Goal: Transaction & Acquisition: Obtain resource

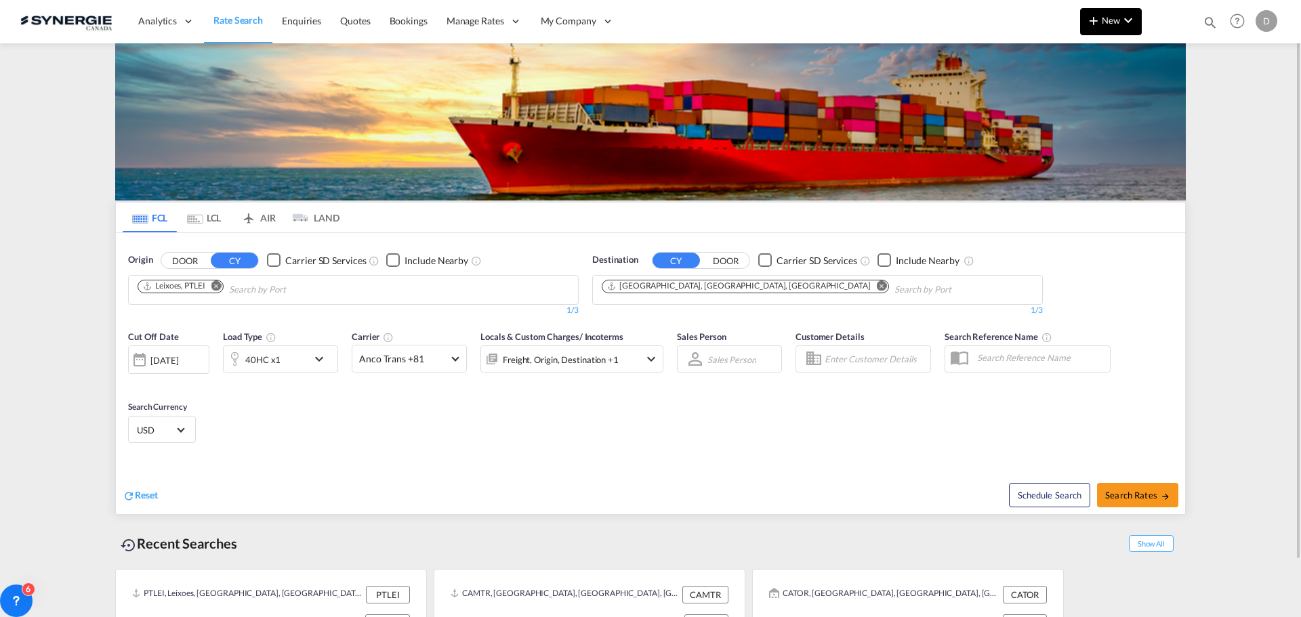
click at [1108, 26] on button "New" at bounding box center [1111, 21] width 62 height 27
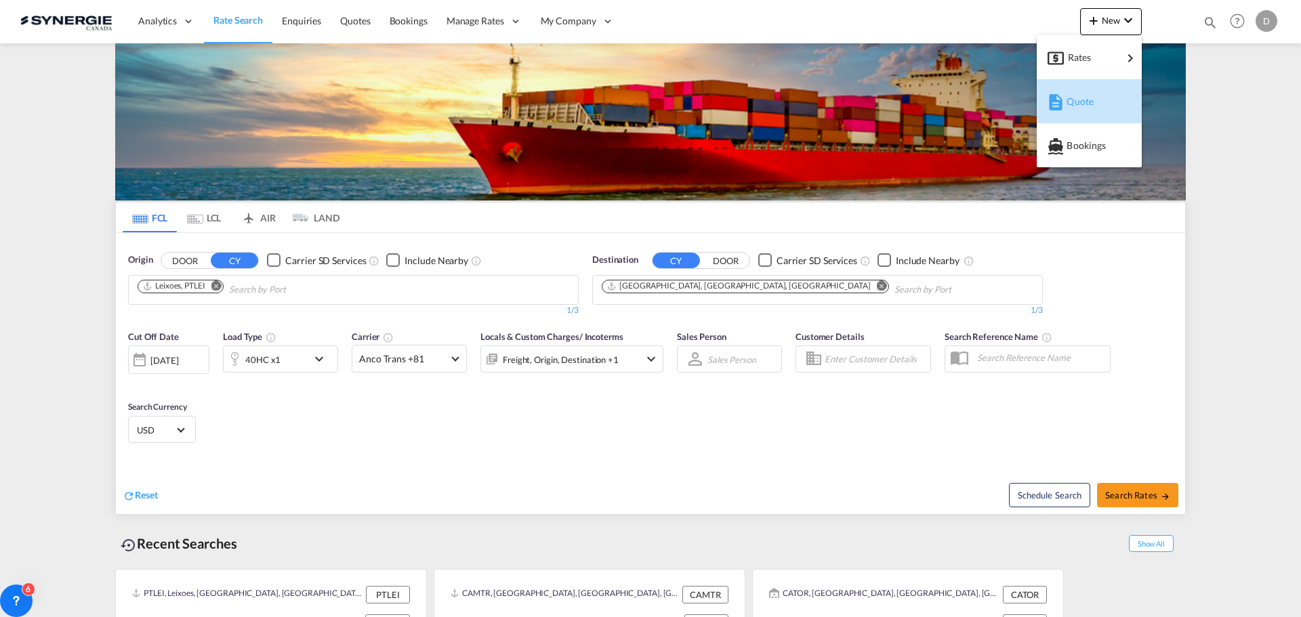
click at [1093, 95] on div "Quote" at bounding box center [1092, 102] width 50 height 34
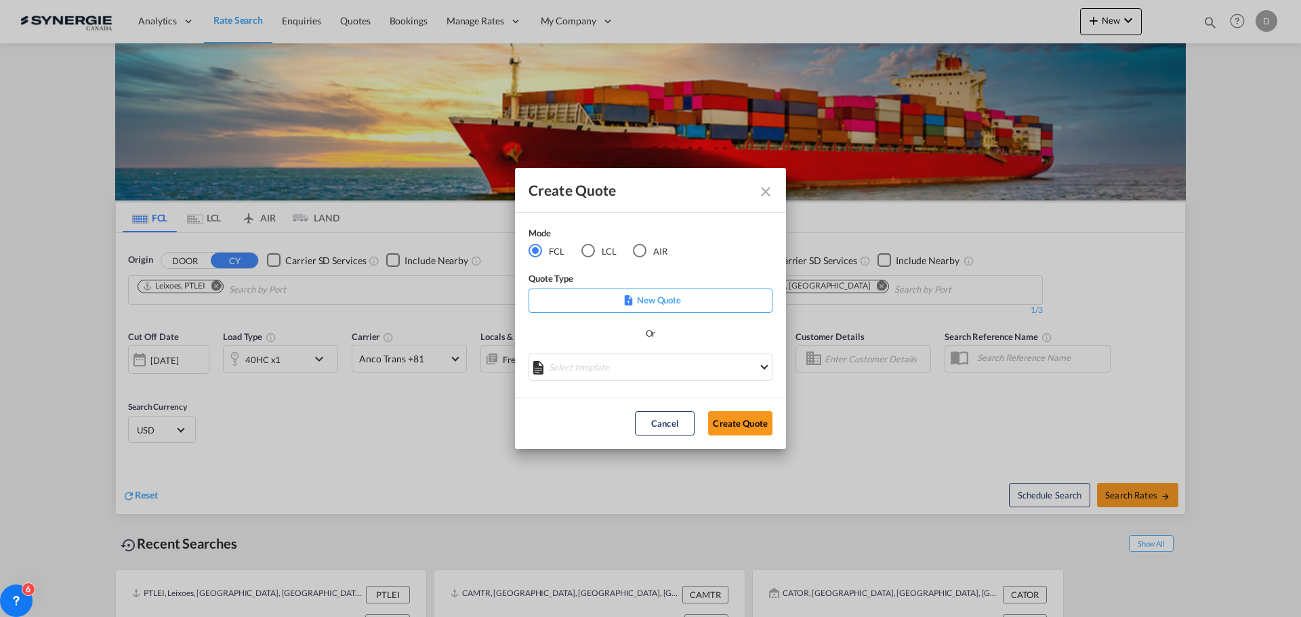
click at [588, 255] on div "LCL" at bounding box center [589, 251] width 14 height 14
click at [645, 363] on md-select "Select template New DAP Import LCL [PERSON_NAME] | [DATE] [GEOGRAPHIC_DATA] LCL…" at bounding box center [651, 367] width 244 height 27
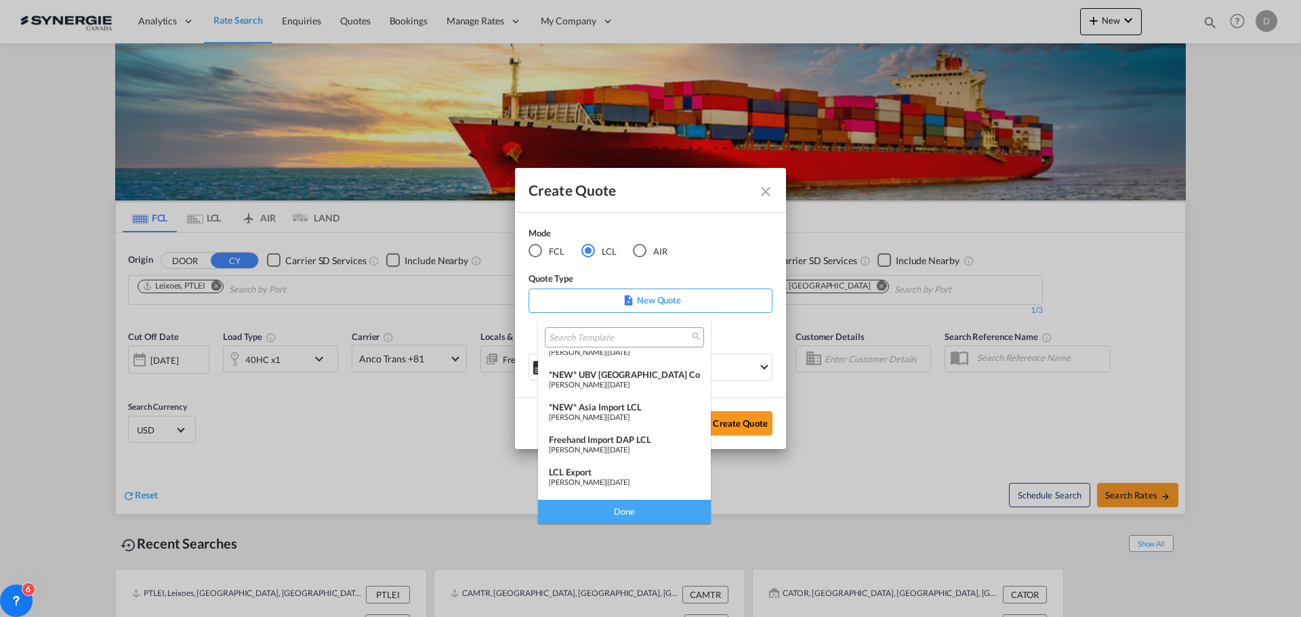
scroll to position [176, 0]
click at [619, 448] on div "LCL Export" at bounding box center [624, 446] width 151 height 11
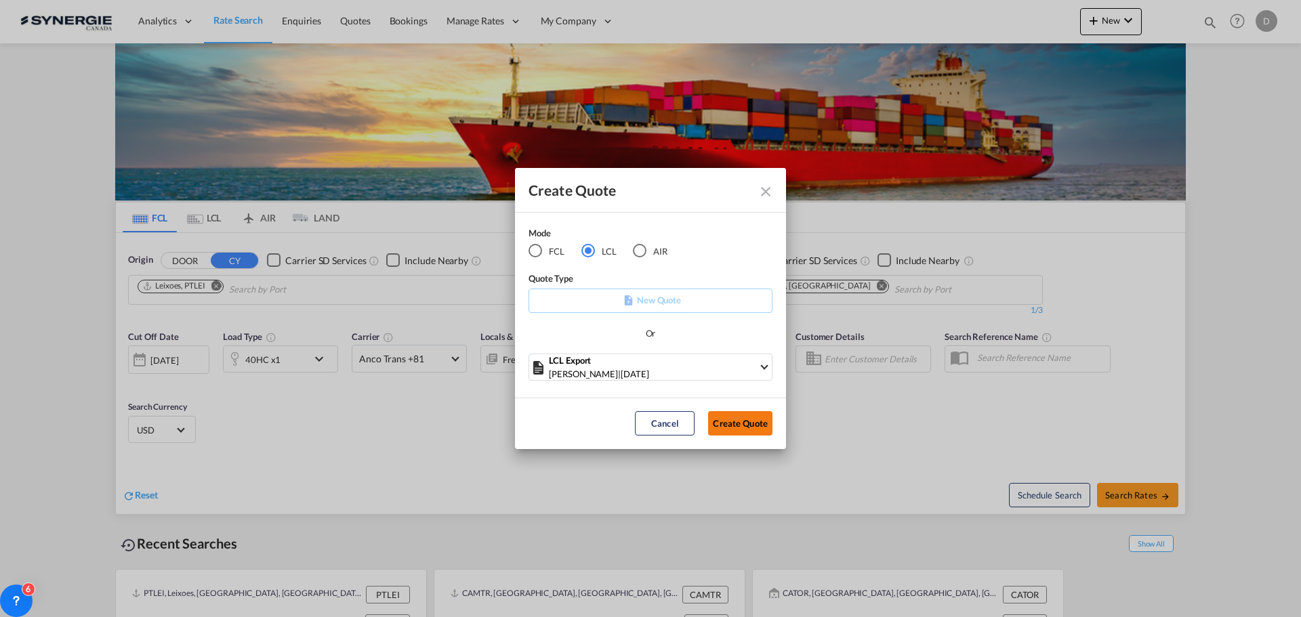
click at [758, 429] on button "Create Quote" at bounding box center [740, 423] width 64 height 24
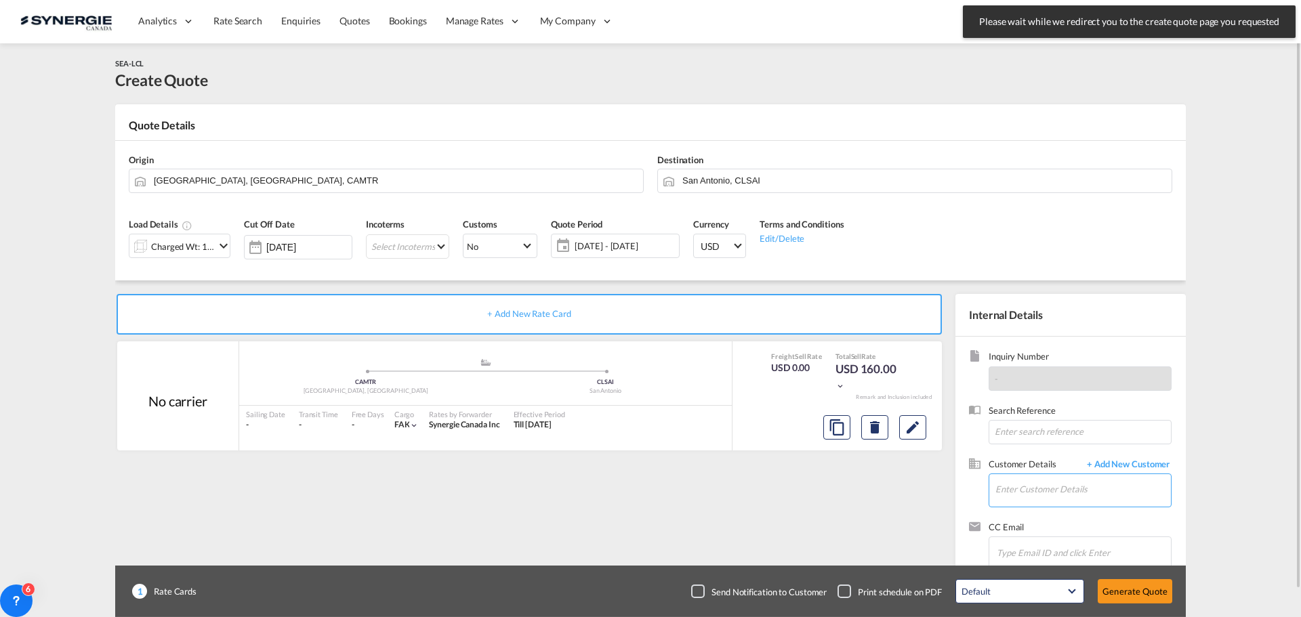
click at [1049, 496] on input "Enter Customer Details" at bounding box center [1084, 489] width 176 height 31
paste input "[PERSON_NAME][EMAIL_ADDRESS][DOMAIN_NAME]"
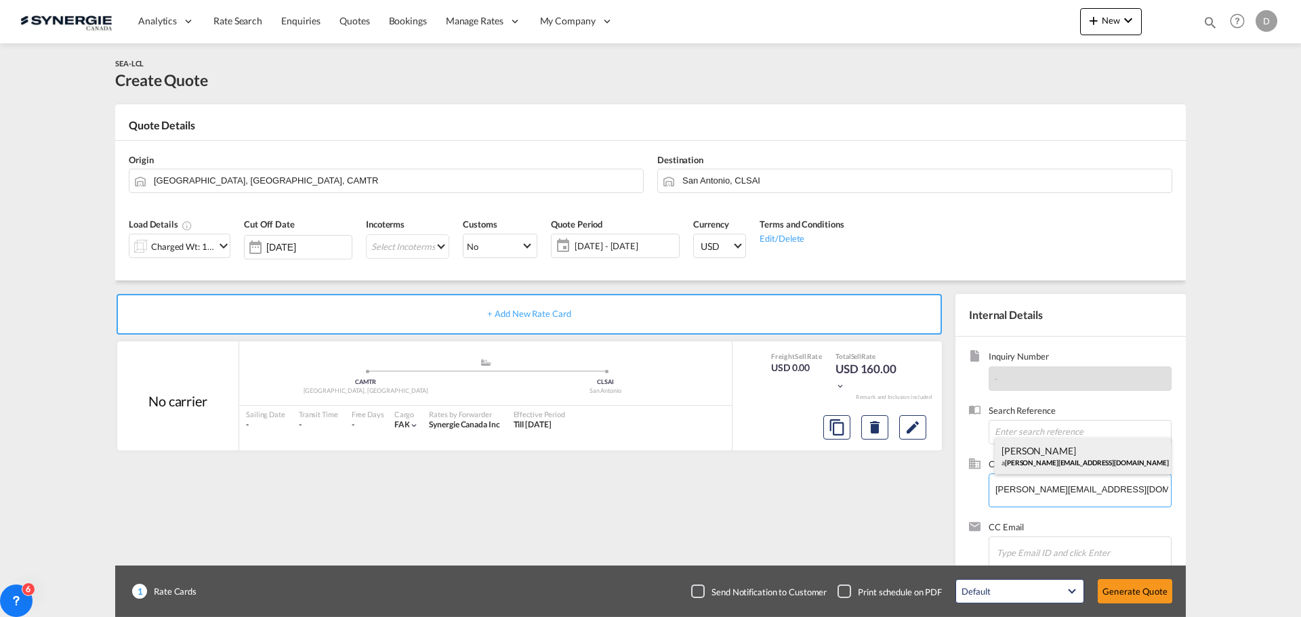
click at [1036, 457] on div "[PERSON_NAME] a [PERSON_NAME][EMAIL_ADDRESS][DOMAIN_NAME] | Rule Logistics" at bounding box center [1083, 456] width 176 height 37
type input "Rule Logistics, [PERSON_NAME], [PERSON_NAME][EMAIL_ADDRESS][DOMAIN_NAME]"
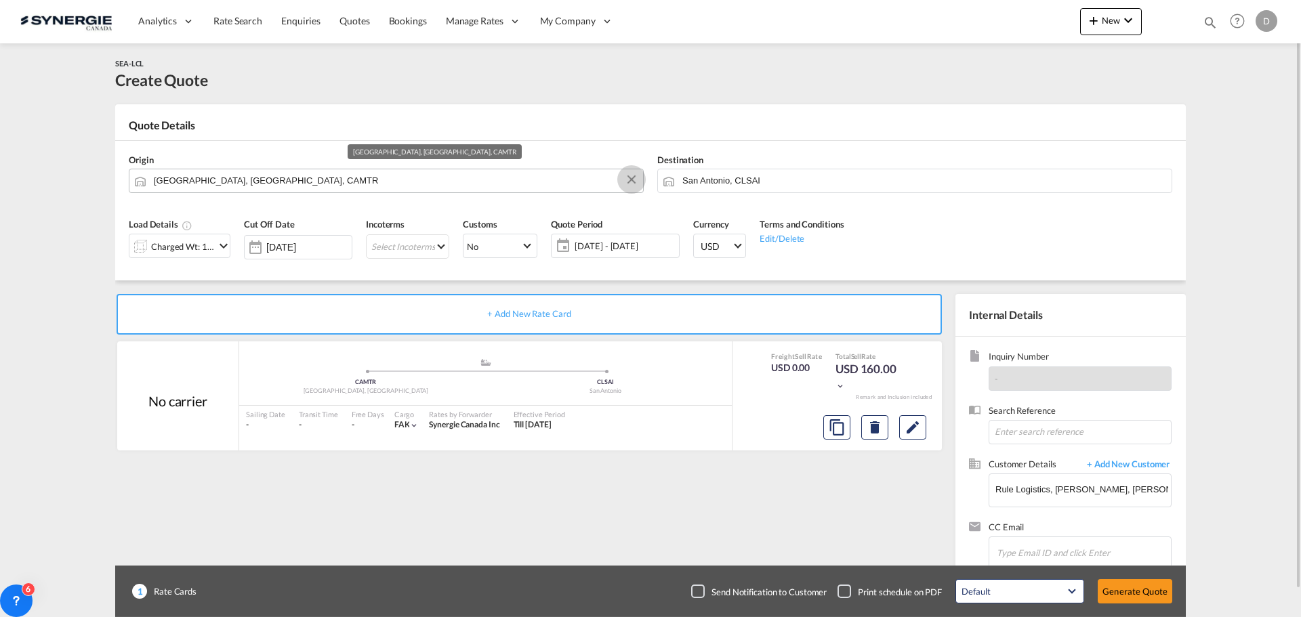
click at [632, 178] on button "Clear Input" at bounding box center [632, 179] width 20 height 20
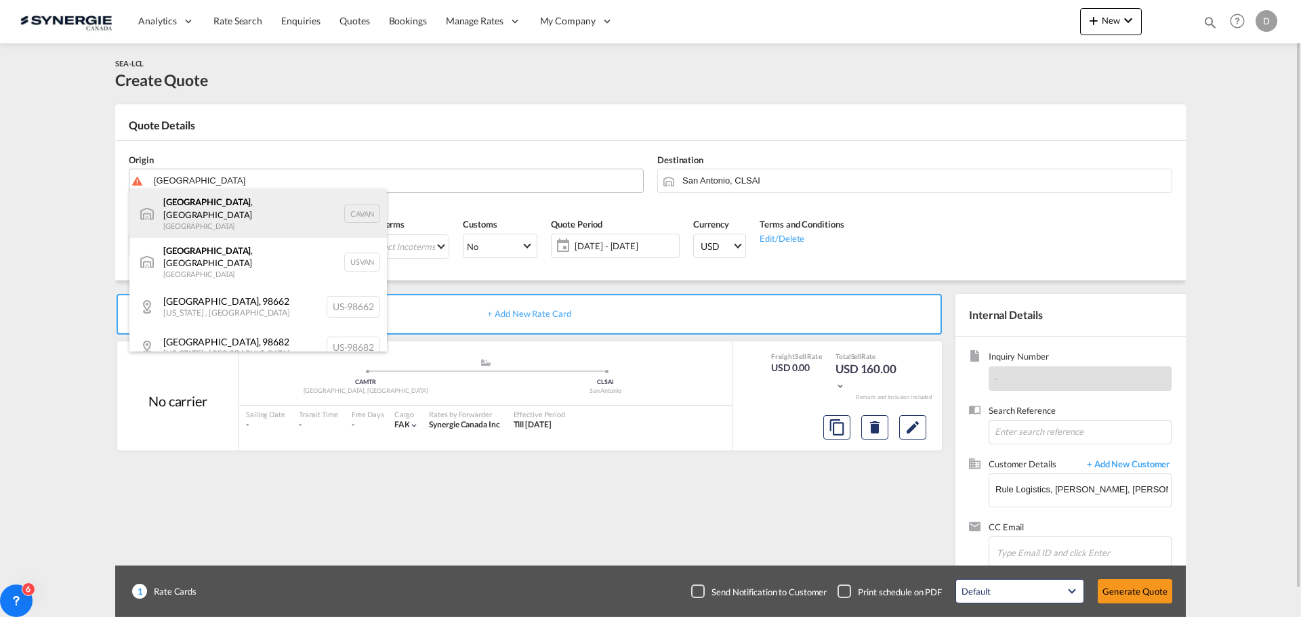
click at [231, 201] on div "[GEOGRAPHIC_DATA] , [GEOGRAPHIC_DATA] [GEOGRAPHIC_DATA] CAVAN" at bounding box center [258, 213] width 258 height 49
type input "[GEOGRAPHIC_DATA], [GEOGRAPHIC_DATA], CAVAN"
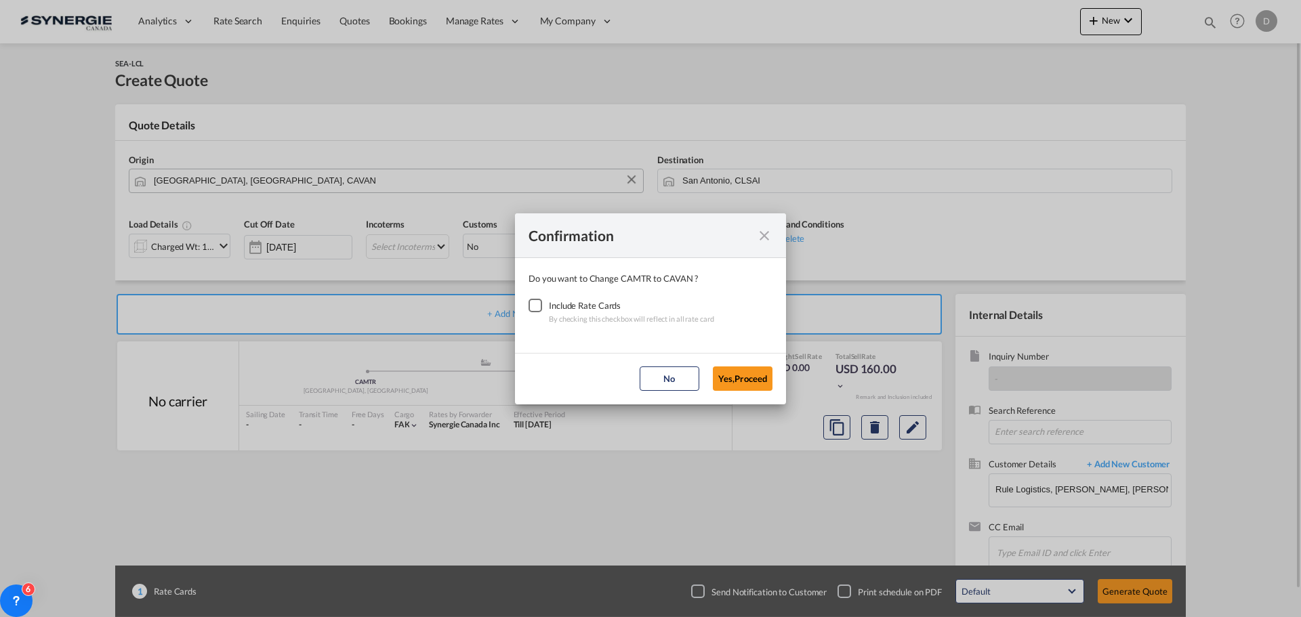
click at [536, 308] on div "Checkbox No Ink" at bounding box center [536, 306] width 14 height 14
click at [733, 380] on button "Yes,Proceed" at bounding box center [743, 379] width 60 height 24
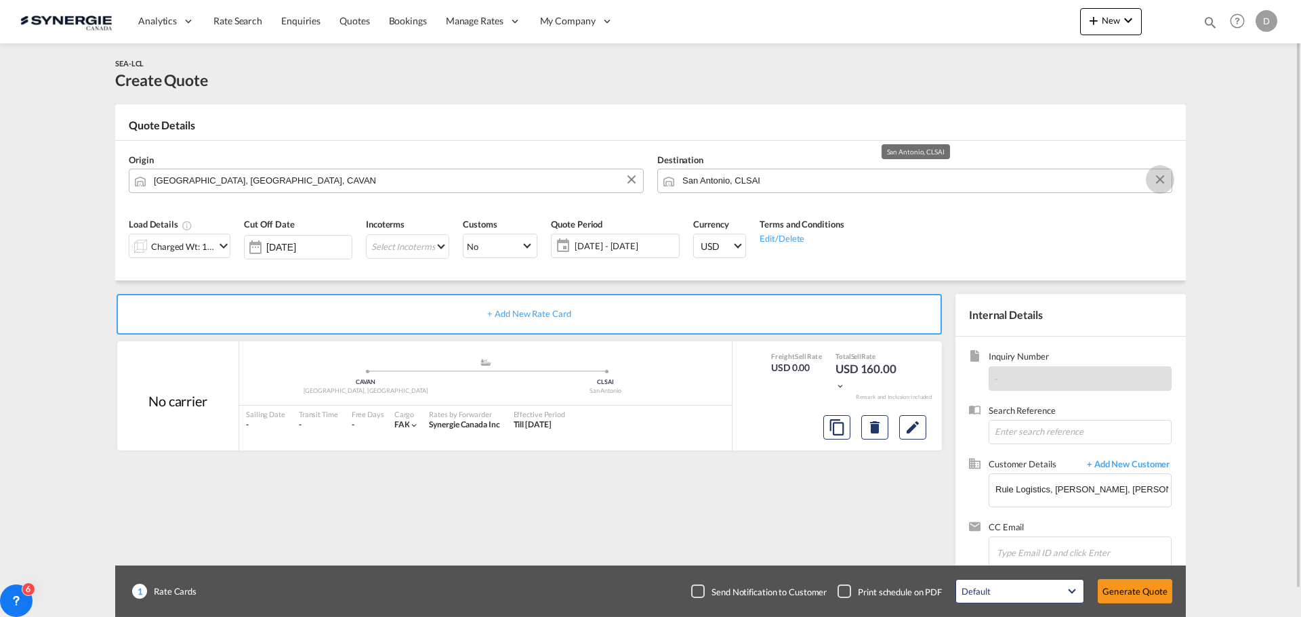
click at [1156, 175] on button "Clear Input" at bounding box center [1160, 179] width 20 height 20
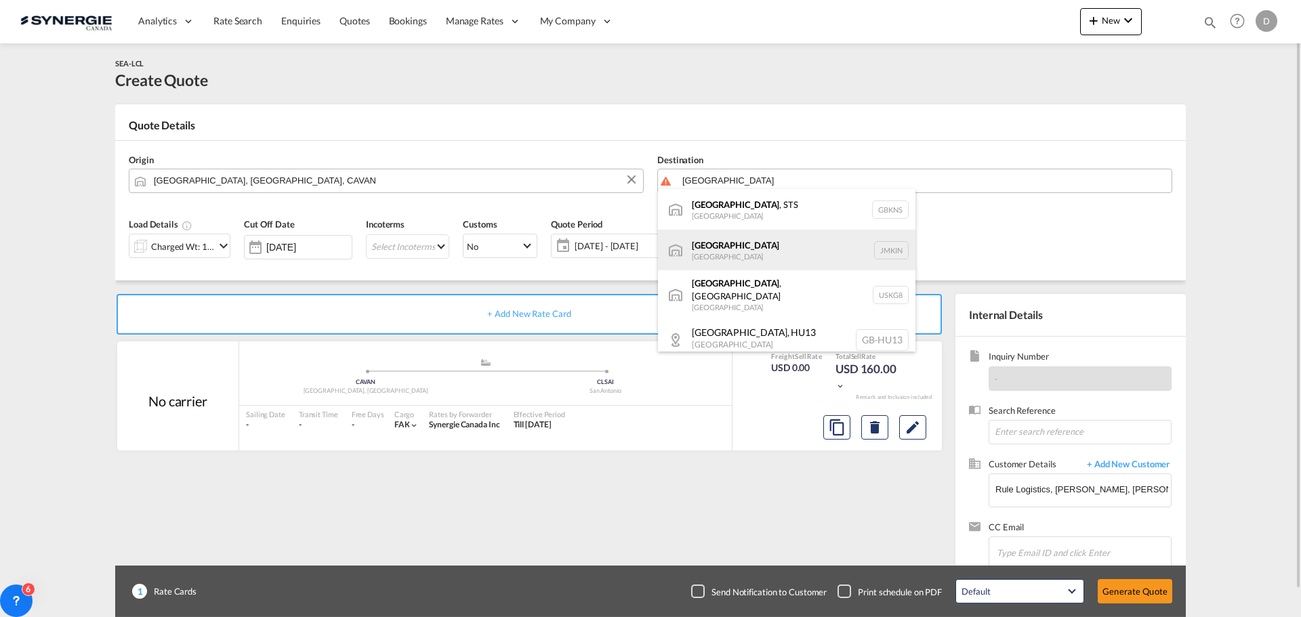
click at [726, 253] on div "Kingston [GEOGRAPHIC_DATA] JMKIN" at bounding box center [787, 250] width 258 height 41
type input "[GEOGRAPHIC_DATA], JMKIN"
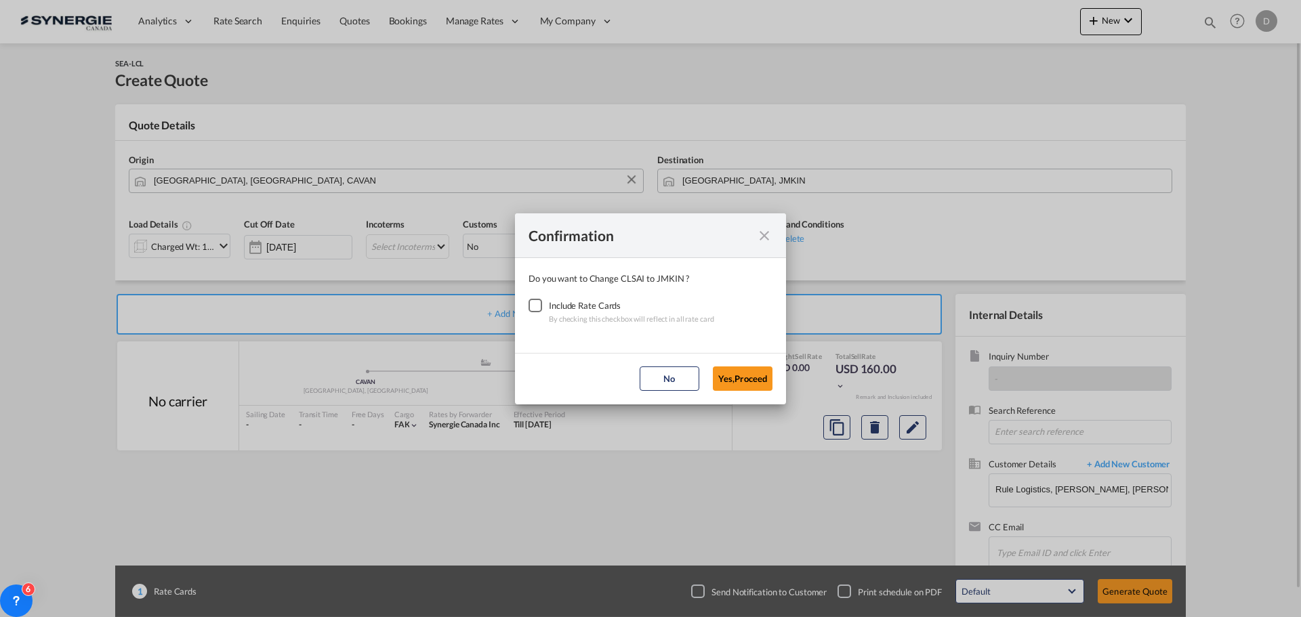
click at [541, 305] on div "Checkbox No Ink" at bounding box center [536, 306] width 14 height 14
click at [741, 383] on button "Yes,Proceed" at bounding box center [743, 379] width 60 height 24
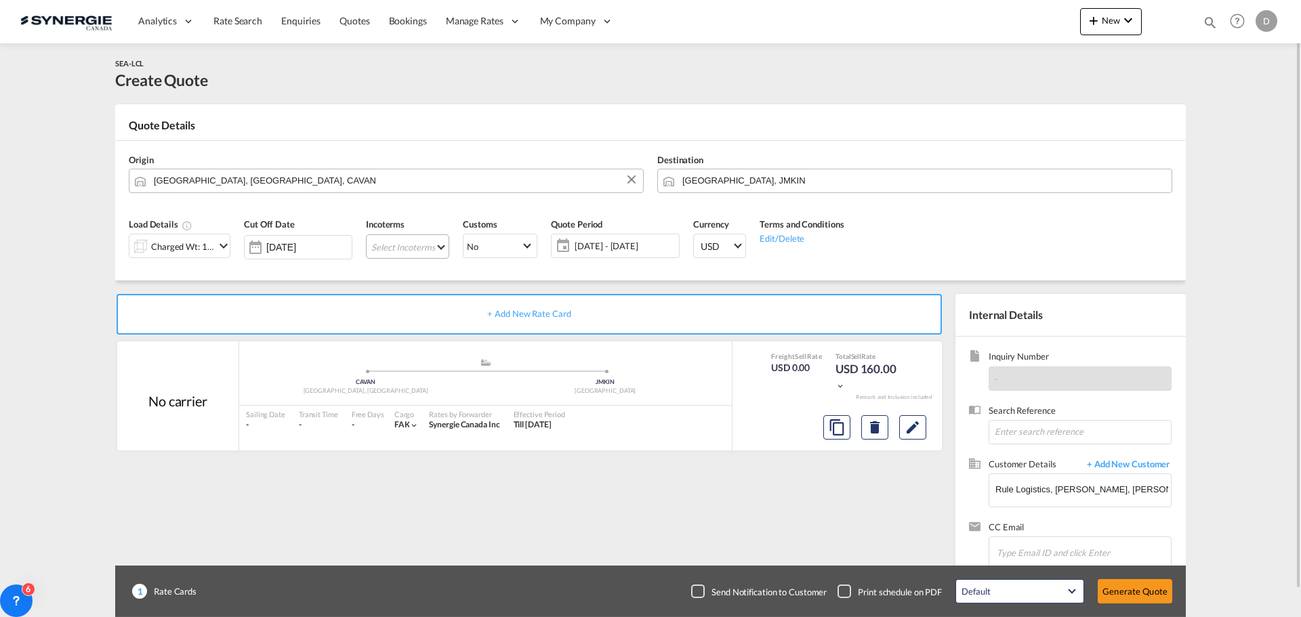
click at [413, 253] on md-select "Select Incoterms FAS - export Free Alongside Ship FCA - export Free Carrier CPT…" at bounding box center [407, 247] width 83 height 24
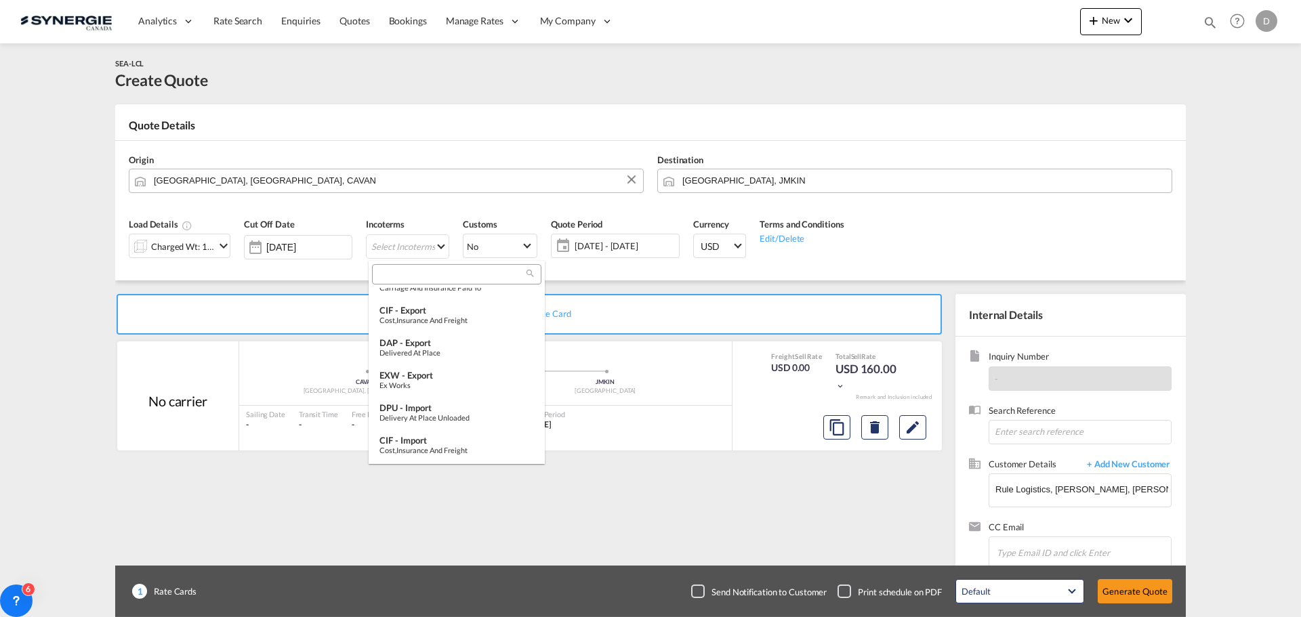
scroll to position [203, 0]
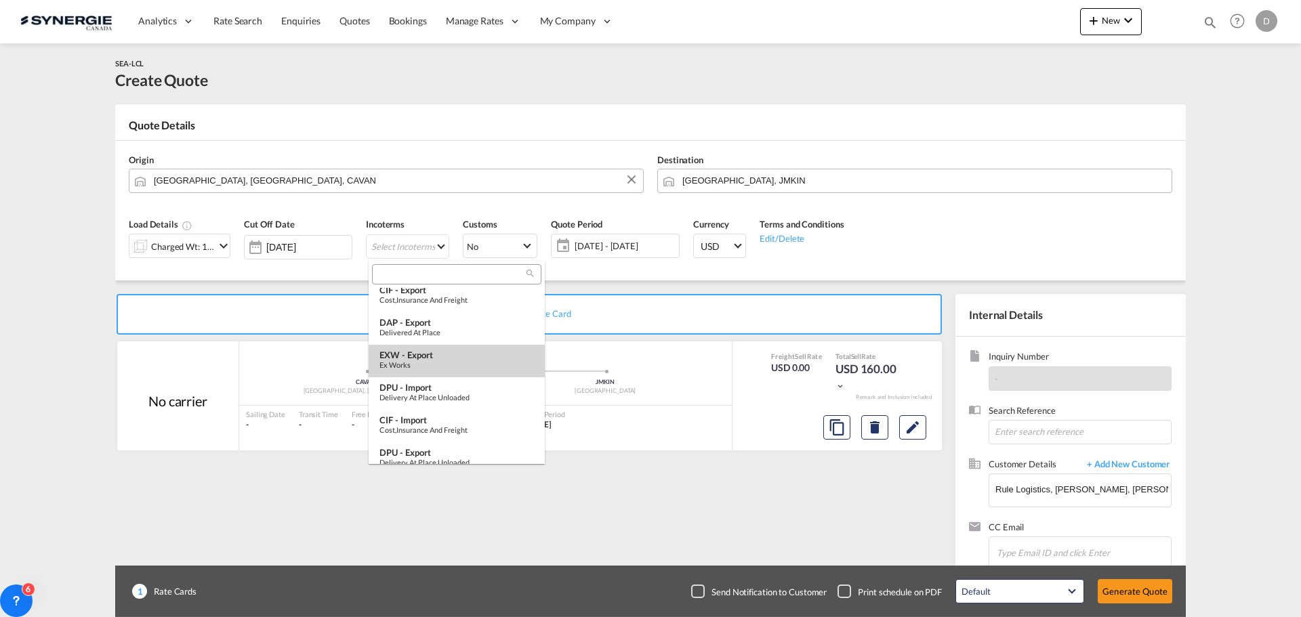
click at [427, 360] on div "EXW - export" at bounding box center [457, 355] width 155 height 11
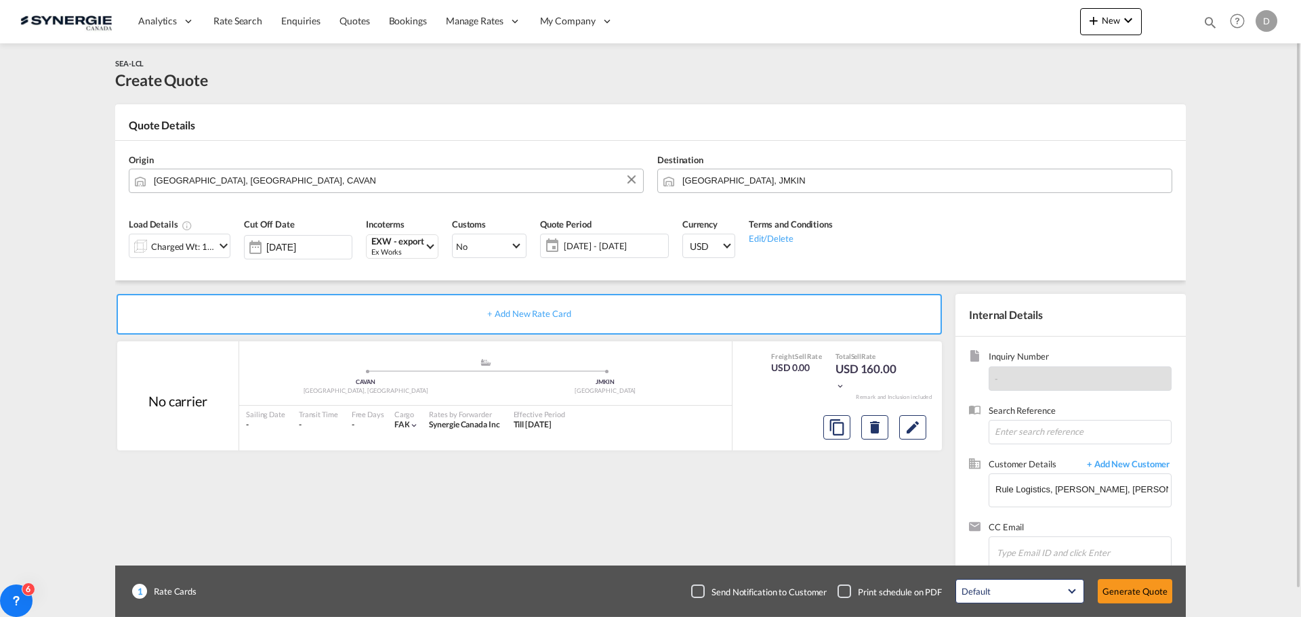
click at [607, 249] on span "[DATE] - [DATE]" at bounding box center [614, 246] width 101 height 12
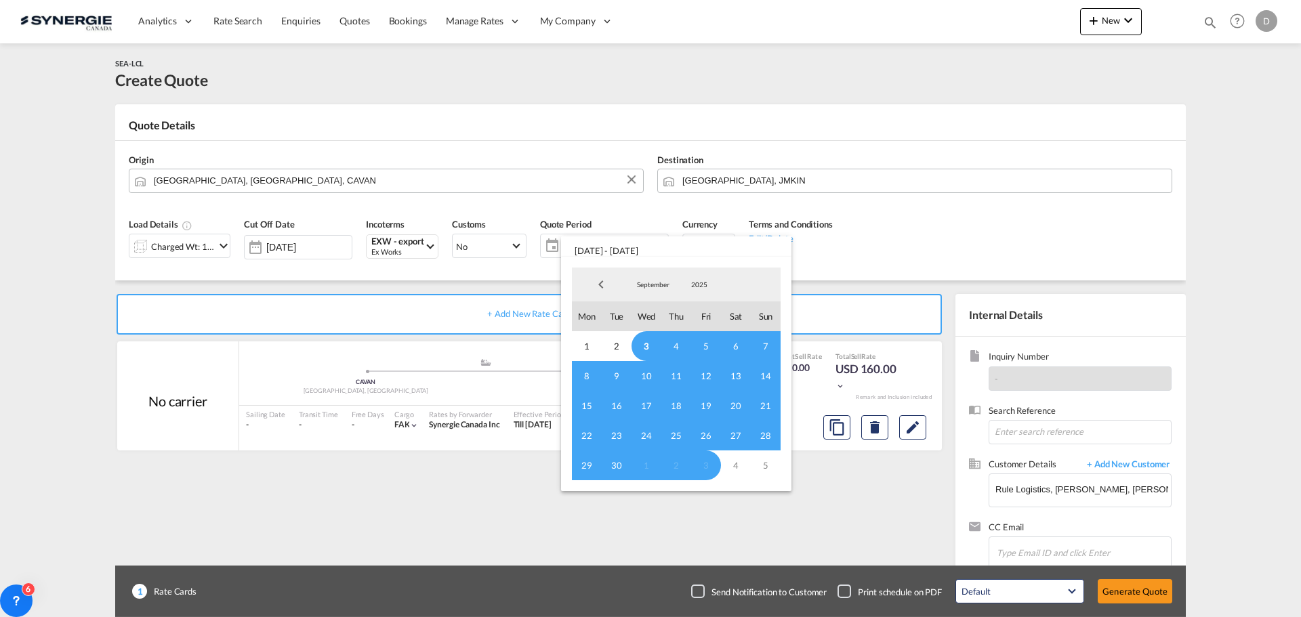
click at [651, 340] on span "3" at bounding box center [647, 346] width 30 height 30
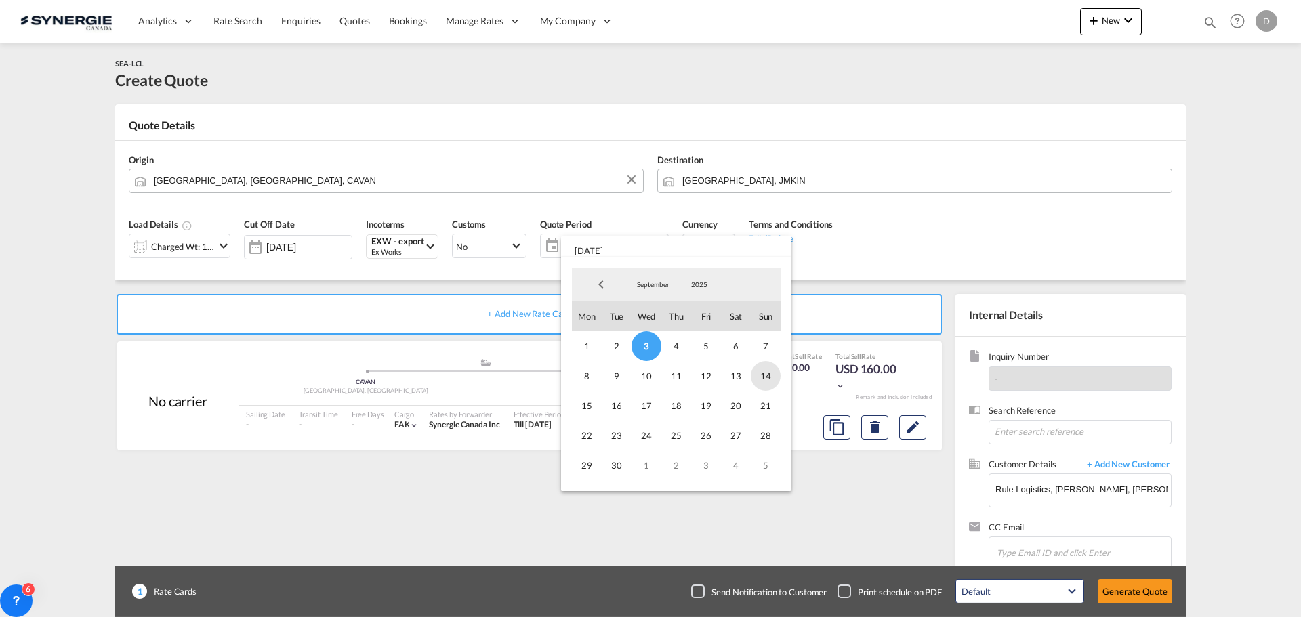
click at [770, 372] on span "14" at bounding box center [766, 376] width 30 height 30
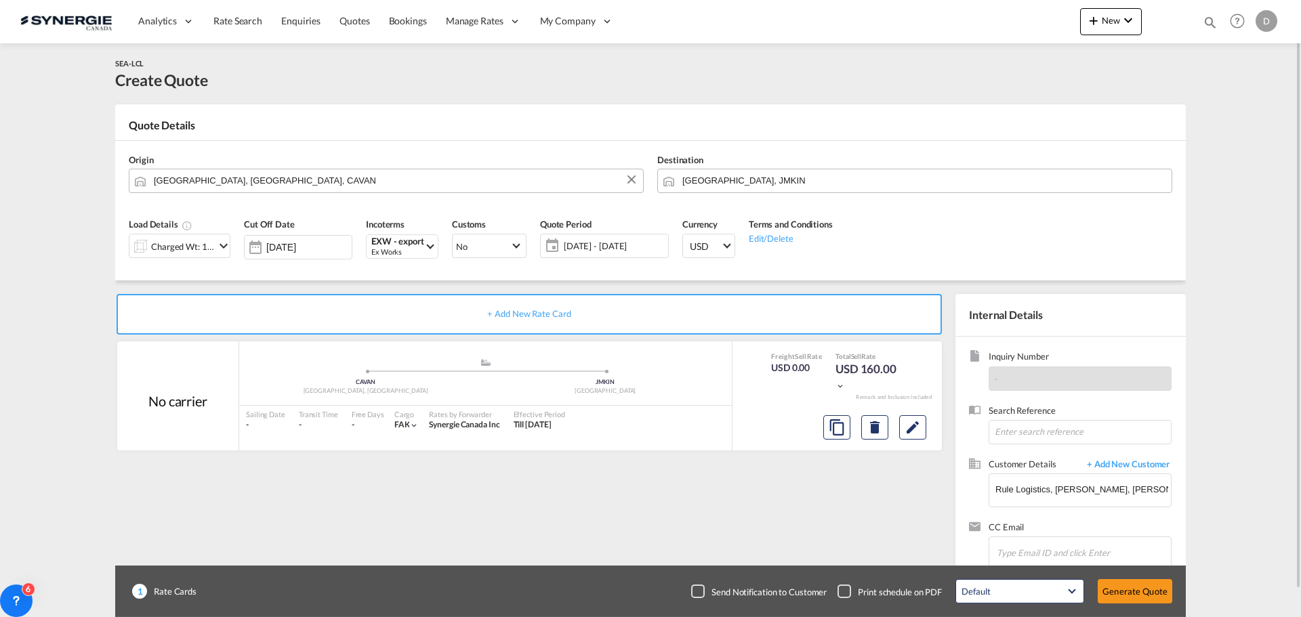
click at [222, 246] on md-icon "icon-chevron-down" at bounding box center [224, 246] width 16 height 16
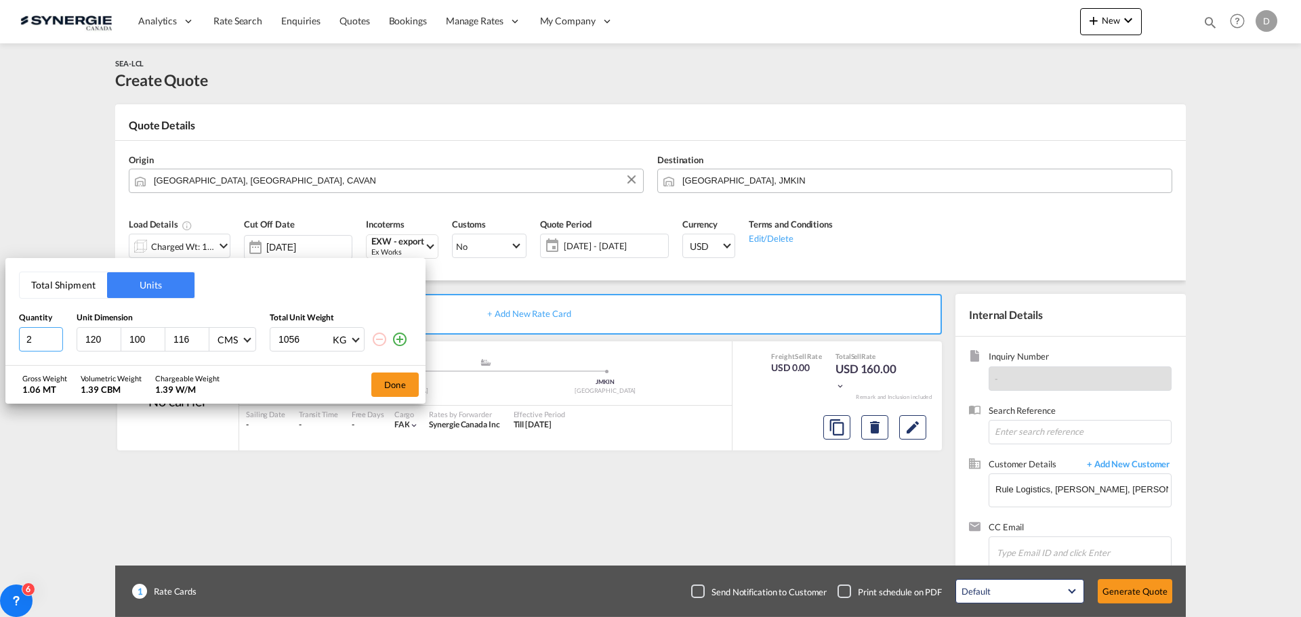
click at [55, 335] on input "2" at bounding box center [41, 339] width 44 height 24
click at [55, 335] on input "3" at bounding box center [41, 339] width 44 height 24
click at [55, 335] on input "4" at bounding box center [41, 339] width 44 height 24
click at [55, 334] on input "5" at bounding box center [41, 339] width 44 height 24
type input "6"
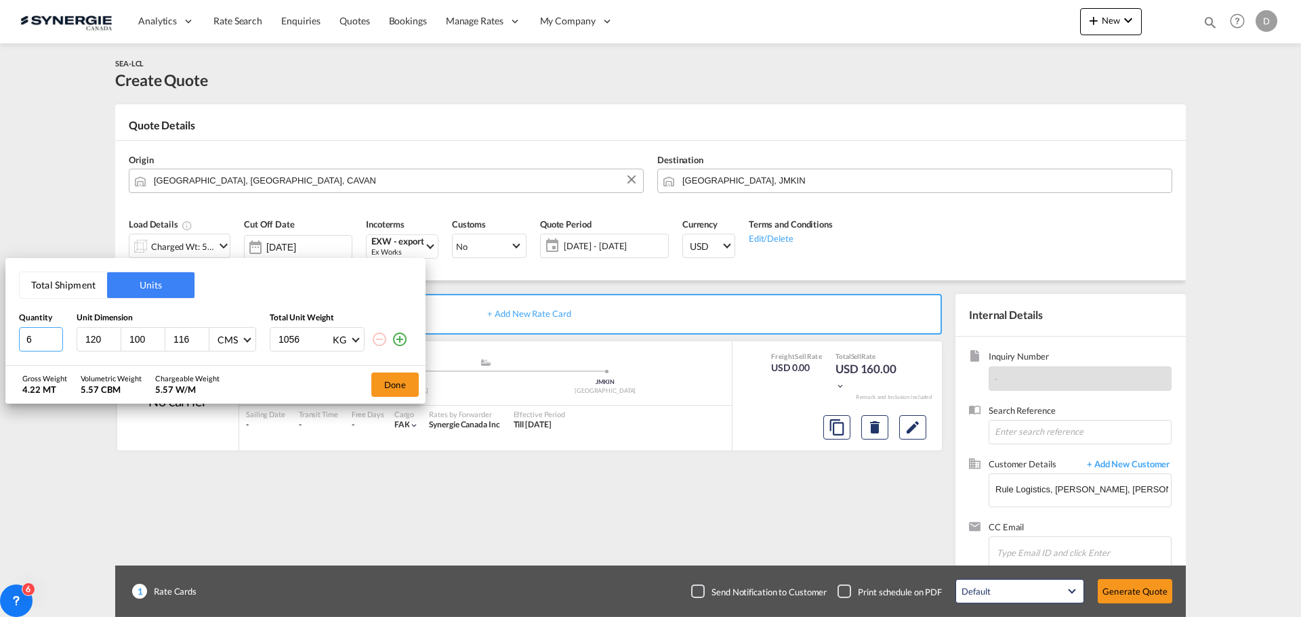
click at [55, 334] on input "6" at bounding box center [41, 339] width 44 height 24
click at [95, 338] on input "120" at bounding box center [102, 339] width 37 height 12
click at [95, 337] on input "120" at bounding box center [102, 339] width 37 height 12
type input "62"
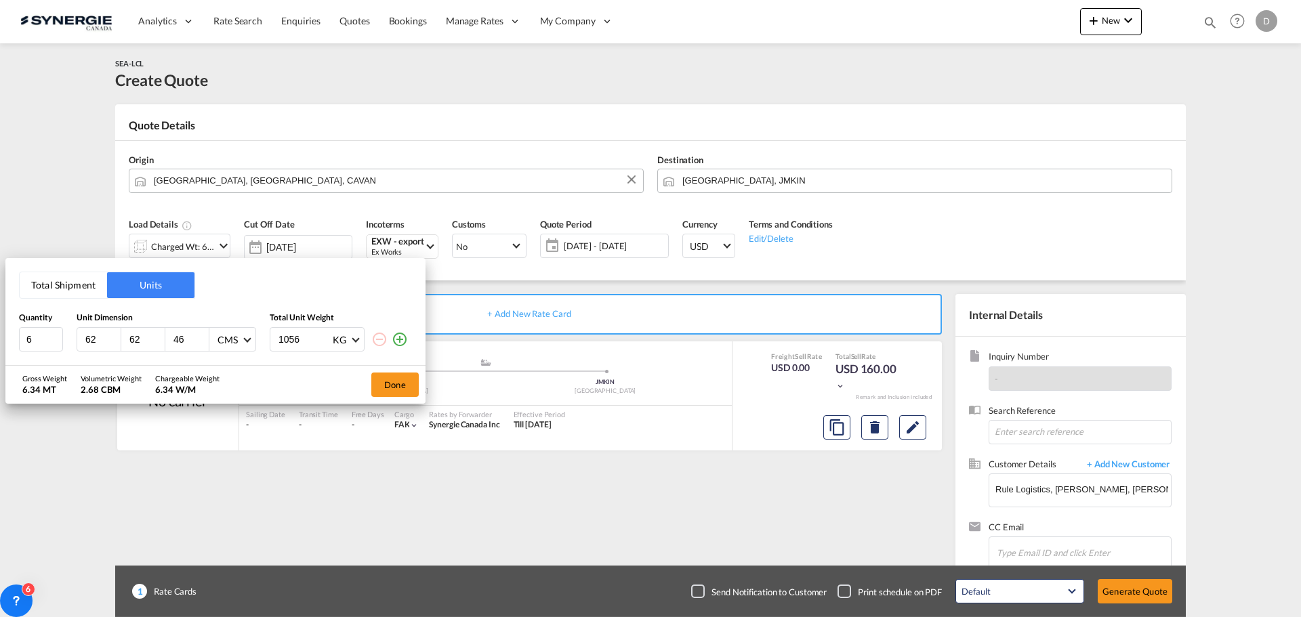
type input "46"
type input "139"
click at [405, 382] on button "Done" at bounding box center [394, 385] width 47 height 24
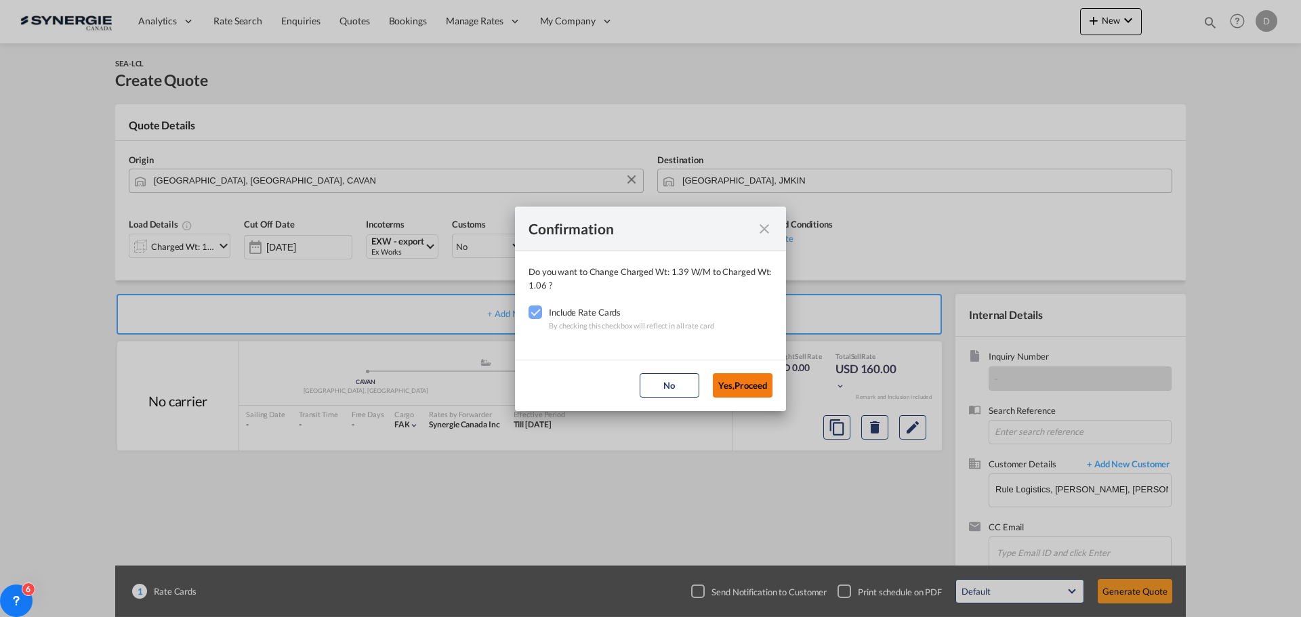
click at [727, 383] on button "Yes,Proceed" at bounding box center [743, 385] width 60 height 24
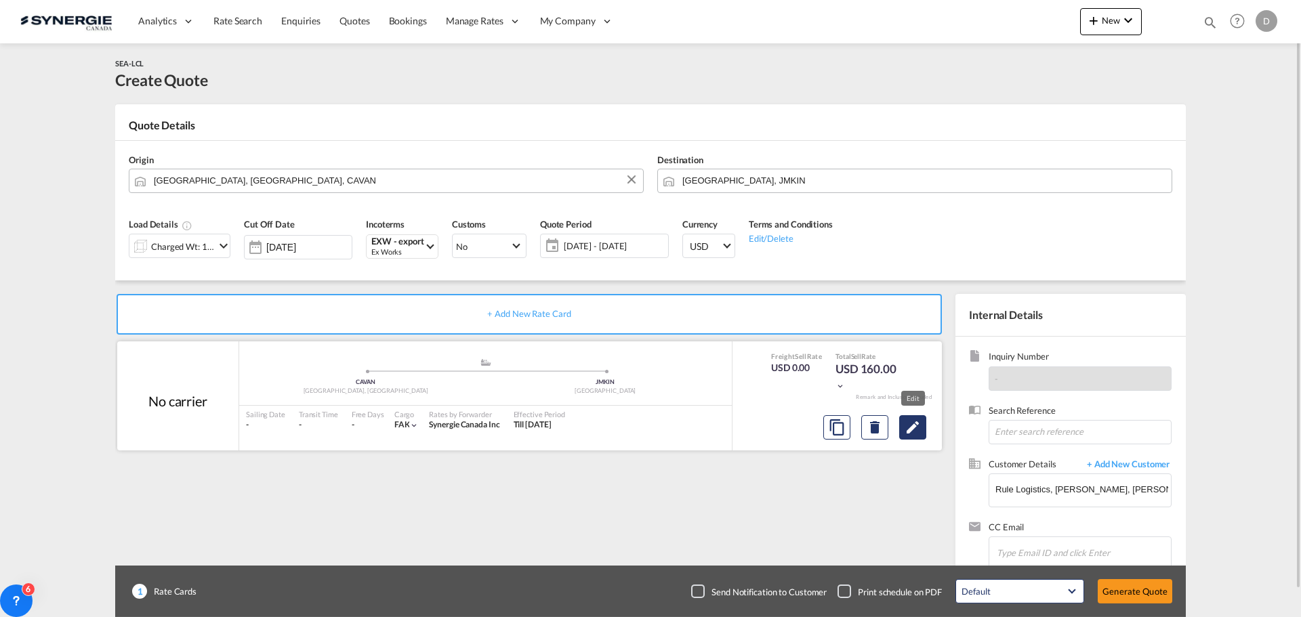
click at [915, 431] on md-icon "Edit" at bounding box center [913, 428] width 16 height 16
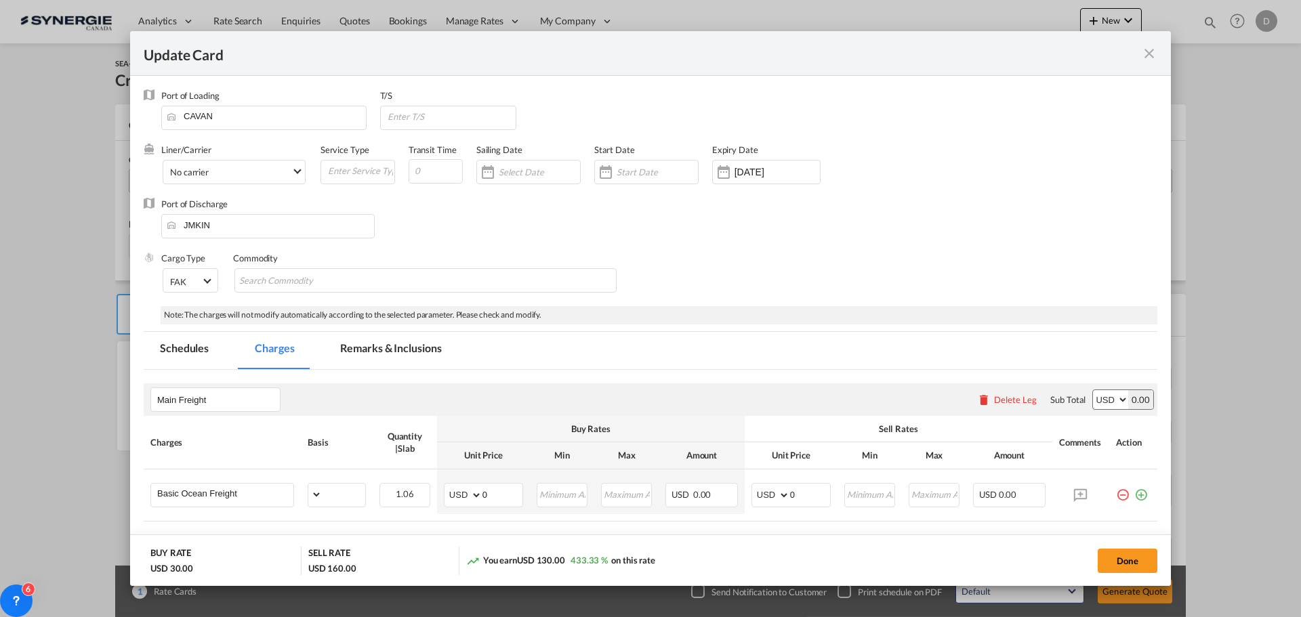
select select "flat"
select select "per_bl"
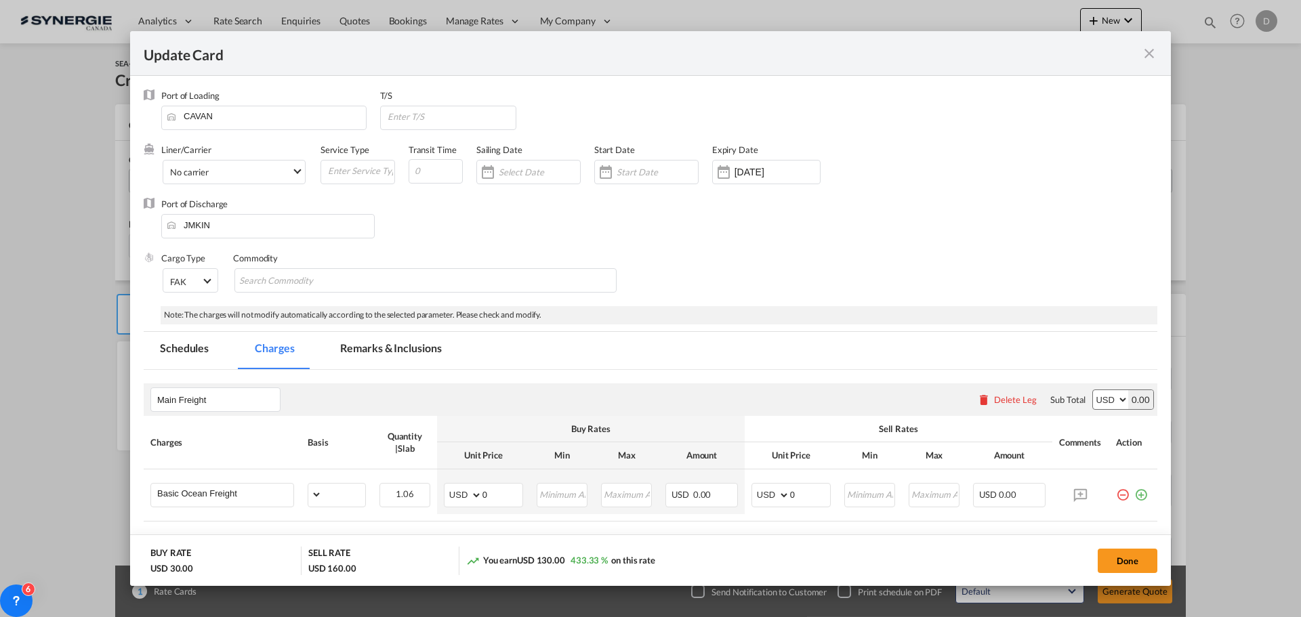
select select "per_bl"
click at [609, 175] on div "Update CardPort of ..." at bounding box center [606, 172] width 22 height 27
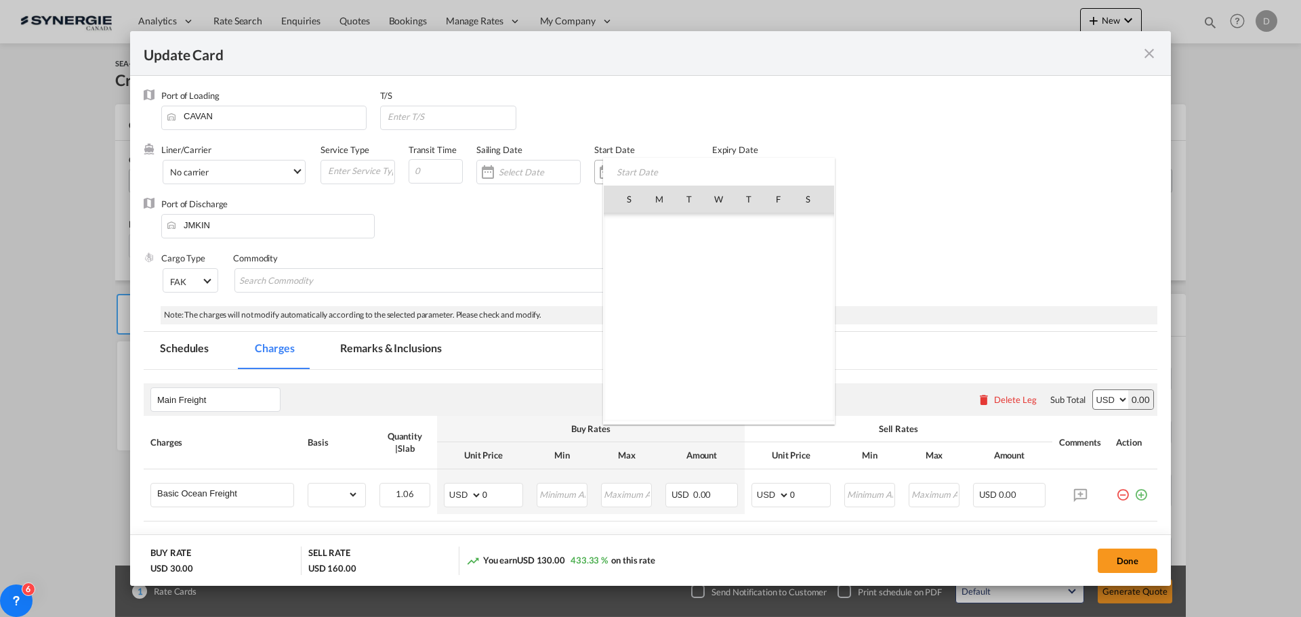
scroll to position [313969, 0]
click at [725, 259] on span "3" at bounding box center [719, 258] width 28 height 28
type input "[DATE]"
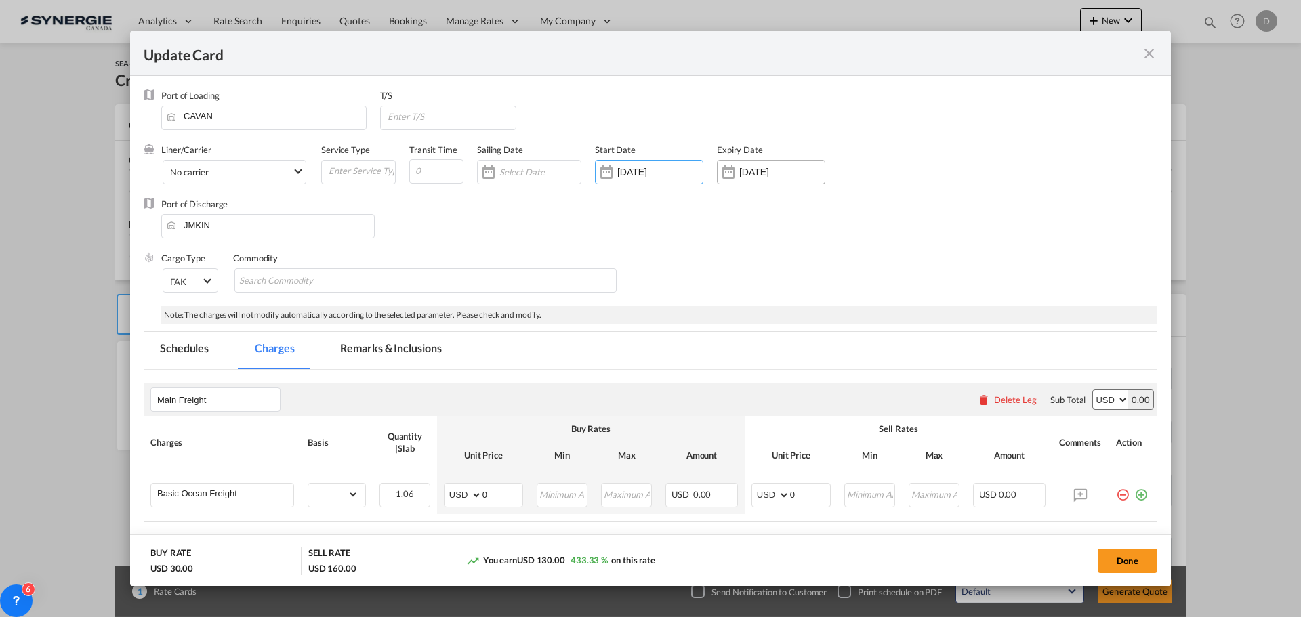
click at [729, 175] on div "Update CardPort of ..." at bounding box center [729, 172] width 22 height 27
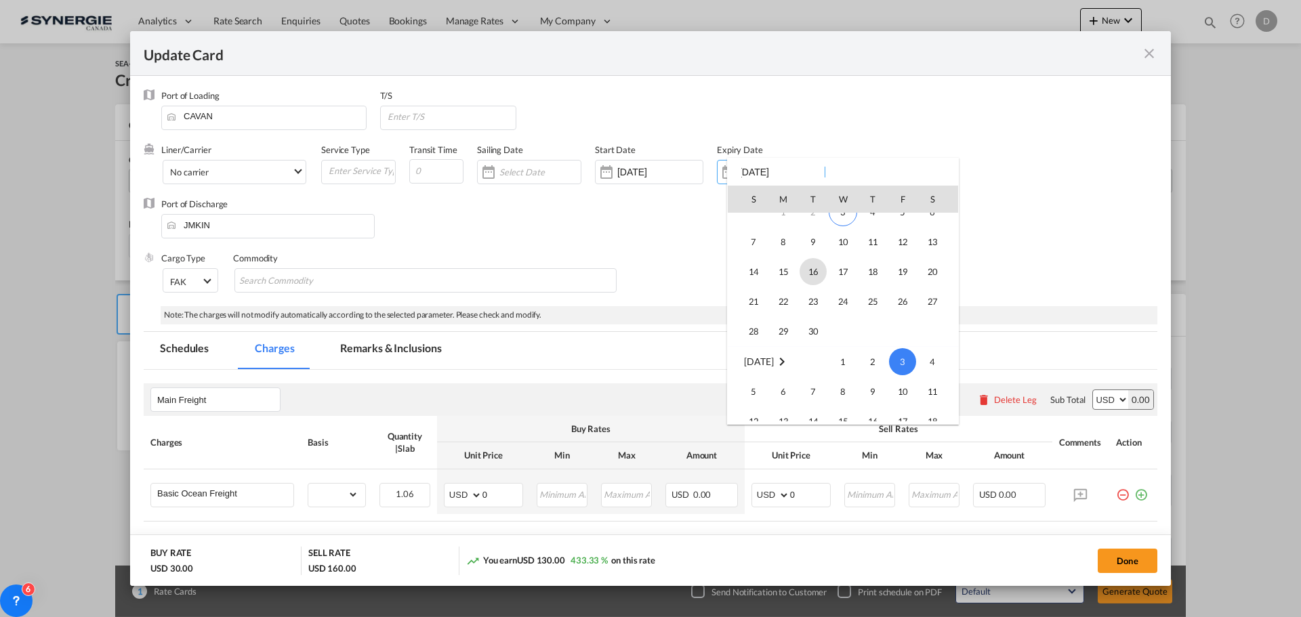
scroll to position [44, 0]
click at [749, 279] on span "14" at bounding box center [753, 273] width 27 height 27
type input "[DATE]"
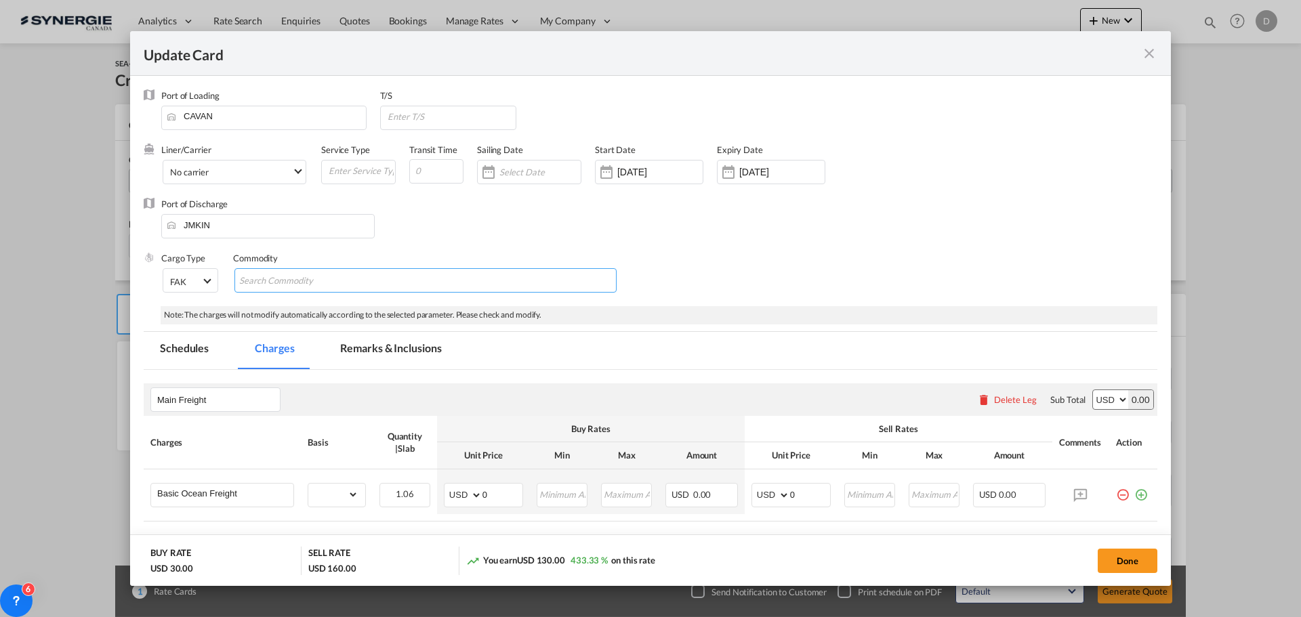
click at [361, 275] on input "Chips input." at bounding box center [301, 281] width 124 height 22
type input "General Cargo"
click at [676, 250] on div "Port of Discharge JMKIN" at bounding box center [651, 225] width 1014 height 54
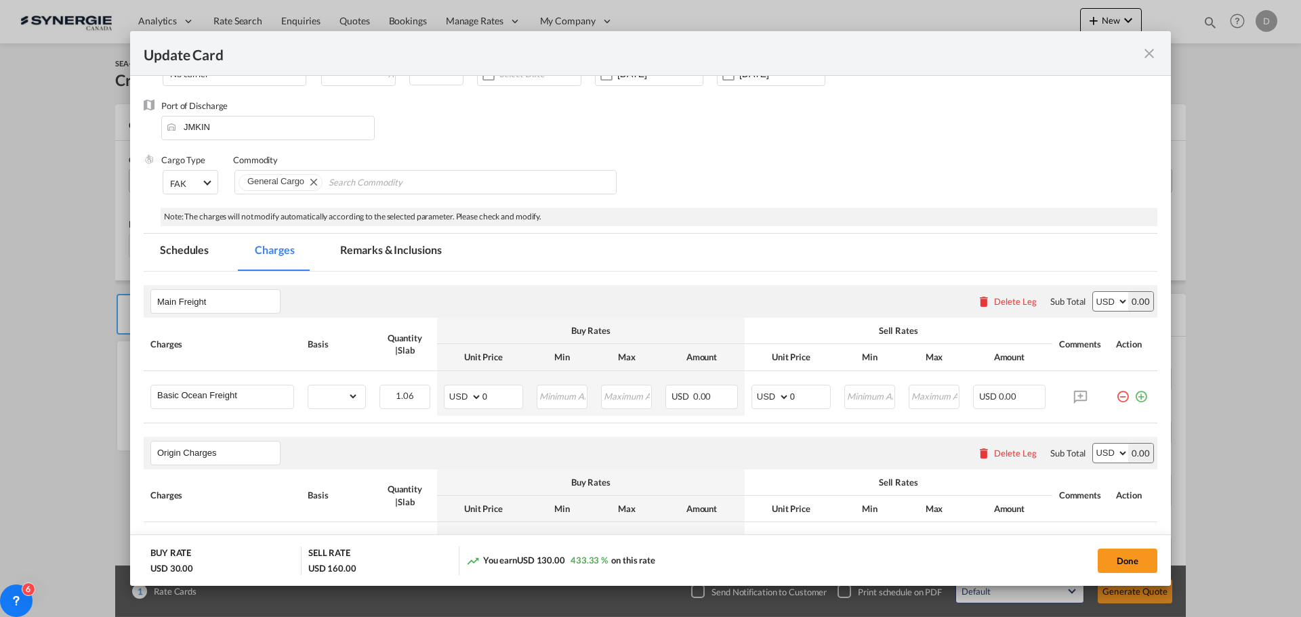
scroll to position [203, 0]
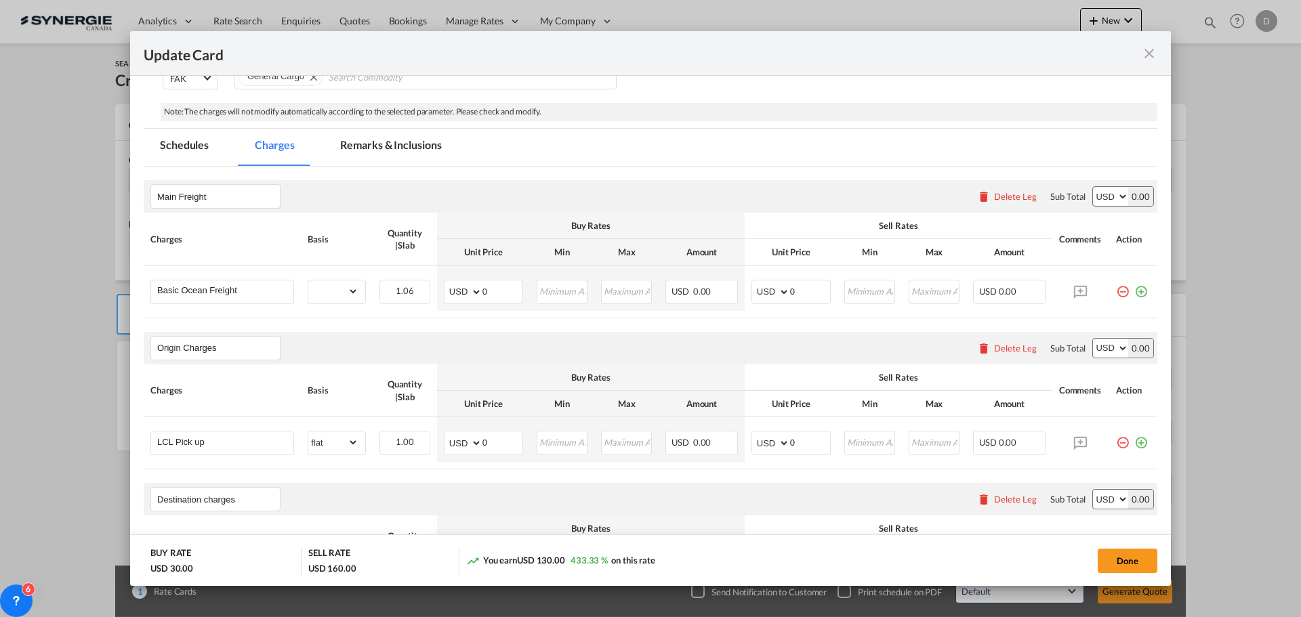
click at [382, 149] on md-tab-item "Remarks & Inclusions" at bounding box center [391, 147] width 134 height 37
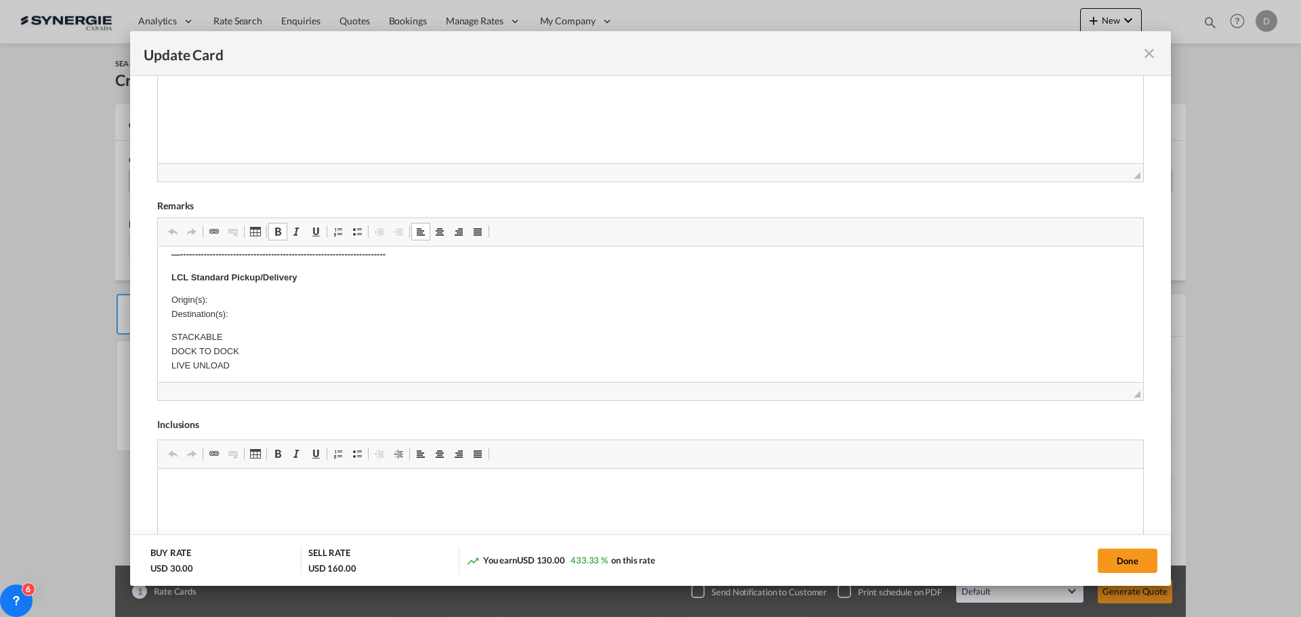
scroll to position [136, 0]
click at [234, 304] on p "Origin(s): Destination(s):" at bounding box center [650, 304] width 958 height 28
click at [235, 310] on p "Origin(s): [STREET_ADDRESS] CAN Destination(s):" at bounding box center [650, 304] width 958 height 28
click at [528, 323] on body "Cargo description: ------------------------------------------------------------…" at bounding box center [650, 462] width 958 height 675
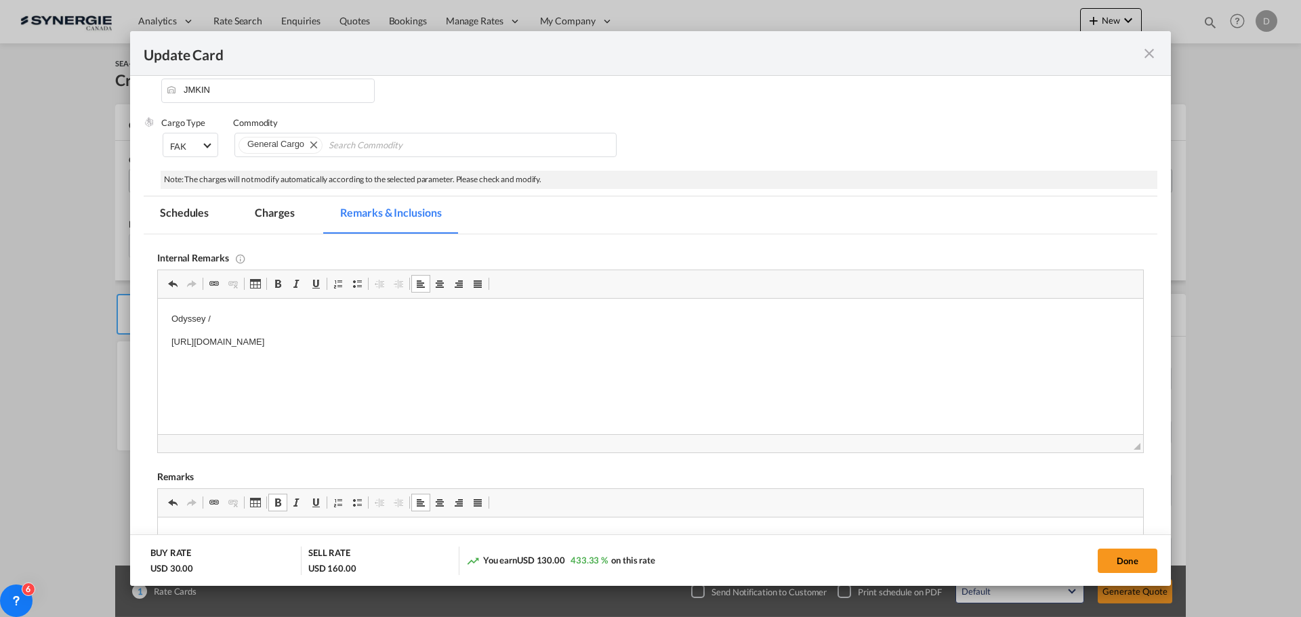
click at [241, 314] on p "Odyssey /" at bounding box center [650, 319] width 958 height 14
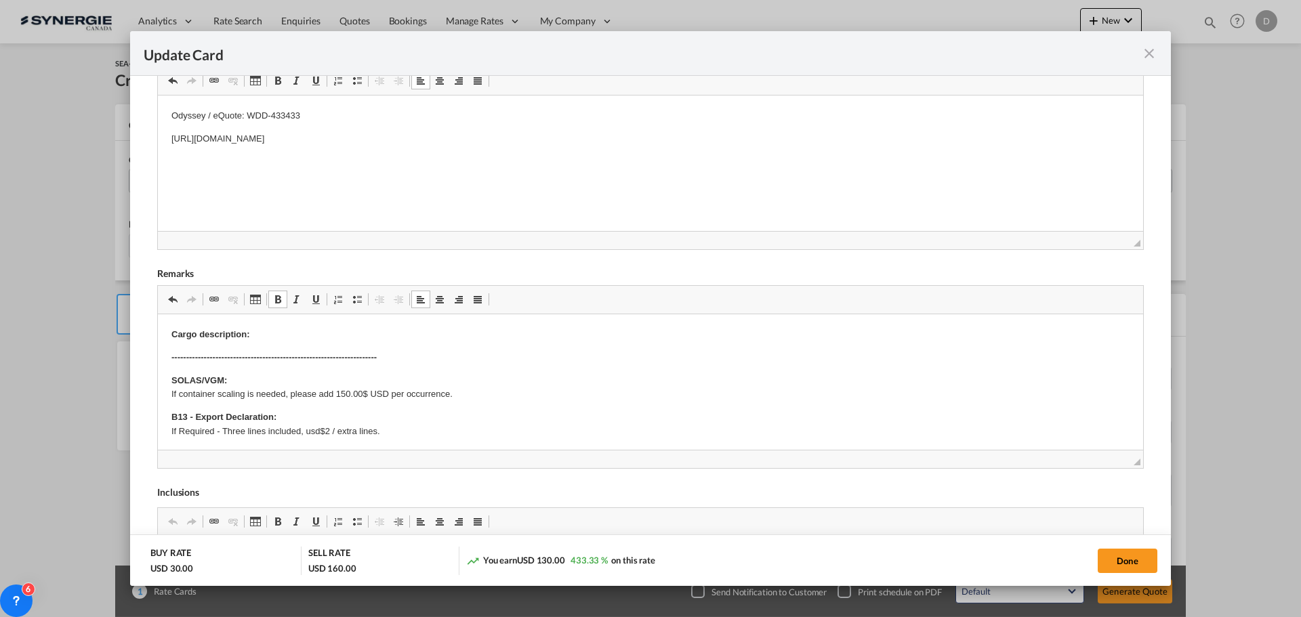
scroll to position [68, 0]
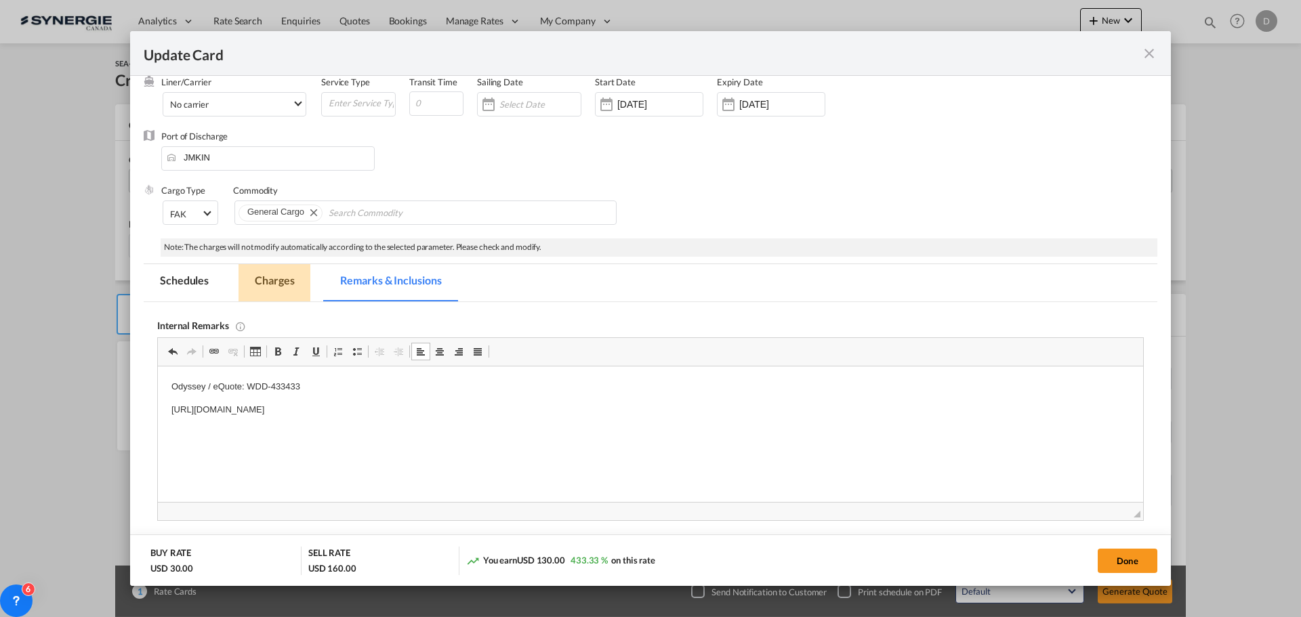
click at [279, 281] on md-tab-item "Charges" at bounding box center [275, 282] width 72 height 37
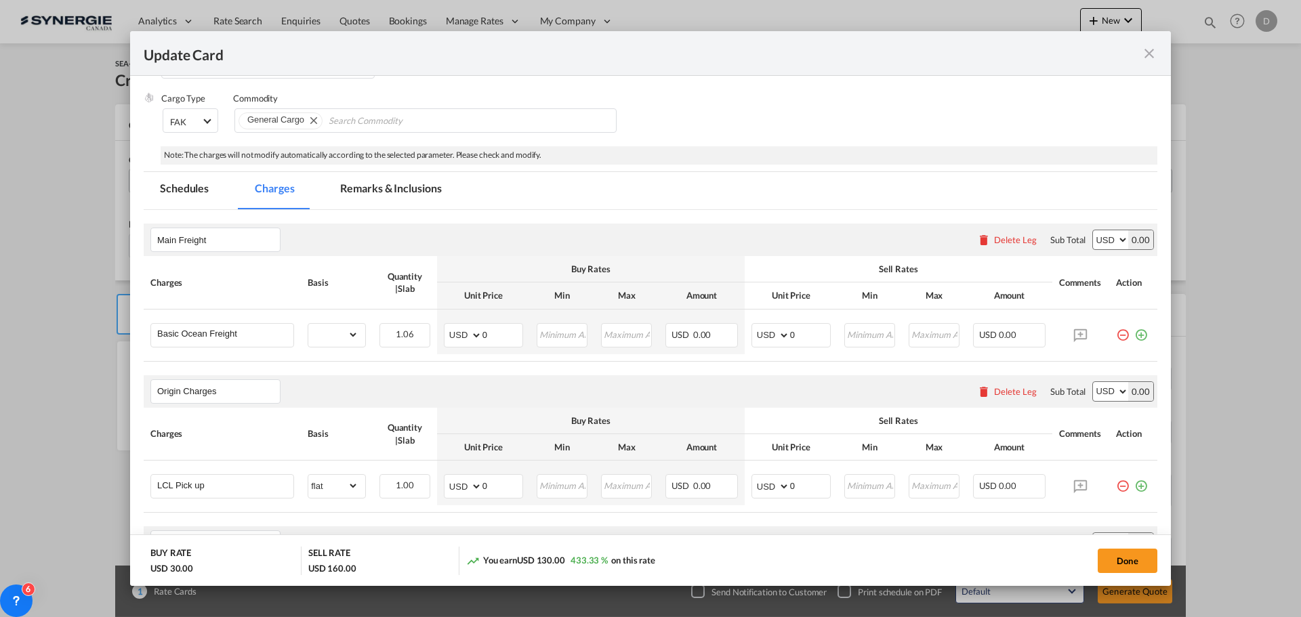
scroll to position [271, 0]
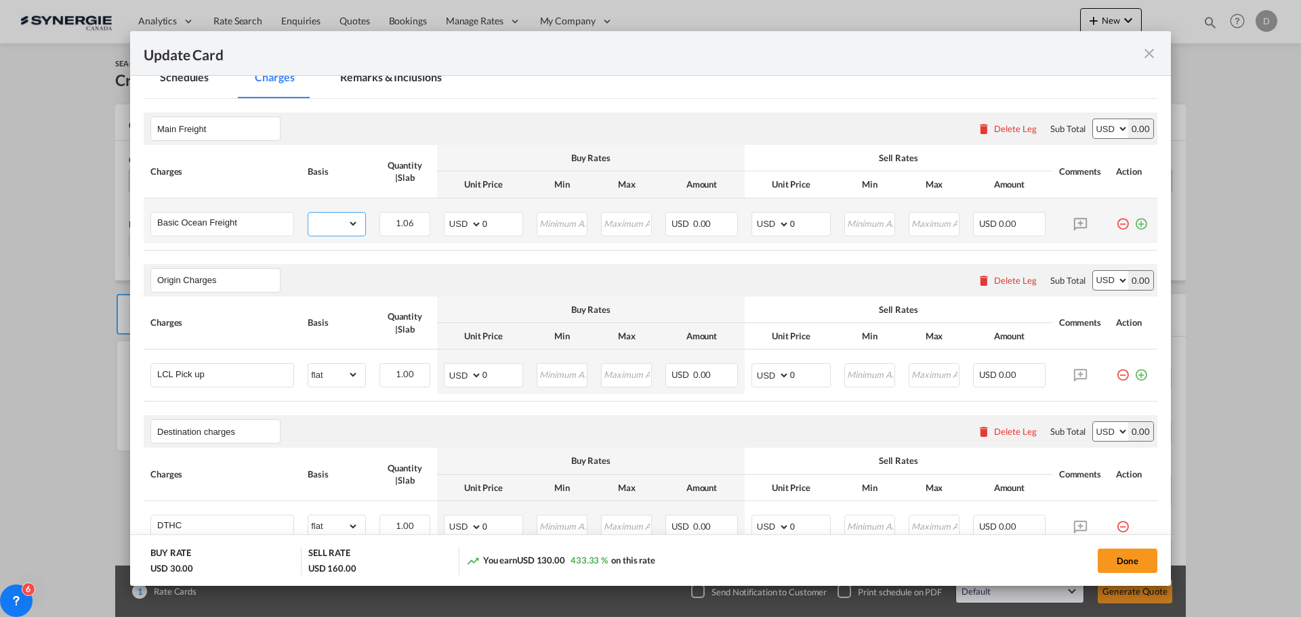
click at [349, 224] on select "gross_weight volumetric_weight per_shipment per_bl per_km per_hawb per_kg flat …" at bounding box center [333, 224] width 50 height 22
select select "per_w/m"
click at [308, 213] on select "gross_weight volumetric_weight per_shipment per_bl per_km per_hawb per_kg flat …" at bounding box center [333, 224] width 50 height 22
drag, startPoint x: 479, startPoint y: 223, endPoint x: 514, endPoint y: 224, distance: 35.3
click at [514, 224] on input "0" at bounding box center [503, 223] width 40 height 20
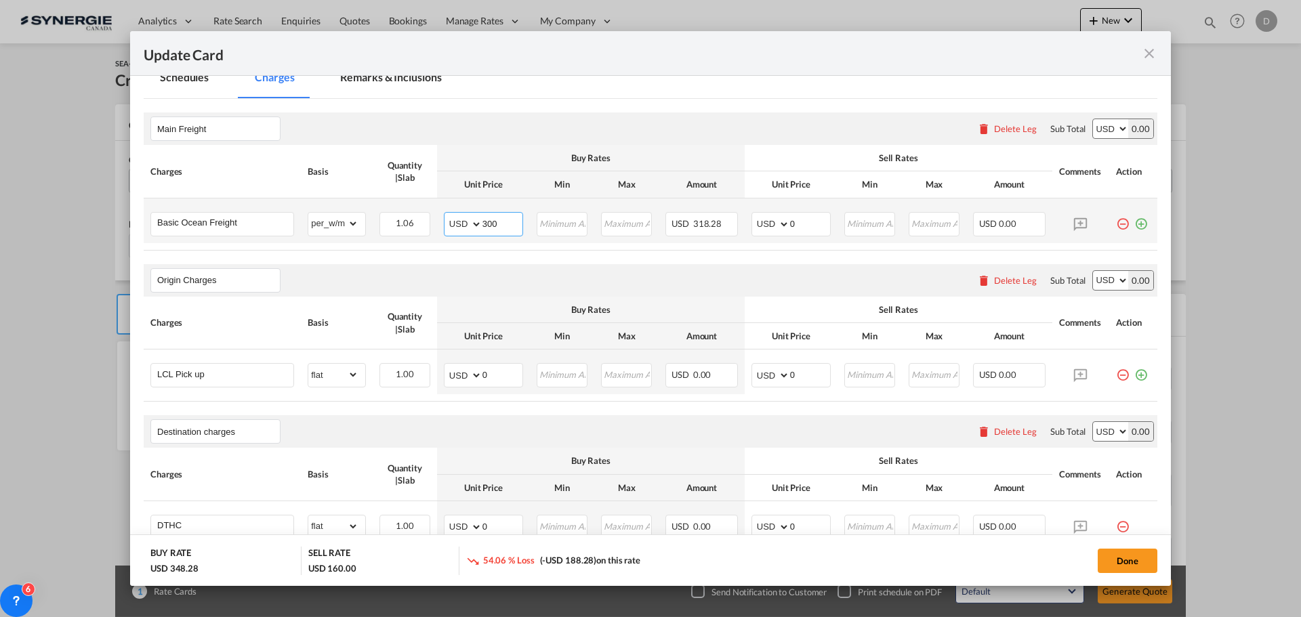
type input "300"
type input "315"
drag, startPoint x: 479, startPoint y: 377, endPoint x: 537, endPoint y: 375, distance: 57.6
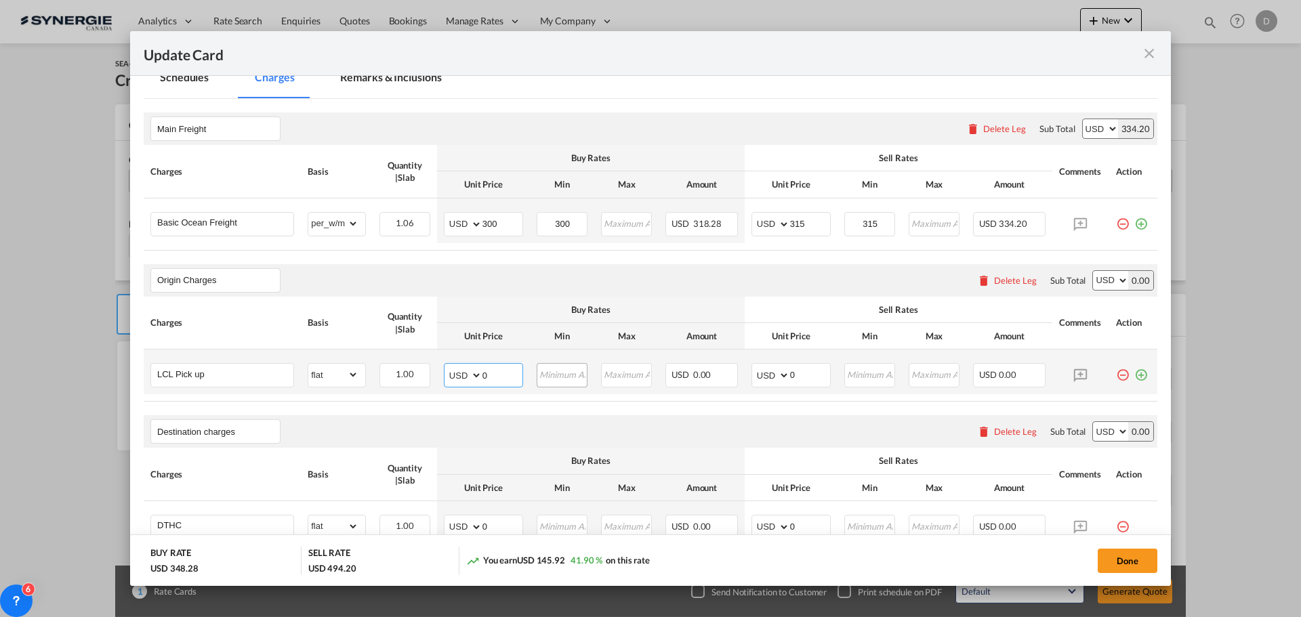
click at [537, 375] on tr "LCL Pick up Please Enter Already Exists gross_weight volumetric_weight per_ship…" at bounding box center [651, 372] width 1014 height 45
drag, startPoint x: 481, startPoint y: 375, endPoint x: 491, endPoint y: 375, distance: 10.2
click at [491, 375] on input "0" at bounding box center [503, 374] width 40 height 20
type input "105"
type input "155"
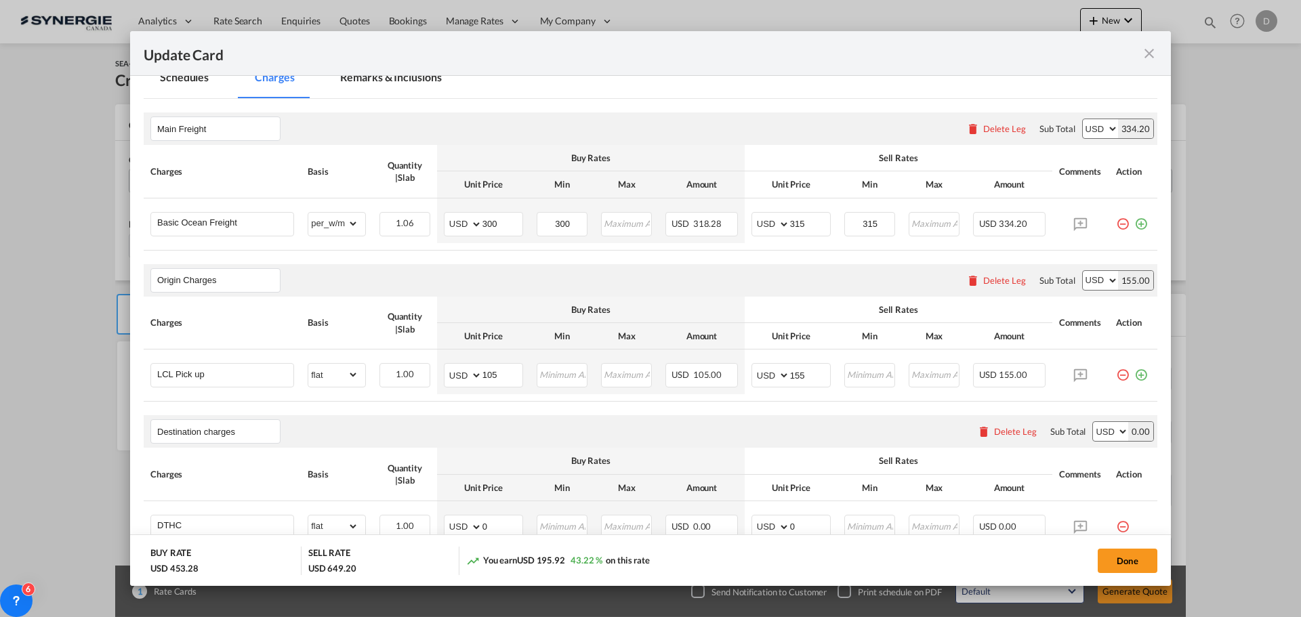
click at [516, 272] on div "Origin Charges Please enter leg name Leg Name Already Exists Delete Leg Sub Tot…" at bounding box center [651, 280] width 1014 height 33
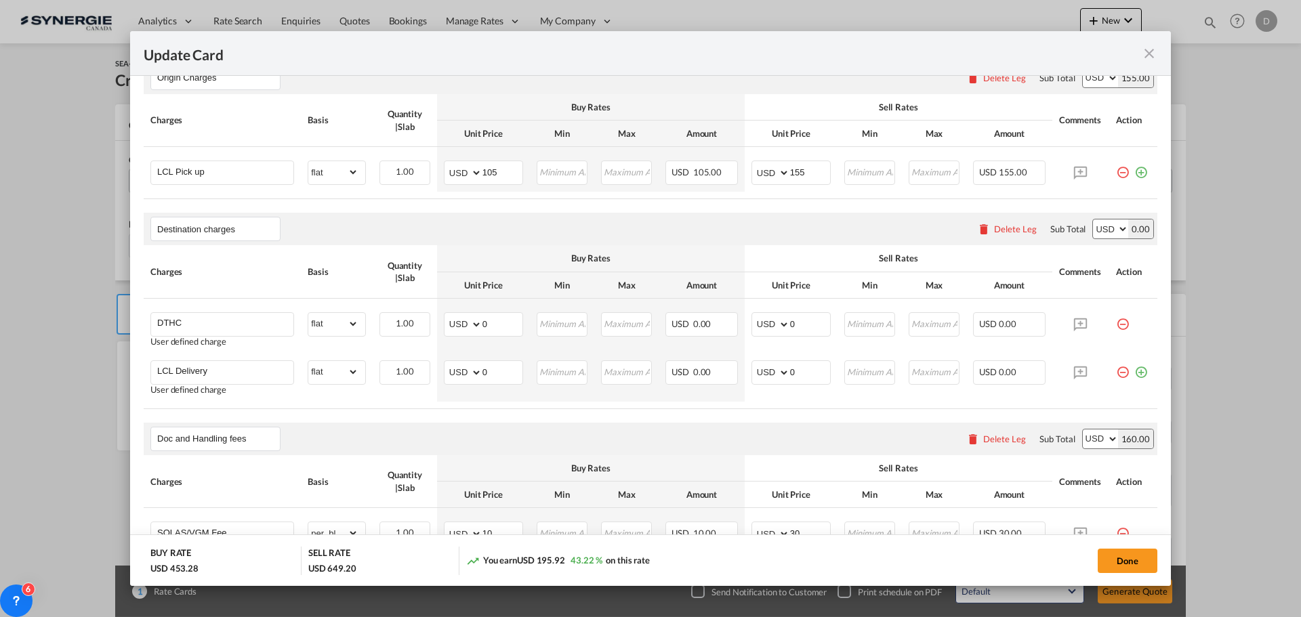
scroll to position [474, 0]
click at [1006, 224] on div "Delete Leg" at bounding box center [1015, 228] width 43 height 11
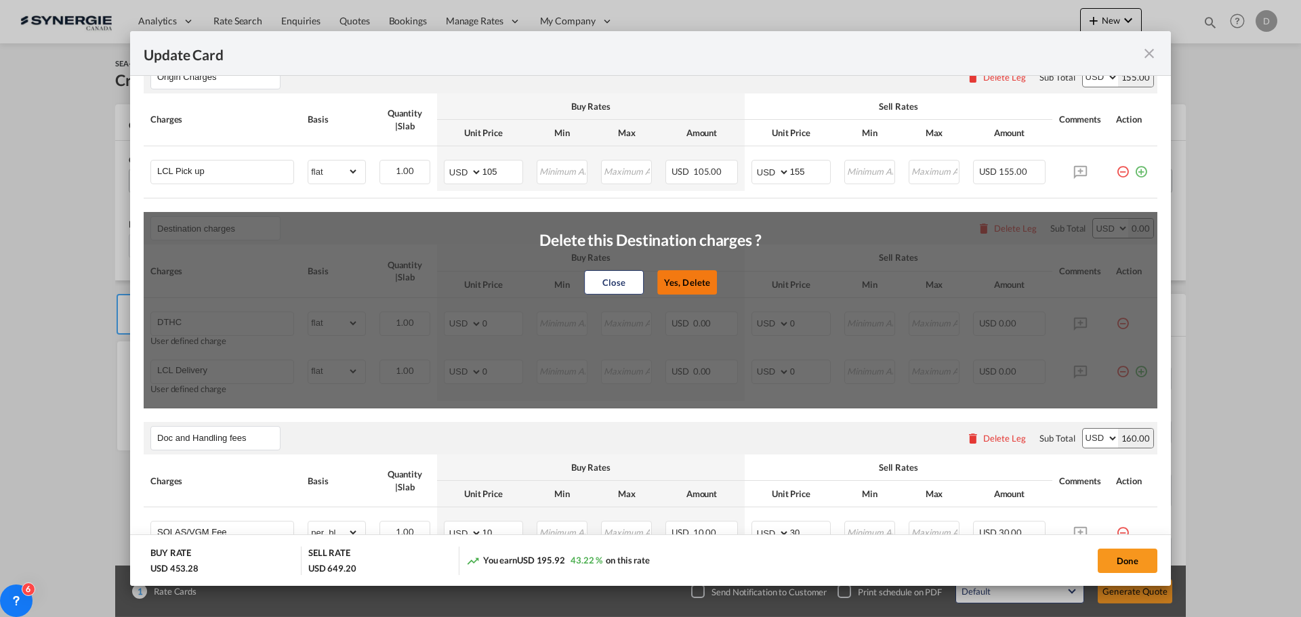
click at [691, 281] on button "Yes, Delete" at bounding box center [687, 282] width 60 height 24
type input "Doc and Handling fees"
type input "SOLAS/VGM Fee"
select select "per_bl"
type input "10"
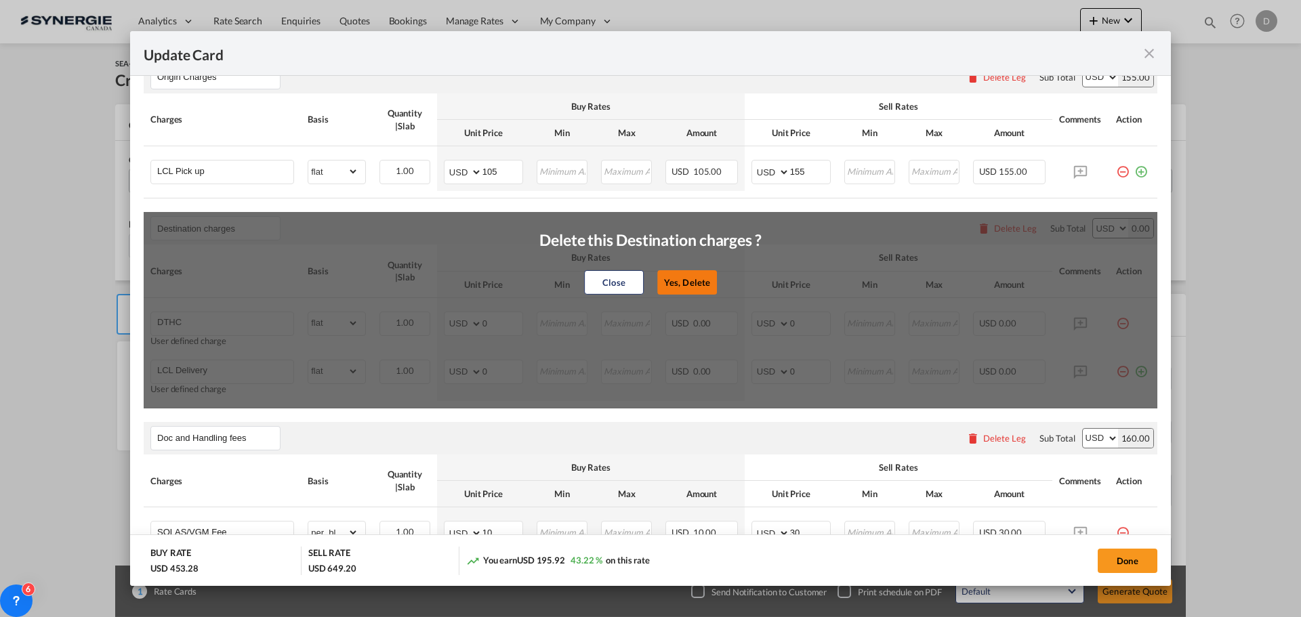
type input "30"
type input "B13 Export declaration"
select select "per_bl"
type input "35"
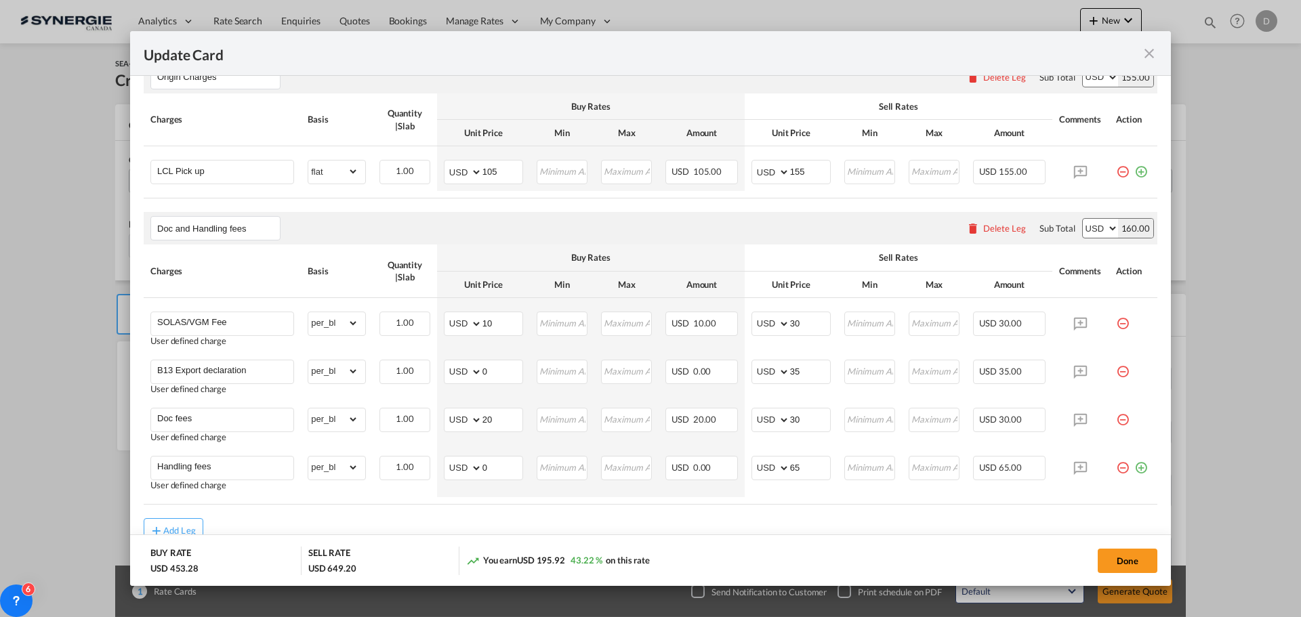
scroll to position [535, 0]
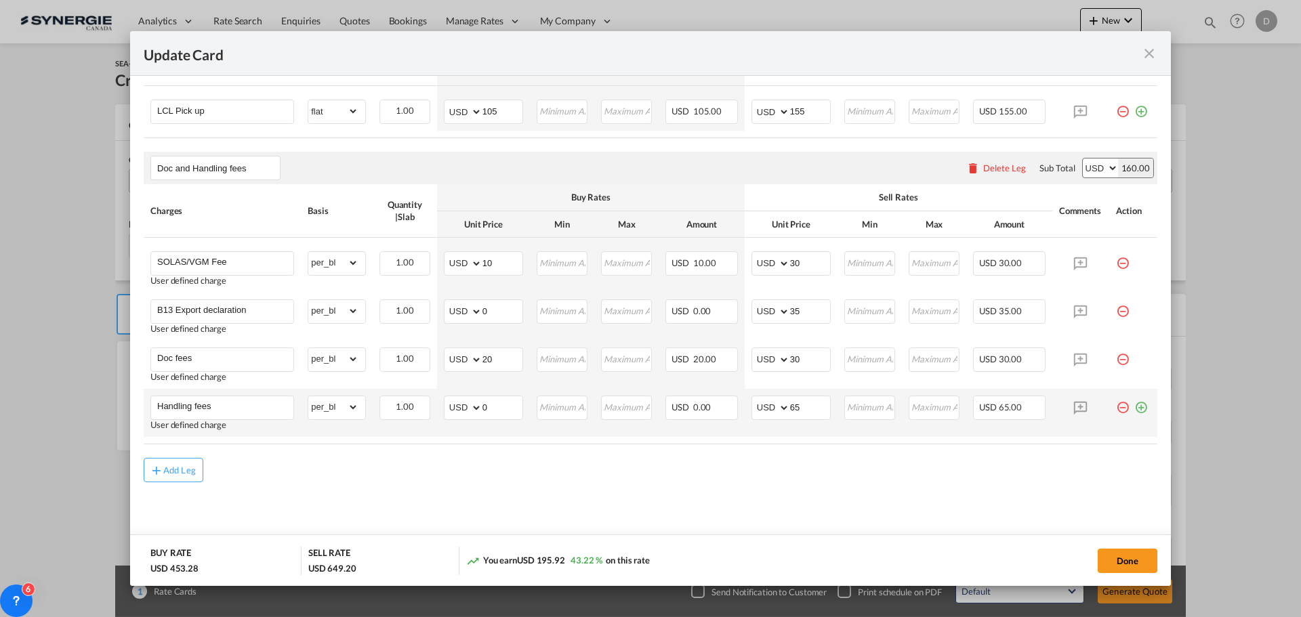
click at [1135, 409] on md-icon "icon-plus-circle-outline green-400-fg" at bounding box center [1142, 403] width 14 height 14
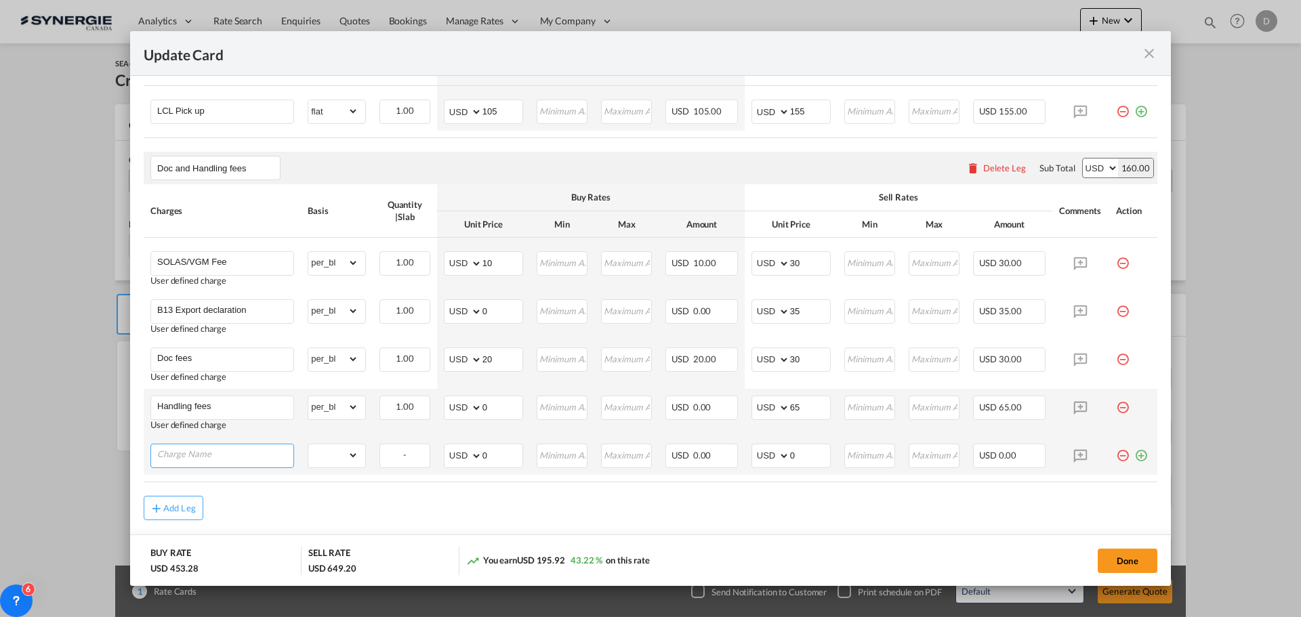
click at [203, 458] on input "Charge Name" at bounding box center [225, 455] width 136 height 20
paste input "T&E Bond Fee"
type input "T&E Bond Fee"
click at [349, 449] on select "gross_weight volumetric_weight per_shipment per_bl per_km per_hawb per_kg flat …" at bounding box center [333, 456] width 50 height 22
select select "per_bl"
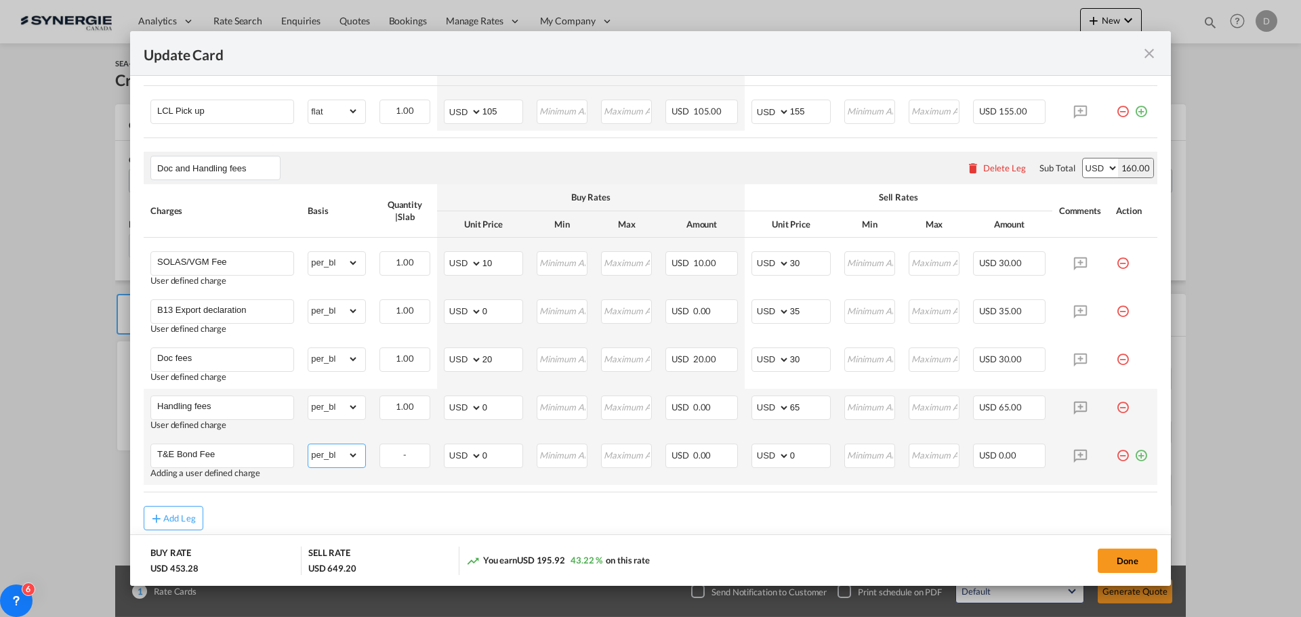
click at [308, 445] on select "gross_weight volumetric_weight per_shipment per_bl per_km per_hawb per_kg flat …" at bounding box center [333, 456] width 50 height 22
click at [476, 455] on select "AED AFN ALL AMD ANG AOA ARS AUD AWG AZN BAM BBD BDT BGN BHD BIF BMD BND [PERSON…" at bounding box center [464, 456] width 35 height 19
click at [484, 457] on input "0" at bounding box center [503, 455] width 40 height 20
drag, startPoint x: 479, startPoint y: 455, endPoint x: 495, endPoint y: 457, distance: 15.6
click at [495, 457] on input "0" at bounding box center [503, 455] width 40 height 20
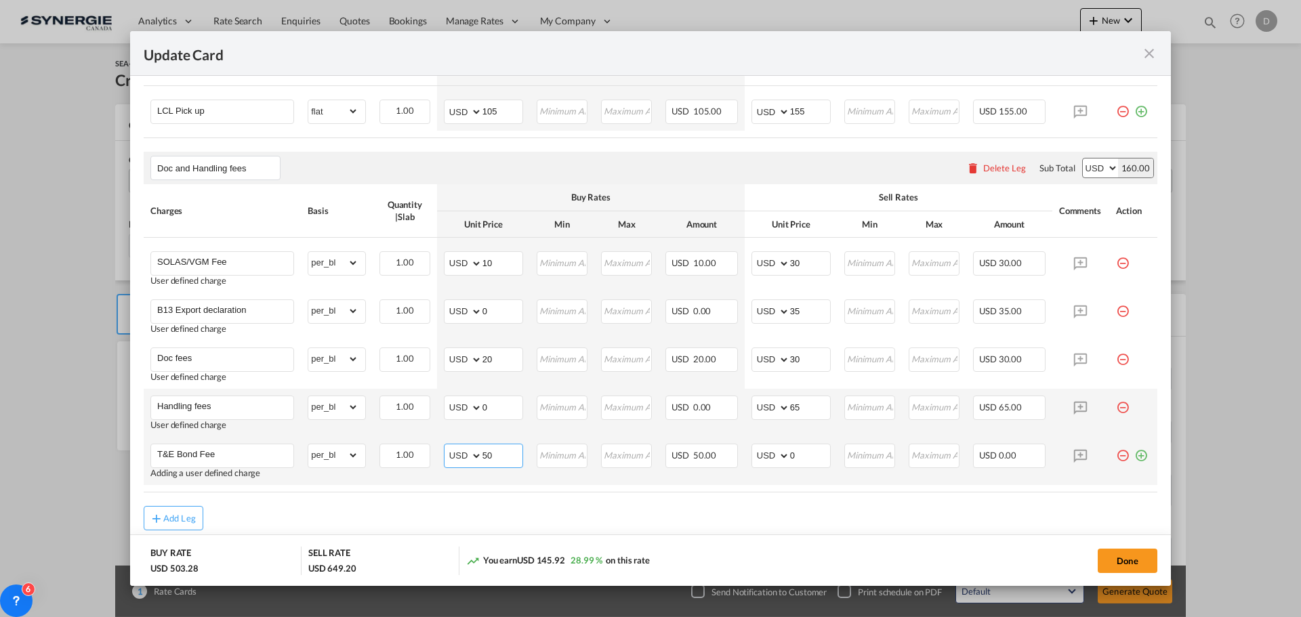
type input "50"
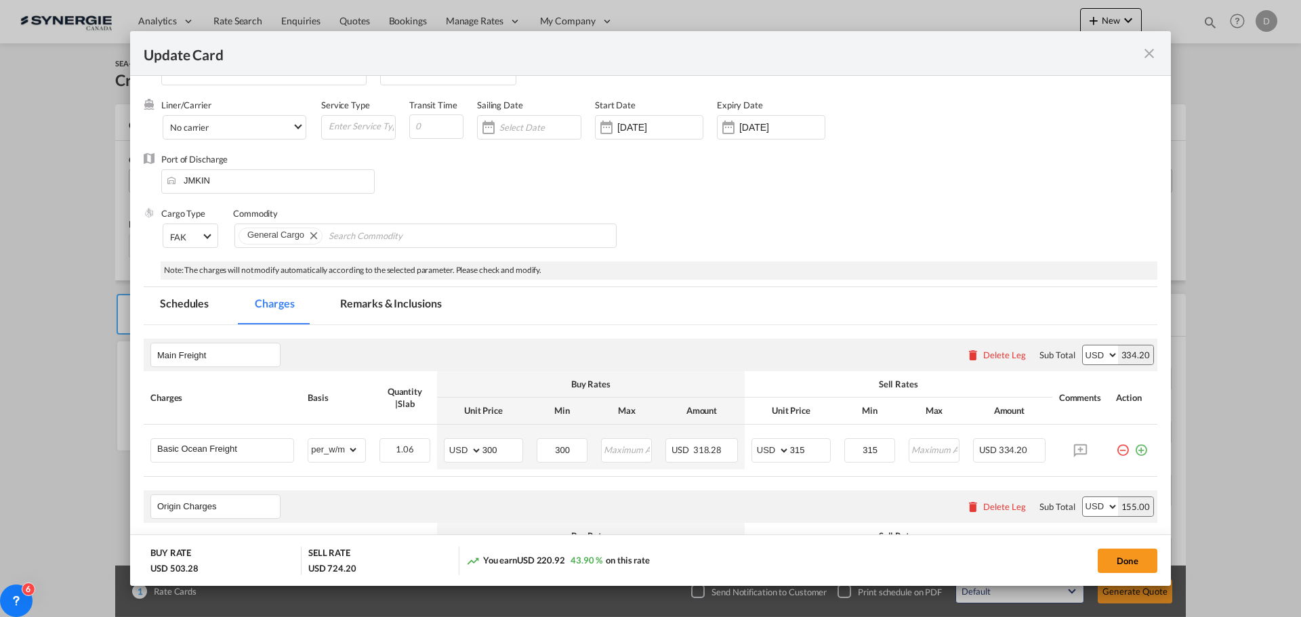
scroll to position [0, 0]
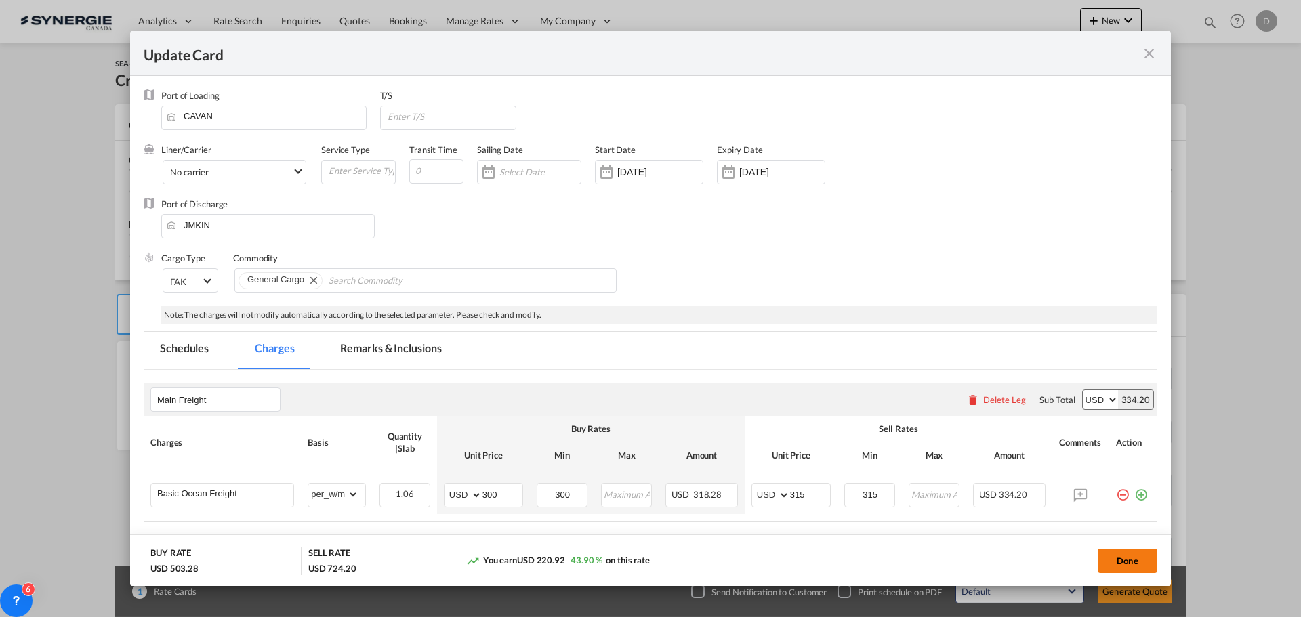
type input "75"
click at [1111, 563] on button "Done" at bounding box center [1128, 561] width 60 height 24
type input "[DATE]"
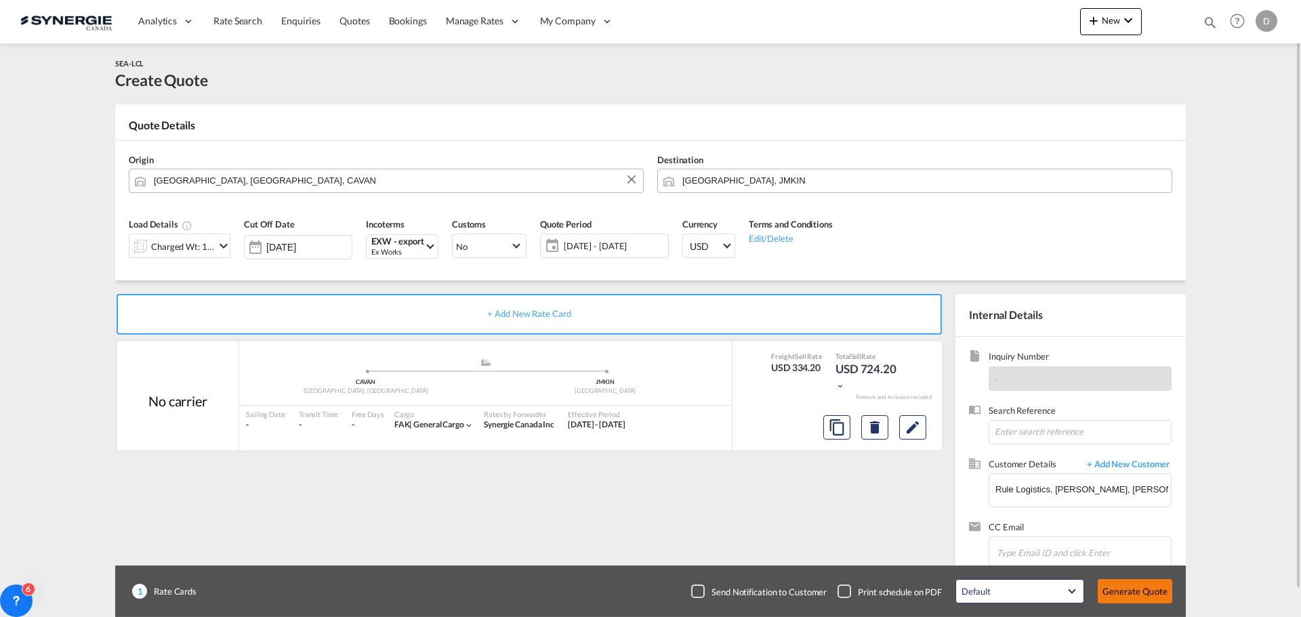
click at [1126, 590] on button "Generate Quote" at bounding box center [1135, 592] width 75 height 24
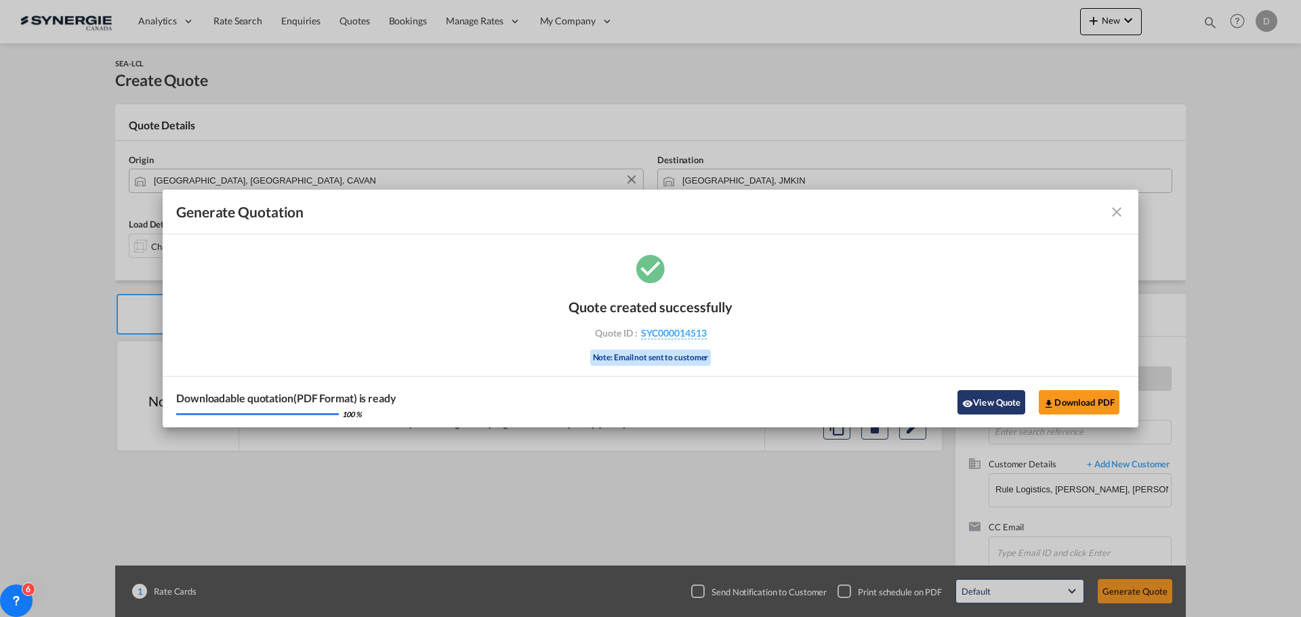
click at [971, 401] on md-icon "icon-eye" at bounding box center [967, 404] width 11 height 11
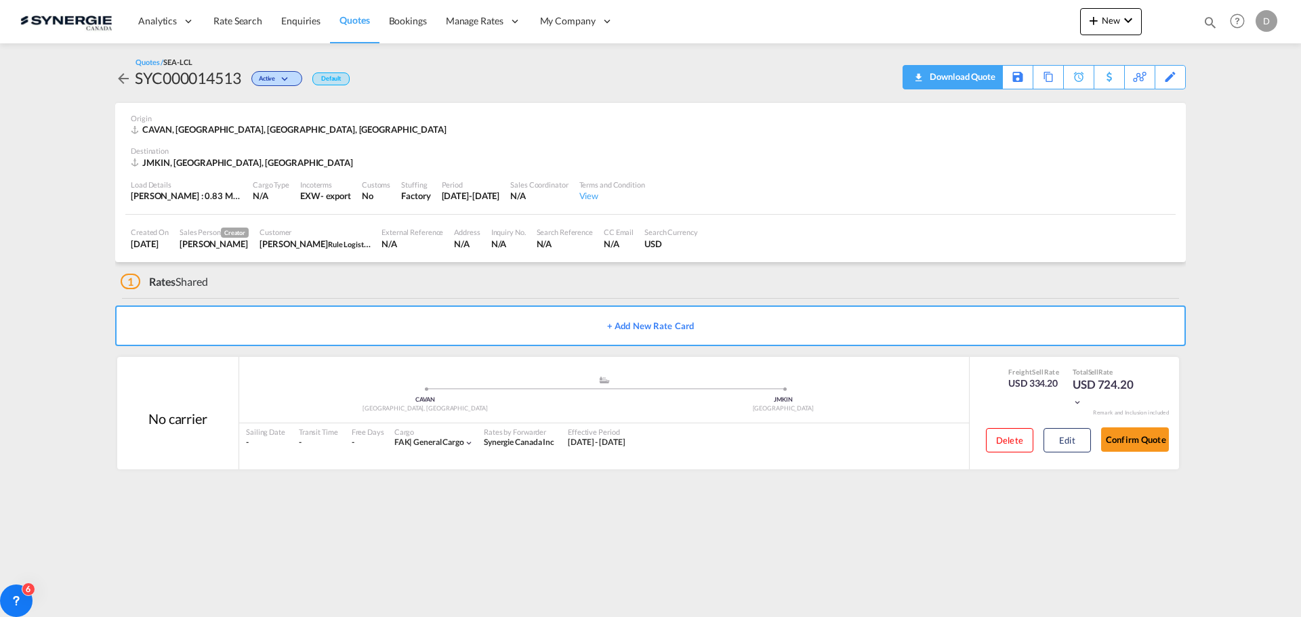
click at [986, 77] on div "Download Quote" at bounding box center [961, 77] width 69 height 22
click at [1099, 23] on md-icon "icon-plus 400-fg" at bounding box center [1094, 20] width 16 height 16
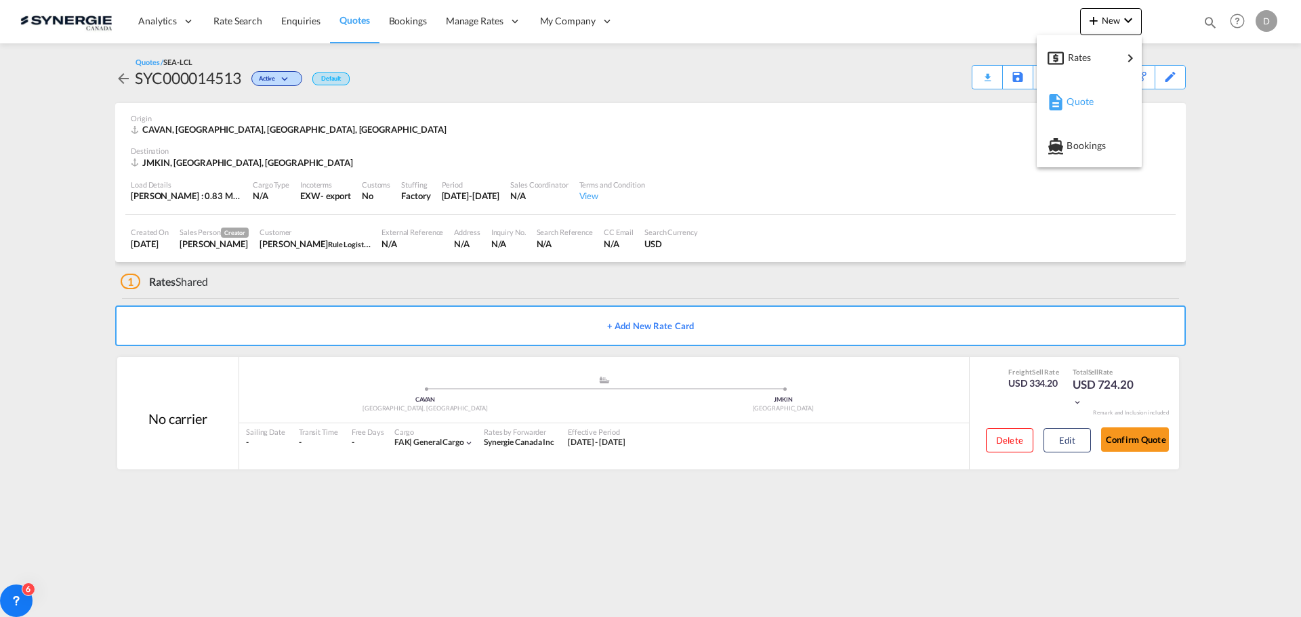
click at [1082, 98] on span "Quote" at bounding box center [1074, 101] width 15 height 27
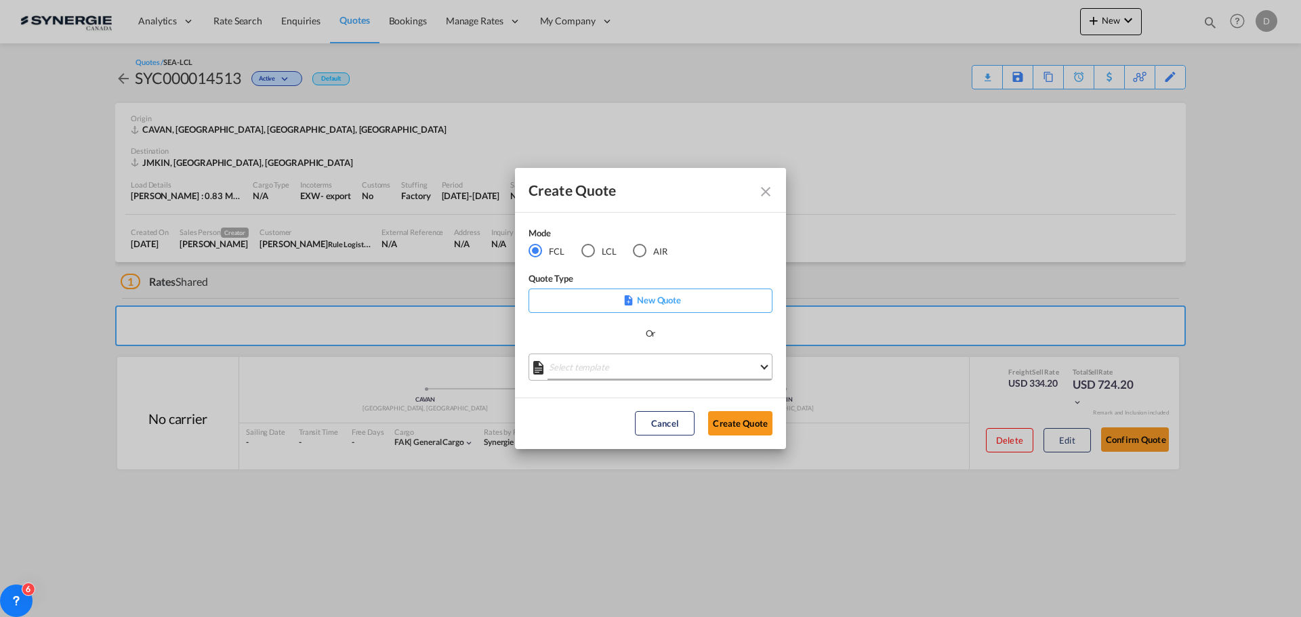
click at [655, 361] on md-select "Select template *NEW* FCL FREEHAND / DAP [PERSON_NAME] | [DATE] *NEW* Import FC…" at bounding box center [651, 367] width 244 height 27
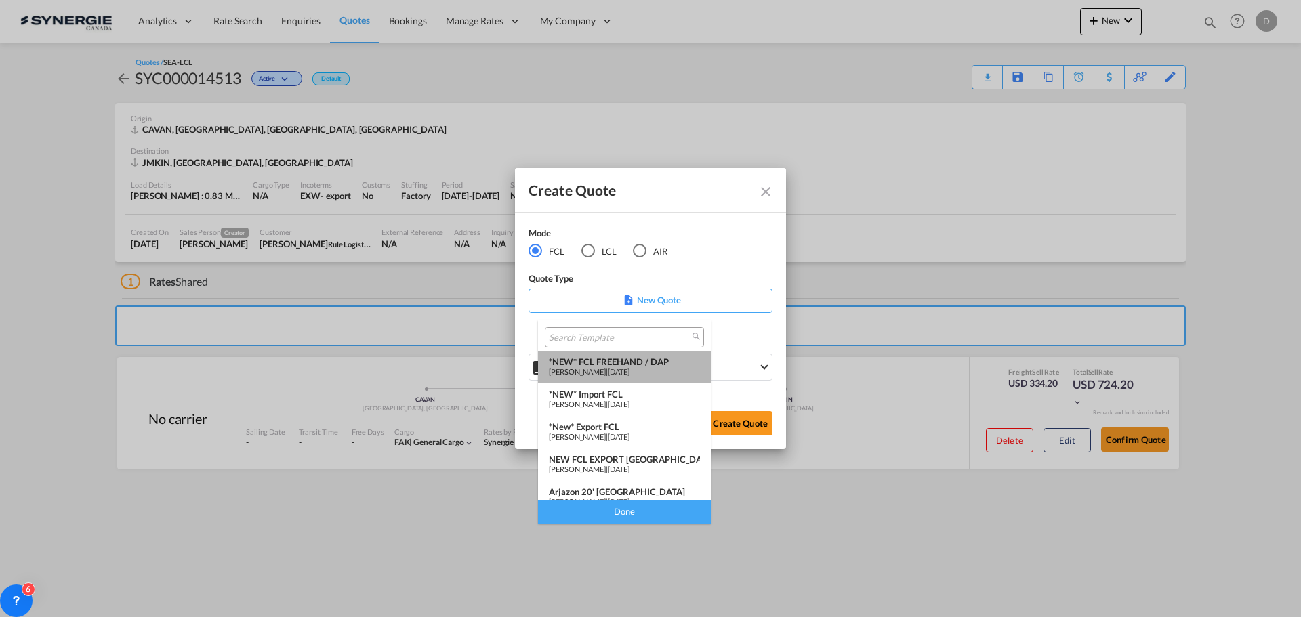
click at [655, 362] on div "*NEW* FCL FREEHAND / DAP" at bounding box center [624, 362] width 151 height 11
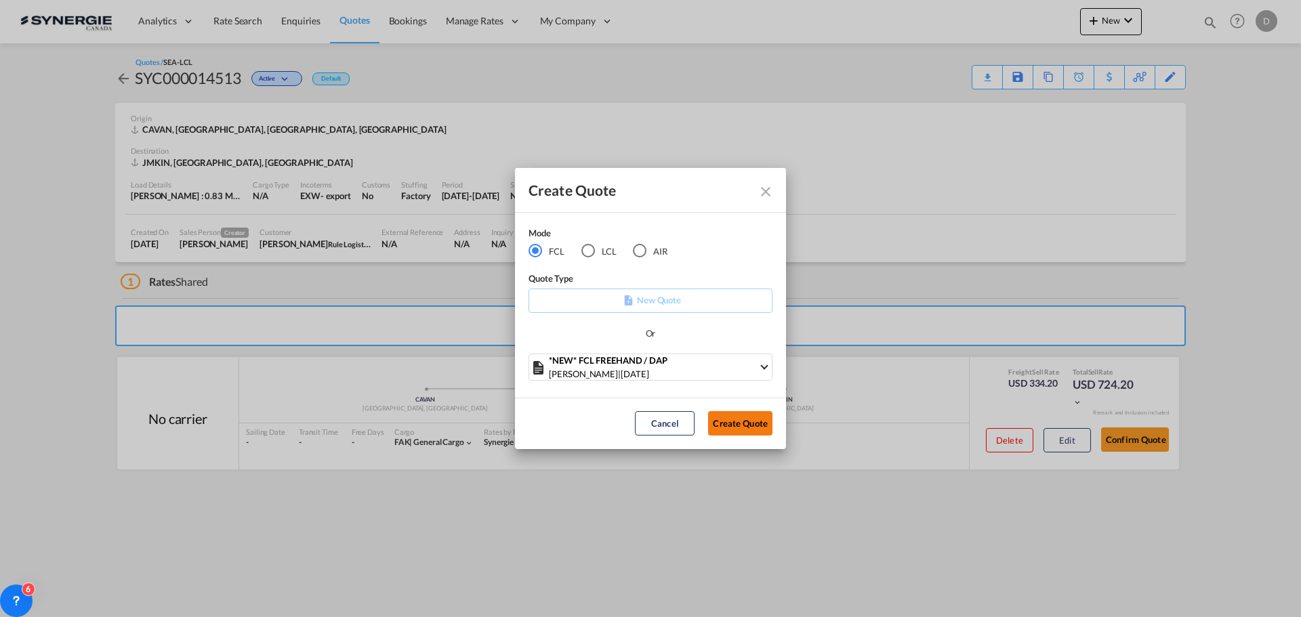
click at [749, 426] on button "Create Quote" at bounding box center [740, 423] width 64 height 24
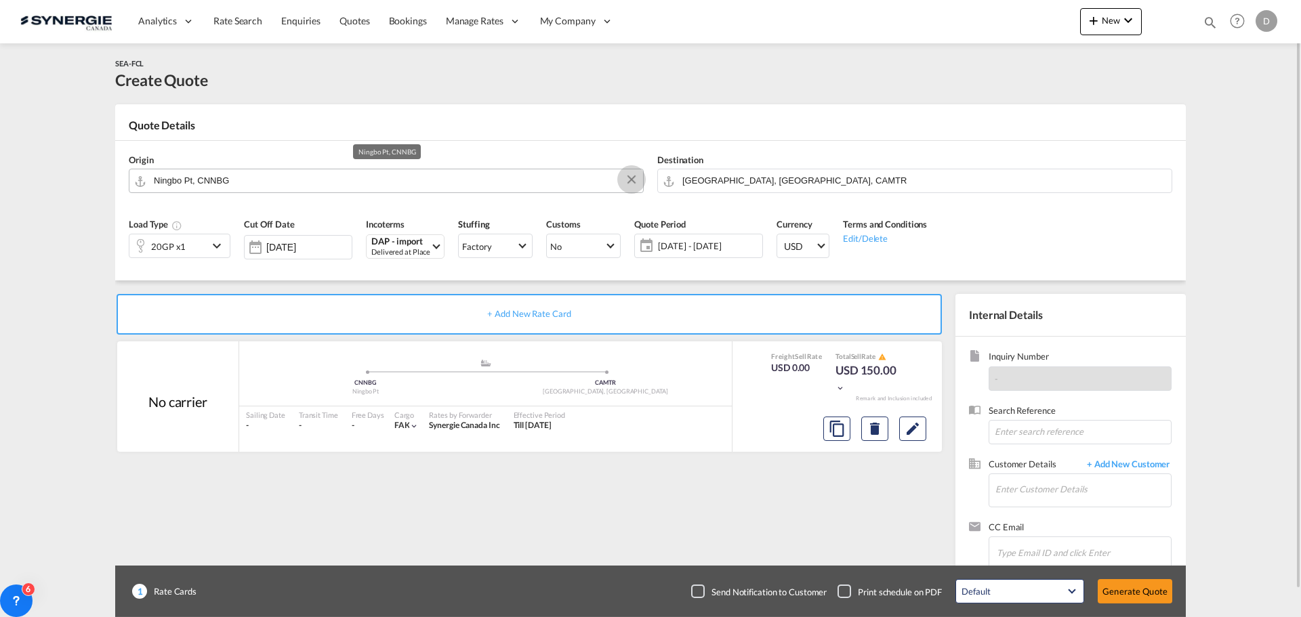
click at [630, 176] on button "Clear Input" at bounding box center [632, 179] width 20 height 20
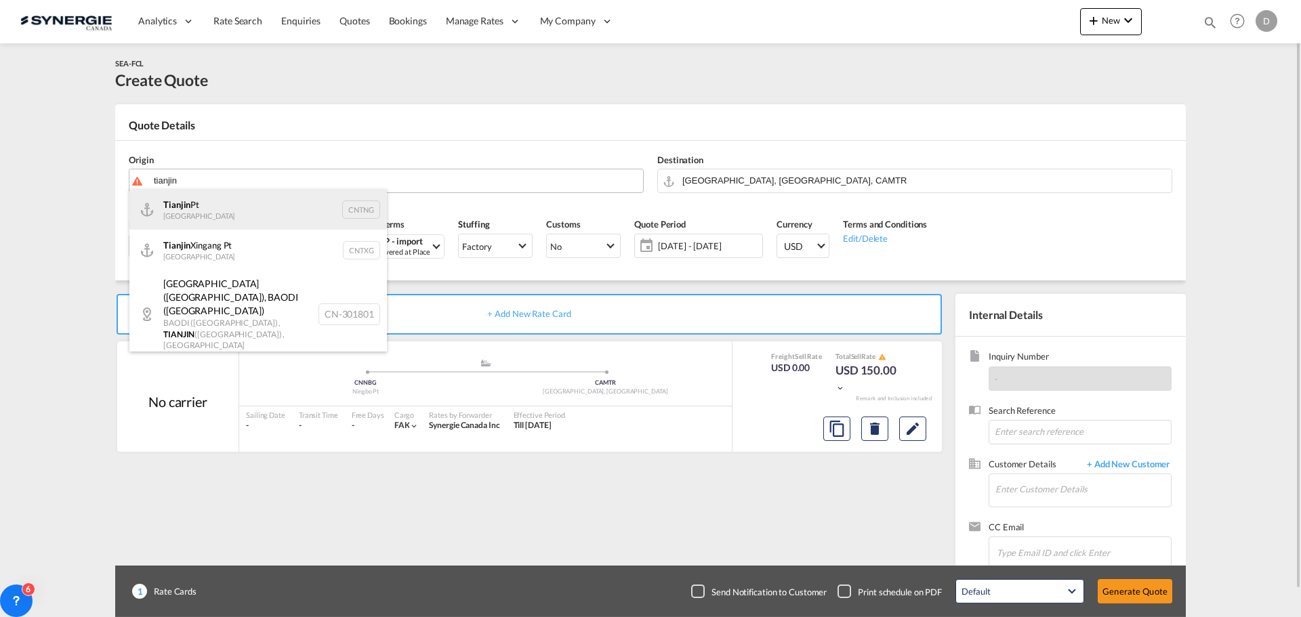
click at [204, 209] on div "Tianjin Pt China CNTNG" at bounding box center [258, 209] width 258 height 41
type input "Tianjin Pt, CNTNG"
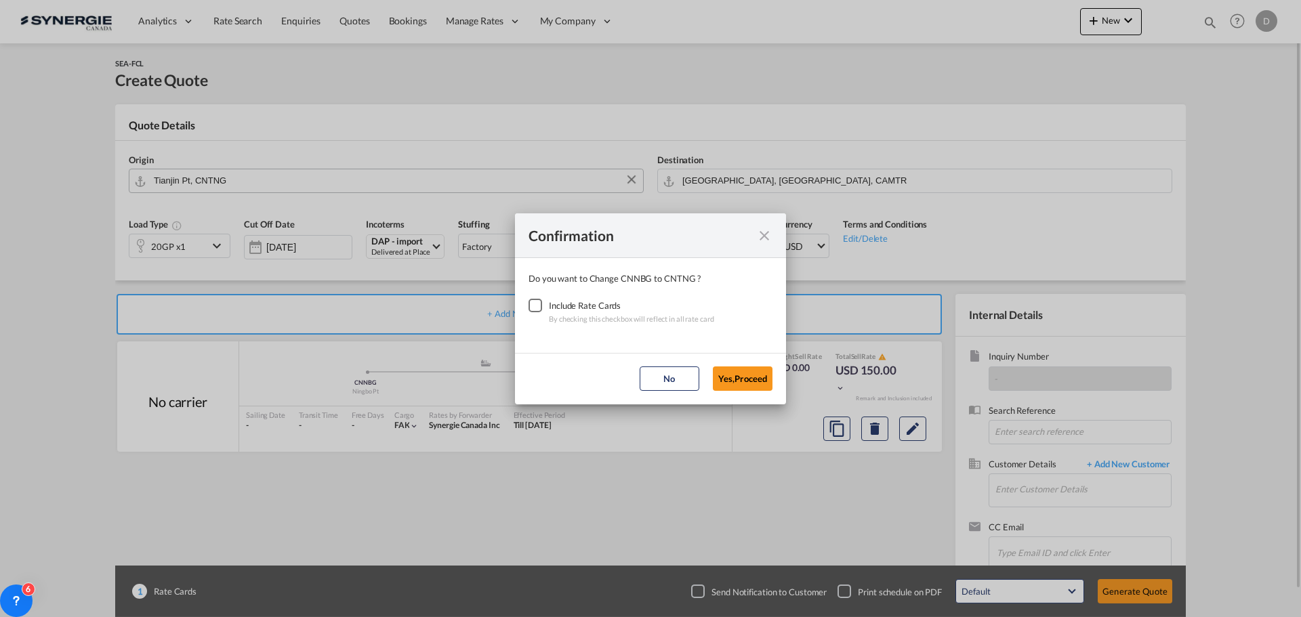
click at [537, 308] on div "Checkbox No Ink" at bounding box center [536, 306] width 14 height 14
click at [735, 380] on button "Yes,Proceed" at bounding box center [743, 379] width 60 height 24
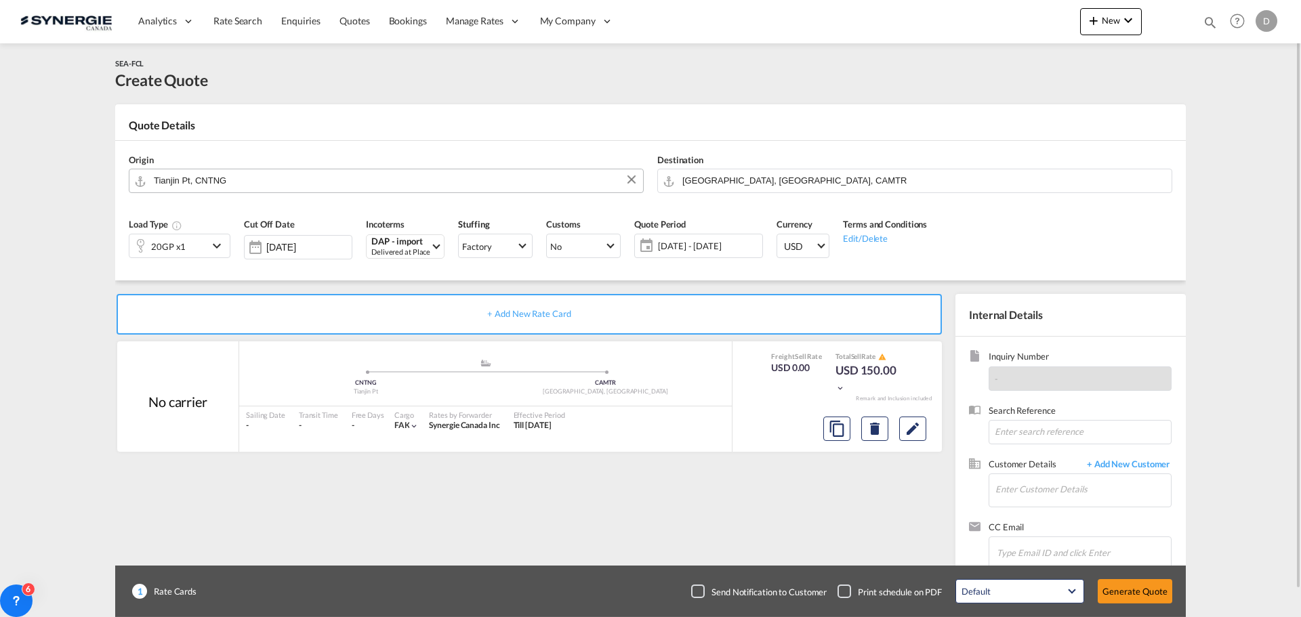
click at [218, 241] on md-icon "icon-chevron-down" at bounding box center [219, 246] width 20 height 16
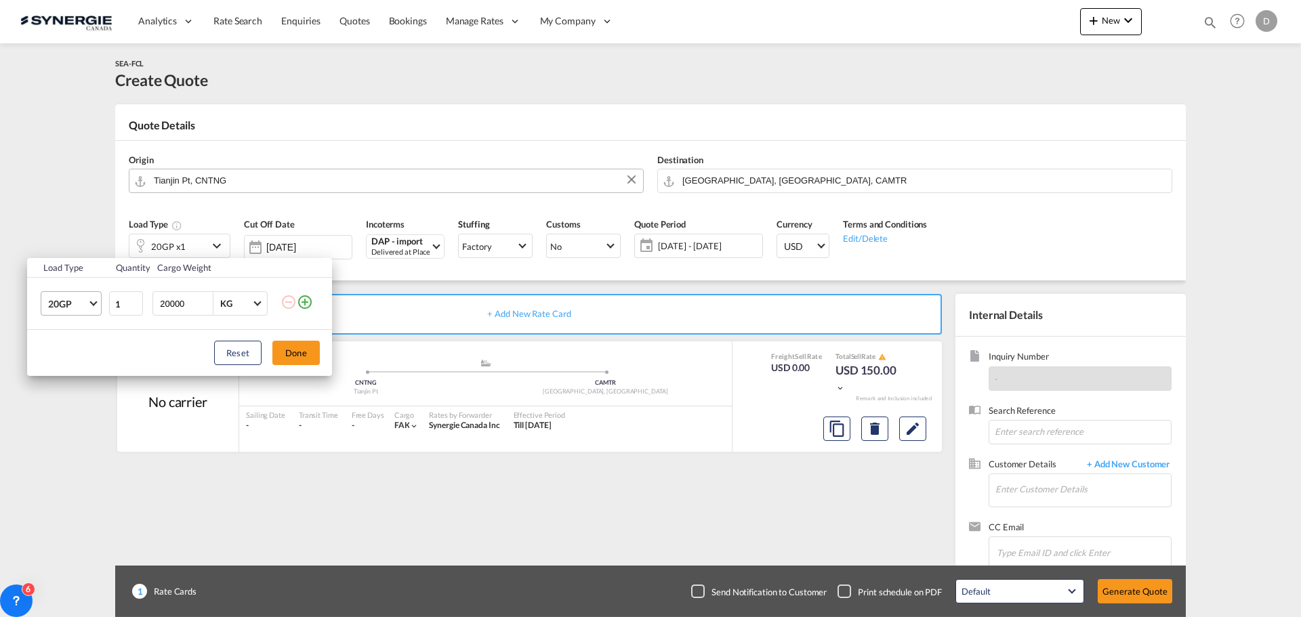
click at [94, 301] on span "Choose: \a20GP" at bounding box center [92, 302] width 7 height 7
click at [67, 369] on div "40HC" at bounding box center [60, 370] width 25 height 14
click at [306, 357] on button "Done" at bounding box center [295, 353] width 47 height 24
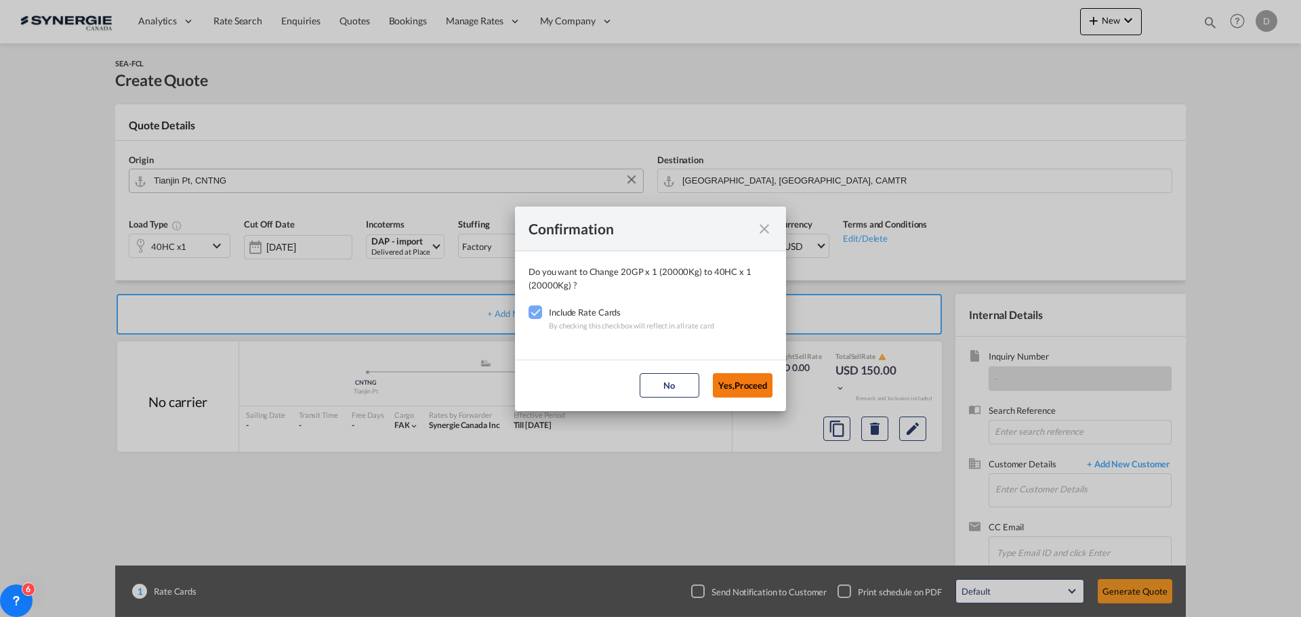
click at [745, 378] on button "Yes,Proceed" at bounding box center [743, 385] width 60 height 24
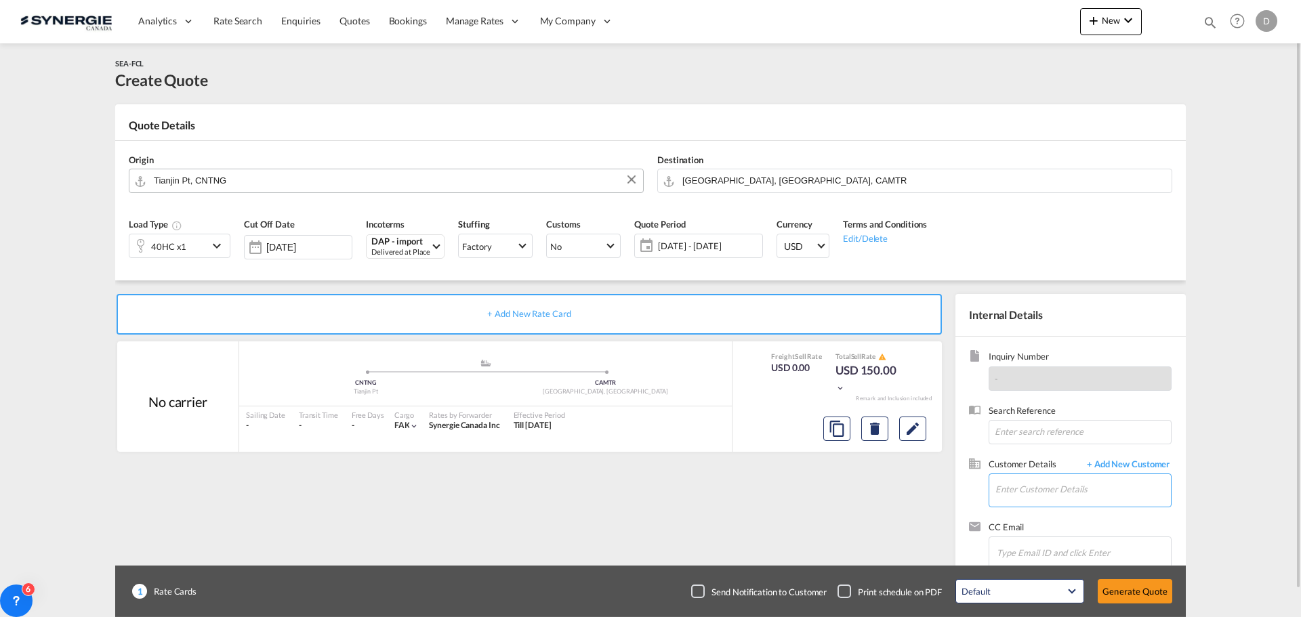
click at [1030, 487] on input "Enter Customer Details" at bounding box center [1084, 489] width 176 height 31
paste input "[PERSON_NAME][EMAIL_ADDRESS][DOMAIN_NAME]"
click at [1011, 453] on div "[PERSON_NAME] [PERSON_NAME][EMAIL_ADDRESS][DOMAIN_NAME] | AOF CARGO" at bounding box center [1124, 456] width 258 height 37
type input "AOF CARGO, [PERSON_NAME], [PERSON_NAME][EMAIL_ADDRESS][DOMAIN_NAME]"
click at [687, 245] on span "[DATE] - [DATE]" at bounding box center [708, 246] width 101 height 12
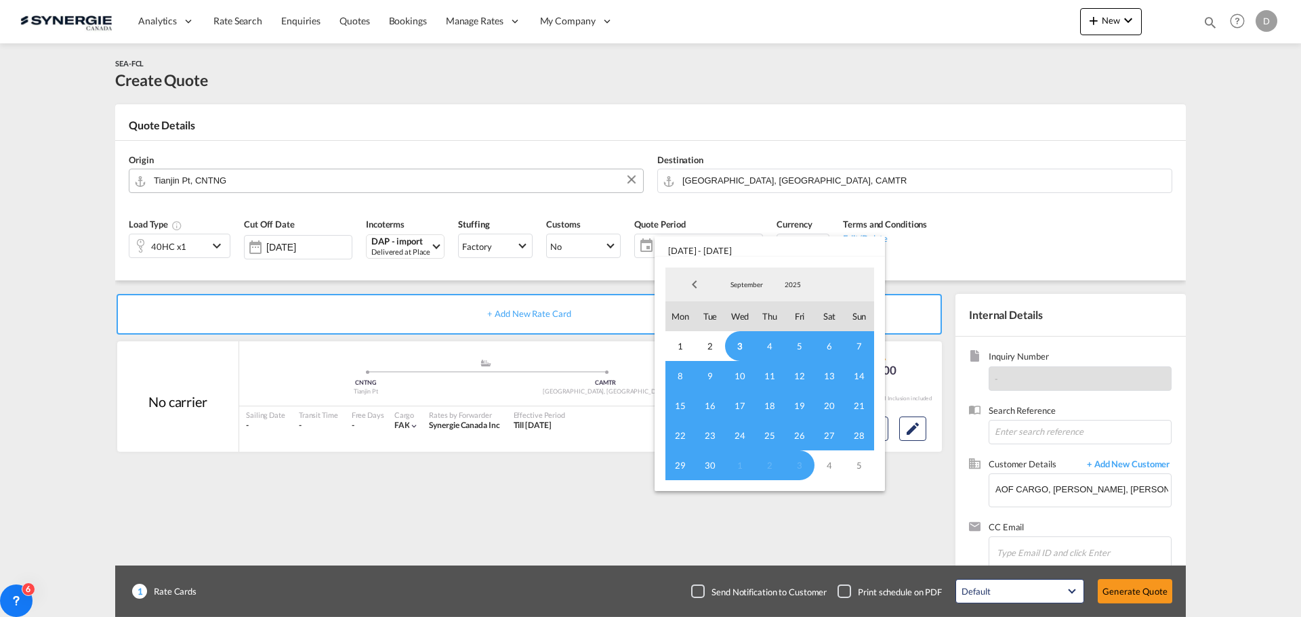
click at [600, 281] on md-backdrop at bounding box center [650, 308] width 1301 height 617
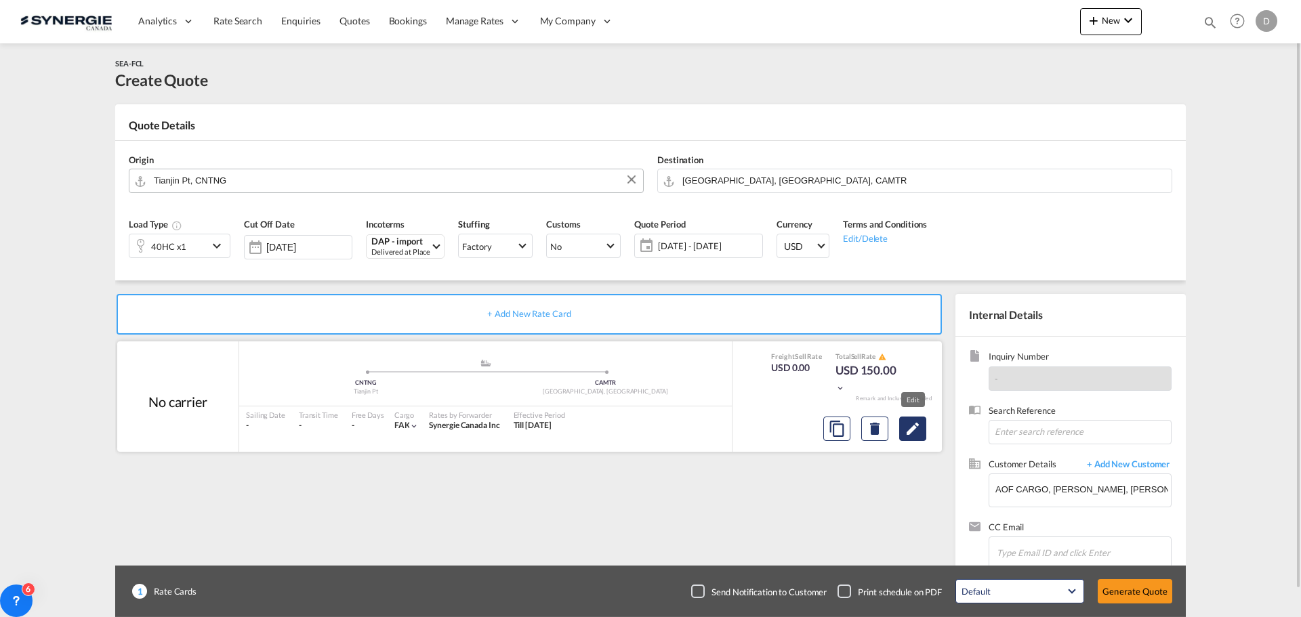
click at [911, 430] on md-icon "Edit" at bounding box center [913, 429] width 16 height 16
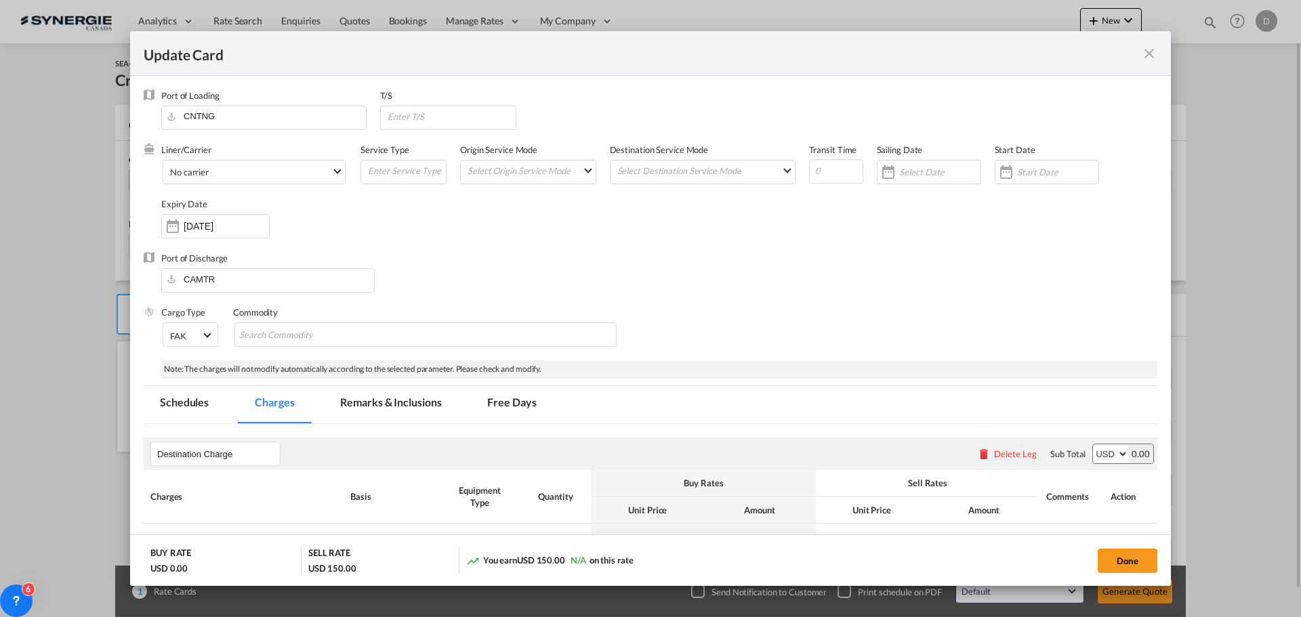
select select "per container"
select select "per B/L"
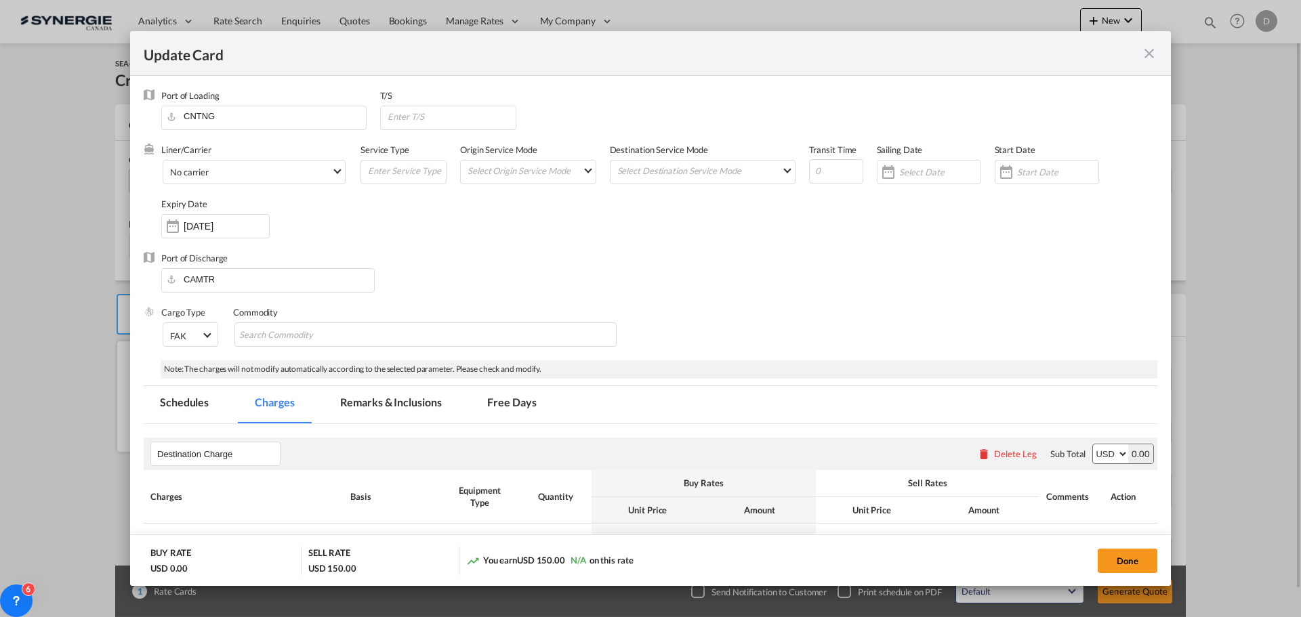
select select "per B/L"
select select "per shipment"
click at [354, 350] on div "Commodity" at bounding box center [432, 333] width 399 height 54
click at [349, 337] on input "Chips input." at bounding box center [301, 336] width 124 height 22
paste input "[DEMOGRAPHIC_DATA] WOVEN PADDING JKT"
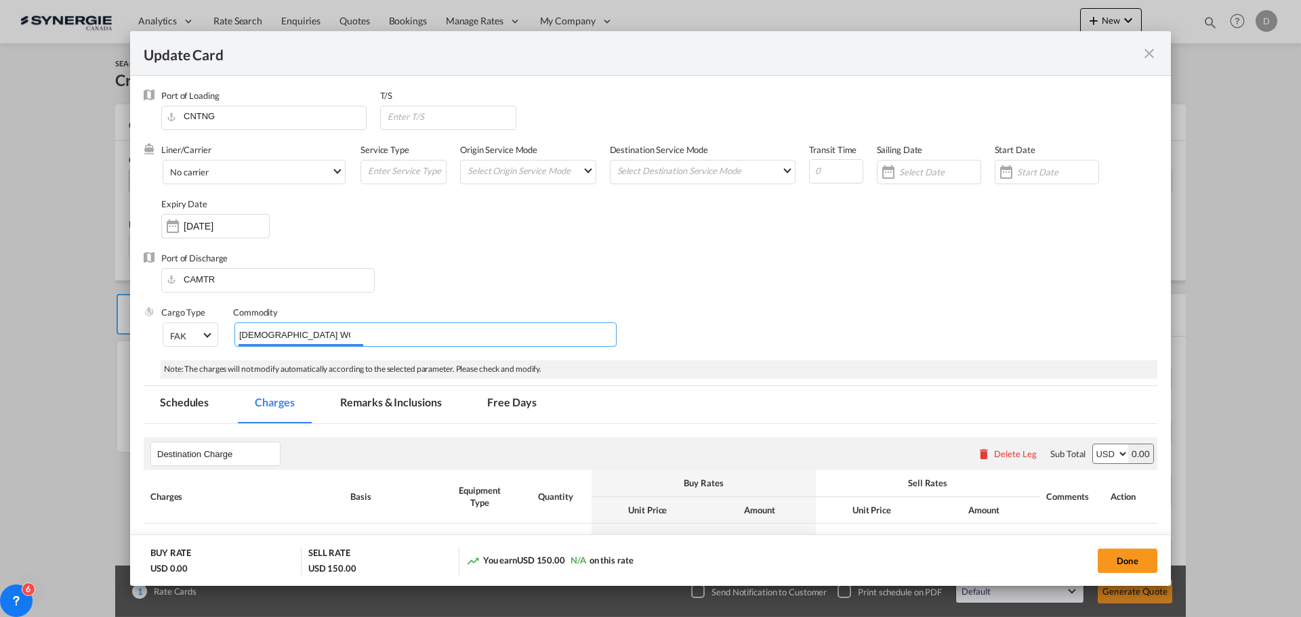
scroll to position [0, 16]
type input "[DEMOGRAPHIC_DATA] WOVEN PADDING JKT"
click at [458, 259] on div "Port of Discharge CAMTR" at bounding box center [651, 279] width 1014 height 54
click at [435, 115] on input "Update Card Port ..." at bounding box center [451, 116] width 130 height 20
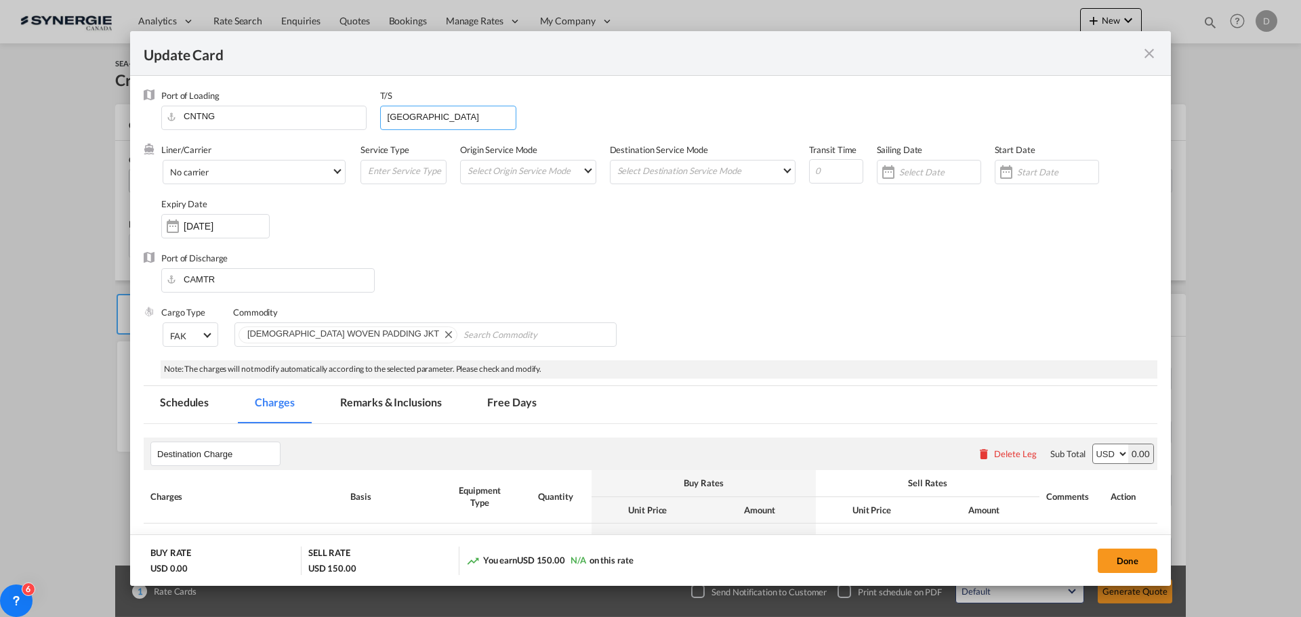
type input "[GEOGRAPHIC_DATA]"
click at [550, 304] on div "Port of Discharge CAMTR" at bounding box center [651, 279] width 1014 height 54
click at [606, 256] on div "Port of Discharge CAMTR" at bounding box center [651, 279] width 1014 height 54
click at [578, 171] on md-select "Select Origin Service Mode SD [GEOGRAPHIC_DATA]" at bounding box center [530, 170] width 129 height 19
click at [525, 210] on md-option "CY" at bounding box center [527, 202] width 149 height 33
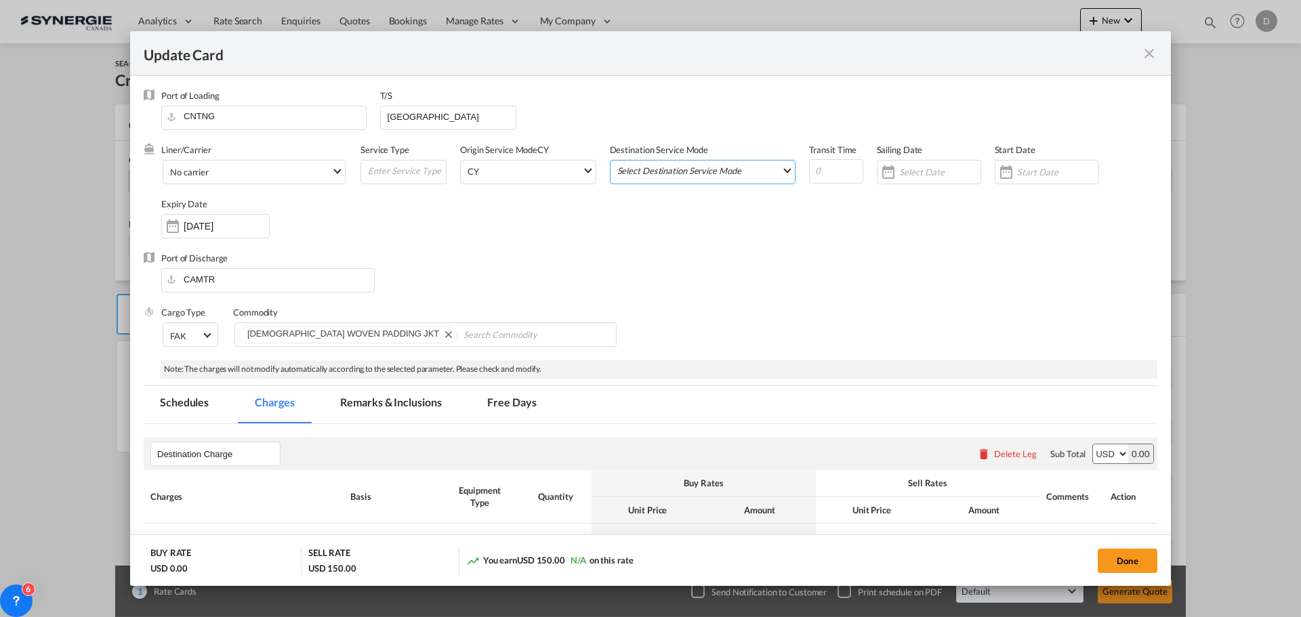
click at [703, 176] on md-select "Select Destination Service Mode SD [GEOGRAPHIC_DATA]" at bounding box center [705, 170] width 179 height 19
click at [703, 176] on md-option "SD" at bounding box center [700, 170] width 199 height 33
click at [918, 247] on div "Liner/Carrier No carrier 2HM LOGISTICS D.O.O AAXL GLOBAL SHIPPING LINES LLC [PE…" at bounding box center [659, 198] width 996 height 108
click at [1000, 173] on div "Update Card Port ..." at bounding box center [1007, 172] width 22 height 27
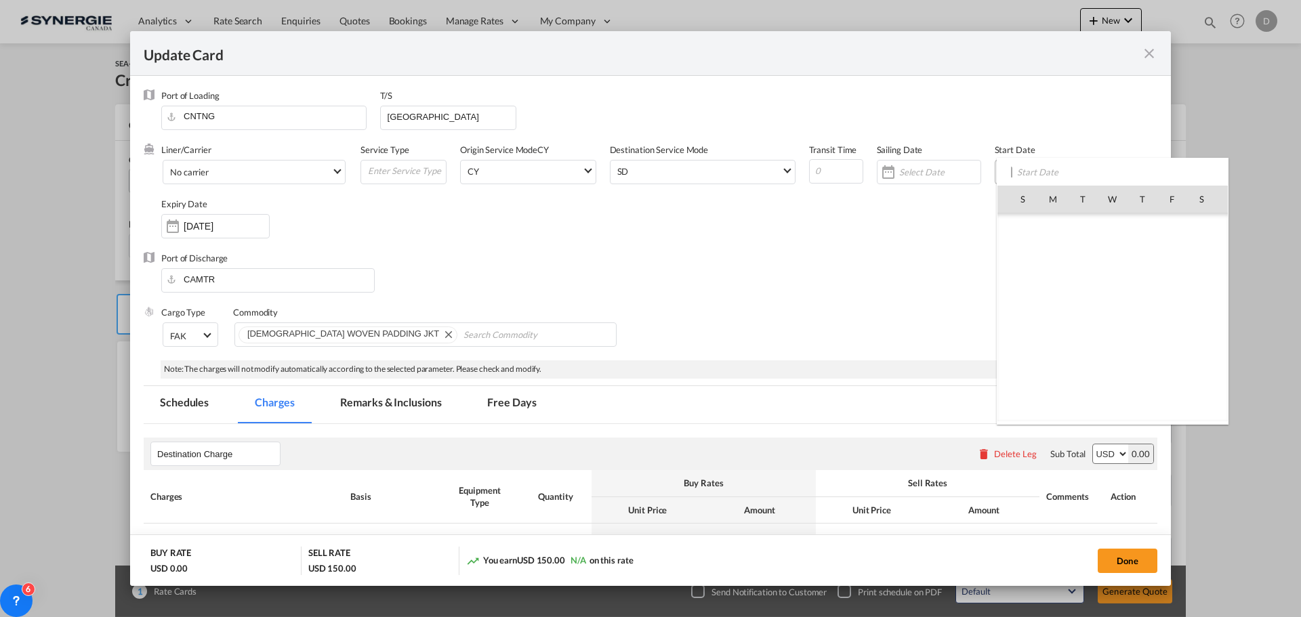
scroll to position [313969, 0]
click at [1113, 263] on span "3" at bounding box center [1113, 258] width 28 height 28
type input "[DATE]"
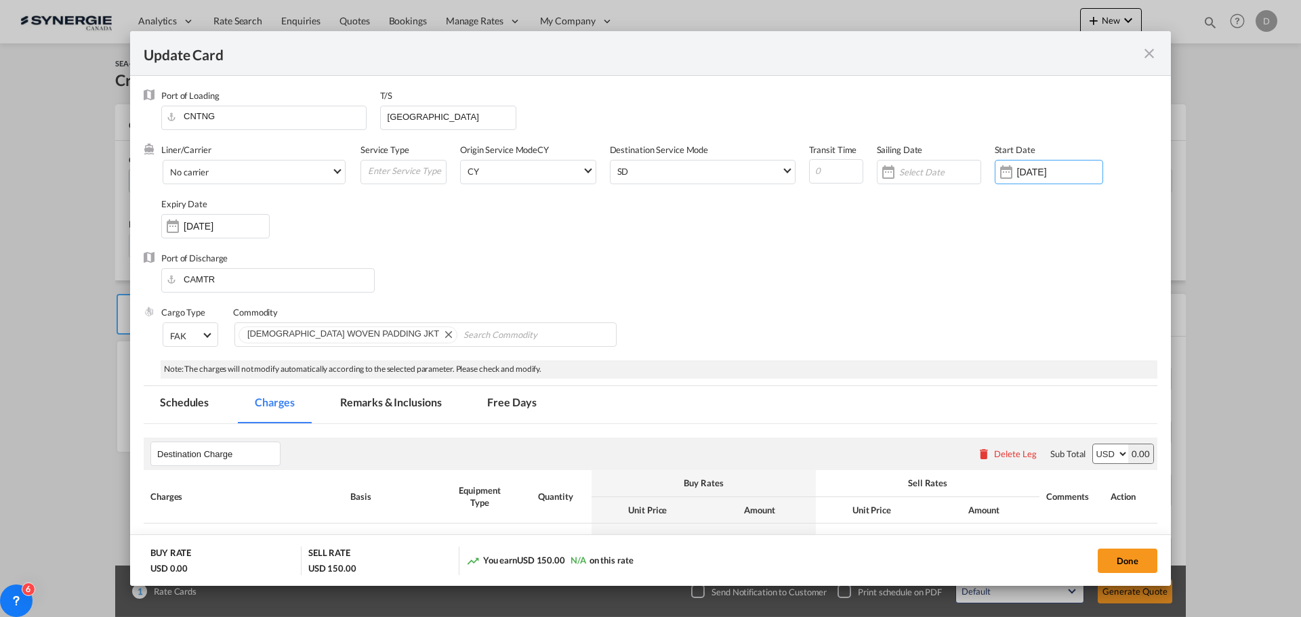
click at [645, 264] on div "Port of Discharge CAMTR" at bounding box center [651, 279] width 1014 height 54
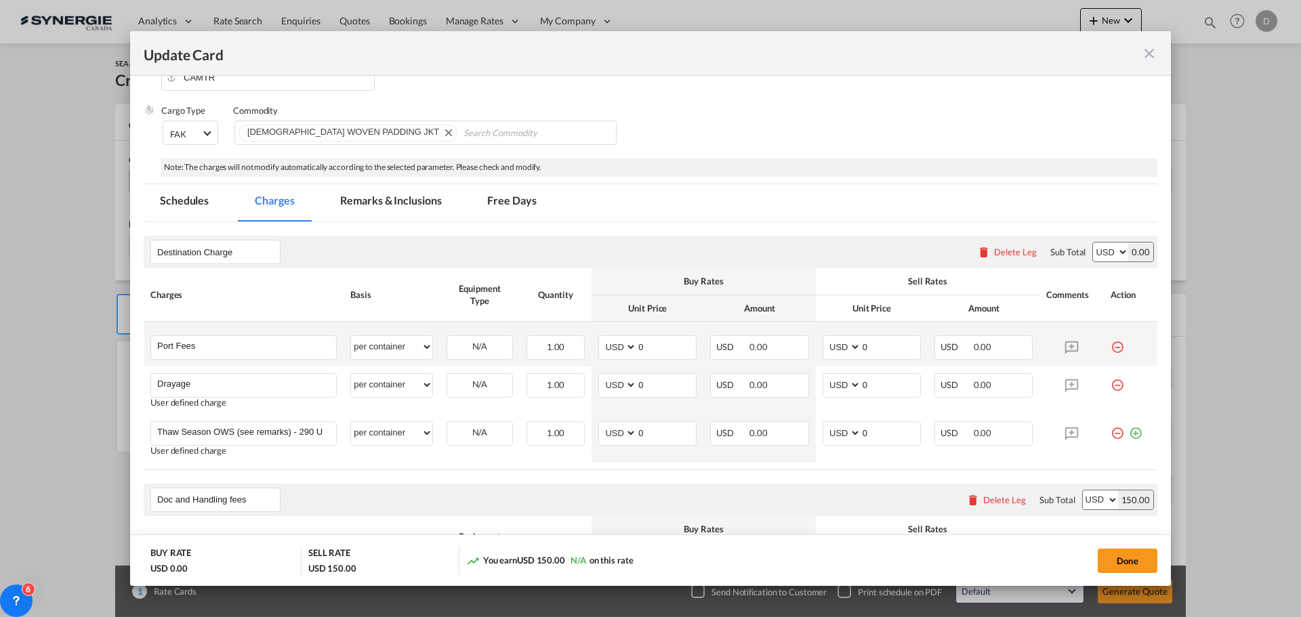
scroll to position [136, 0]
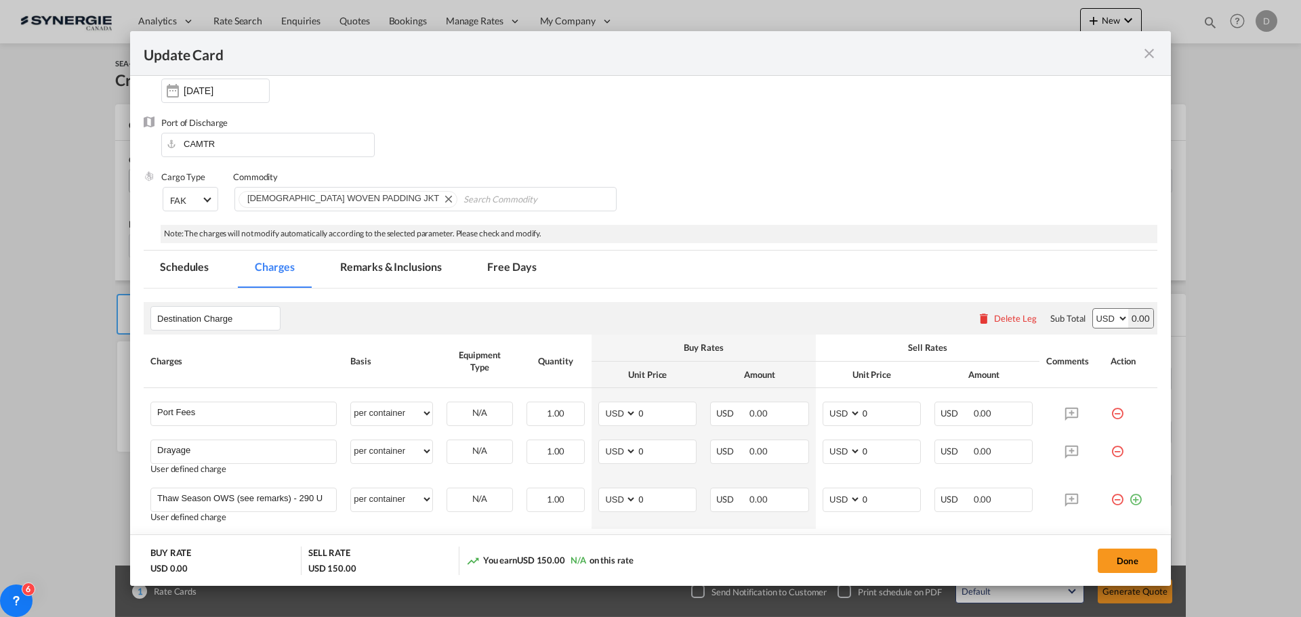
click at [390, 267] on md-tab-item "Remarks & Inclusions" at bounding box center [391, 269] width 134 height 37
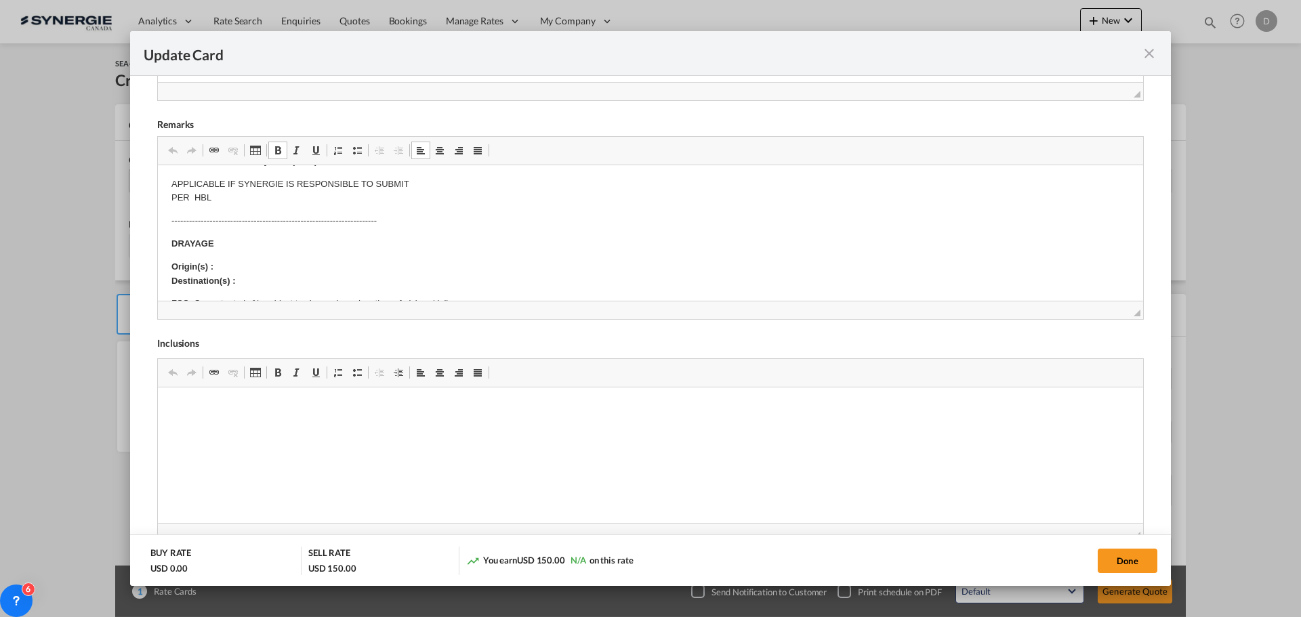
click at [248, 264] on p "Origin(s) : Destination(s) :" at bounding box center [650, 274] width 958 height 28
click at [250, 279] on p "Origin(s) : Montreal CY Destination(s) :" at bounding box center [650, 274] width 958 height 28
drag, startPoint x: 241, startPoint y: 279, endPoint x: 355, endPoint y: 272, distance: 114.7
click at [355, 272] on p "Origin(s) : Montreal CY Destination(s) : [STREET_ADDRESS]" at bounding box center [650, 274] width 958 height 28
click at [356, 256] on body "E Manifest (ACI): Applicable if Synergie is responsible to submit Per E-manifes…" at bounding box center [650, 394] width 958 height 703
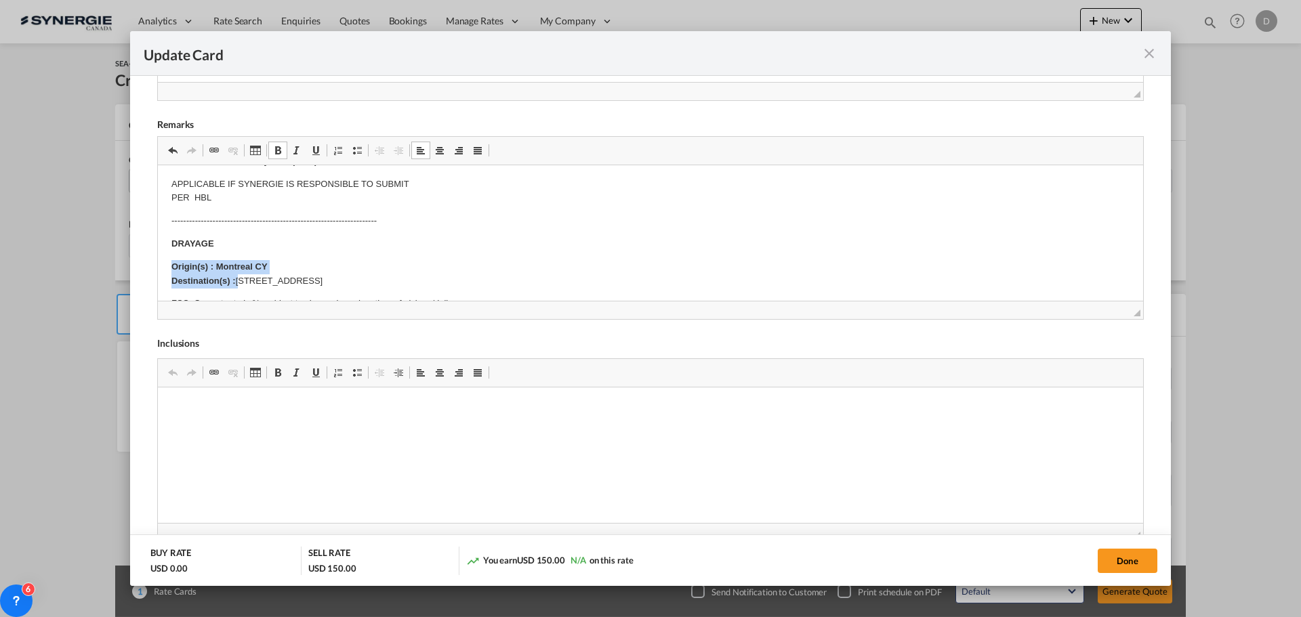
drag, startPoint x: 485, startPoint y: 279, endPoint x: 238, endPoint y: 281, distance: 247.4
click at [238, 281] on p "Origin(s) : Montreal CY Destination(s) : [STREET_ADDRESS]" at bounding box center [650, 274] width 958 height 28
click at [278, 150] on span "Update Card Port ..." at bounding box center [277, 150] width 11 height 11
click at [490, 236] on body "E Manifest (ACI): Applicable if Synergie is responsible to submit Per E-manifes…" at bounding box center [650, 394] width 958 height 703
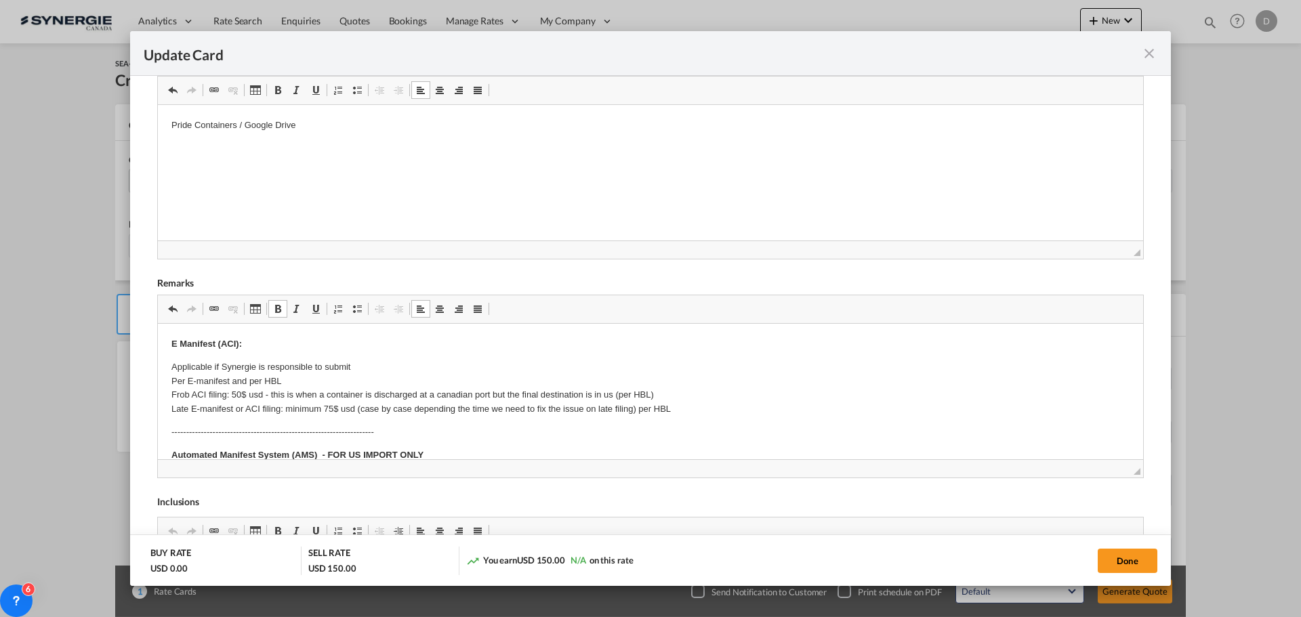
scroll to position [271, 0]
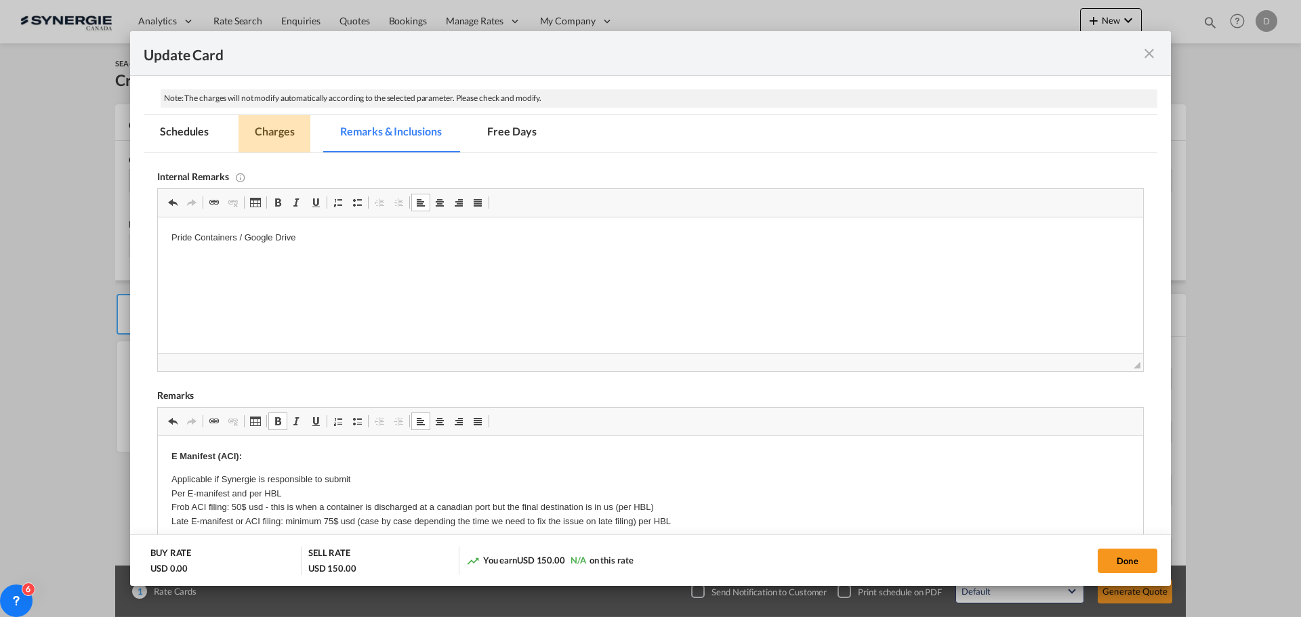
click at [281, 128] on md-tab-item "Charges" at bounding box center [275, 133] width 72 height 37
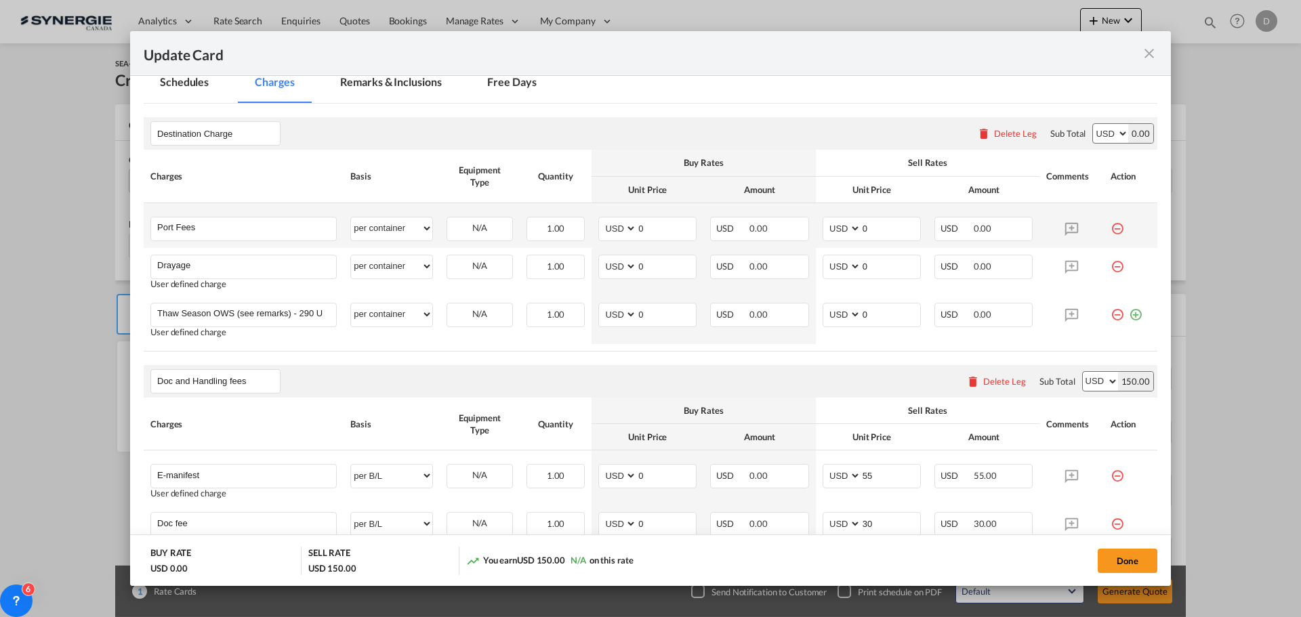
scroll to position [339, 0]
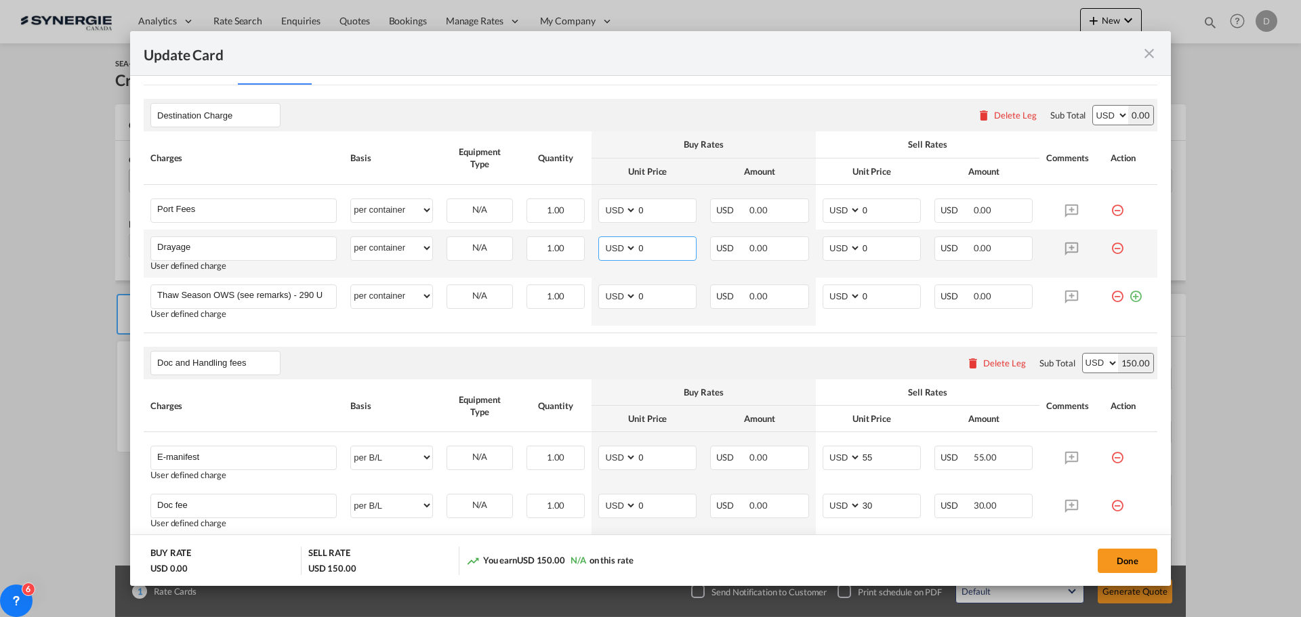
drag, startPoint x: 634, startPoint y: 248, endPoint x: 678, endPoint y: 248, distance: 43.4
click at [678, 248] on md-input-container "0" at bounding box center [666, 248] width 60 height 23
type input "304"
drag, startPoint x: 855, startPoint y: 247, endPoint x: 875, endPoint y: 249, distance: 19.7
click at [874, 248] on input "0" at bounding box center [890, 247] width 59 height 20
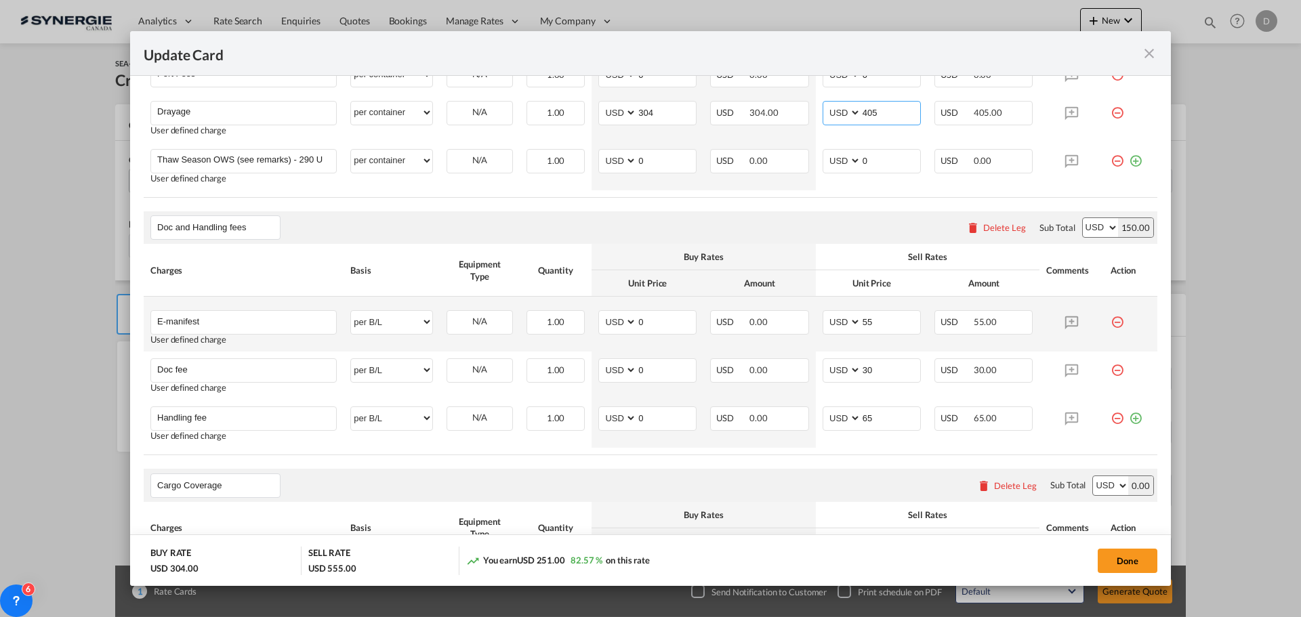
scroll to position [203, 0]
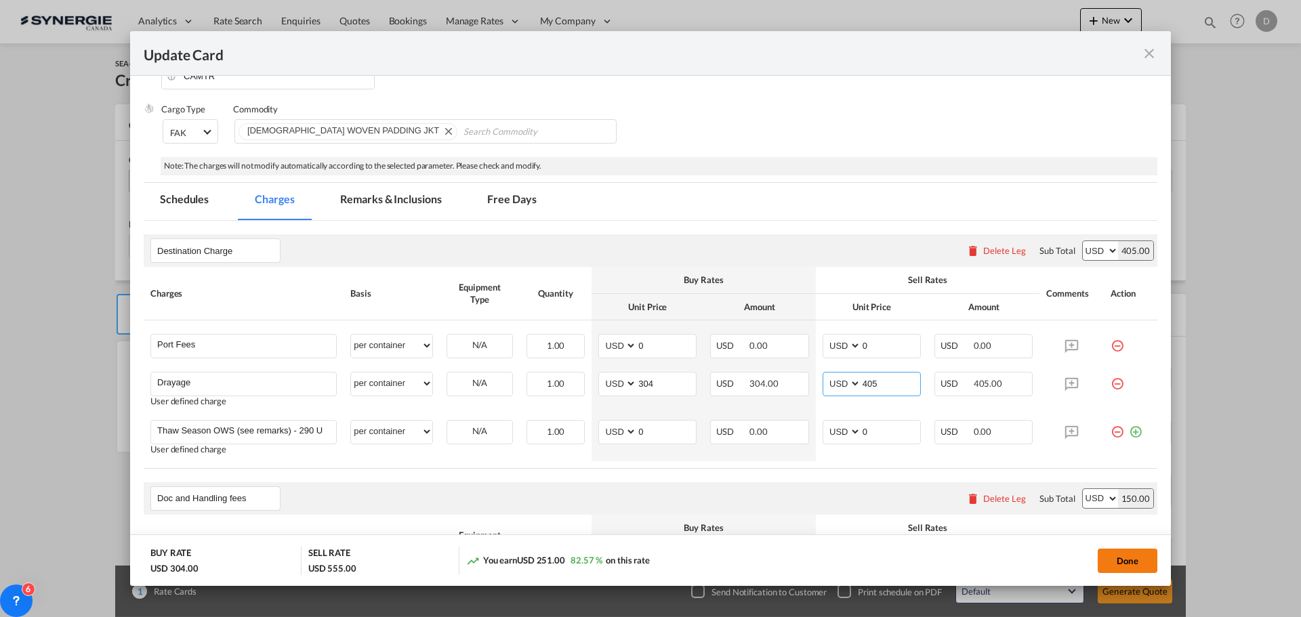
type input "405"
click at [1111, 559] on button "Done" at bounding box center [1128, 561] width 60 height 24
type input "[DATE]"
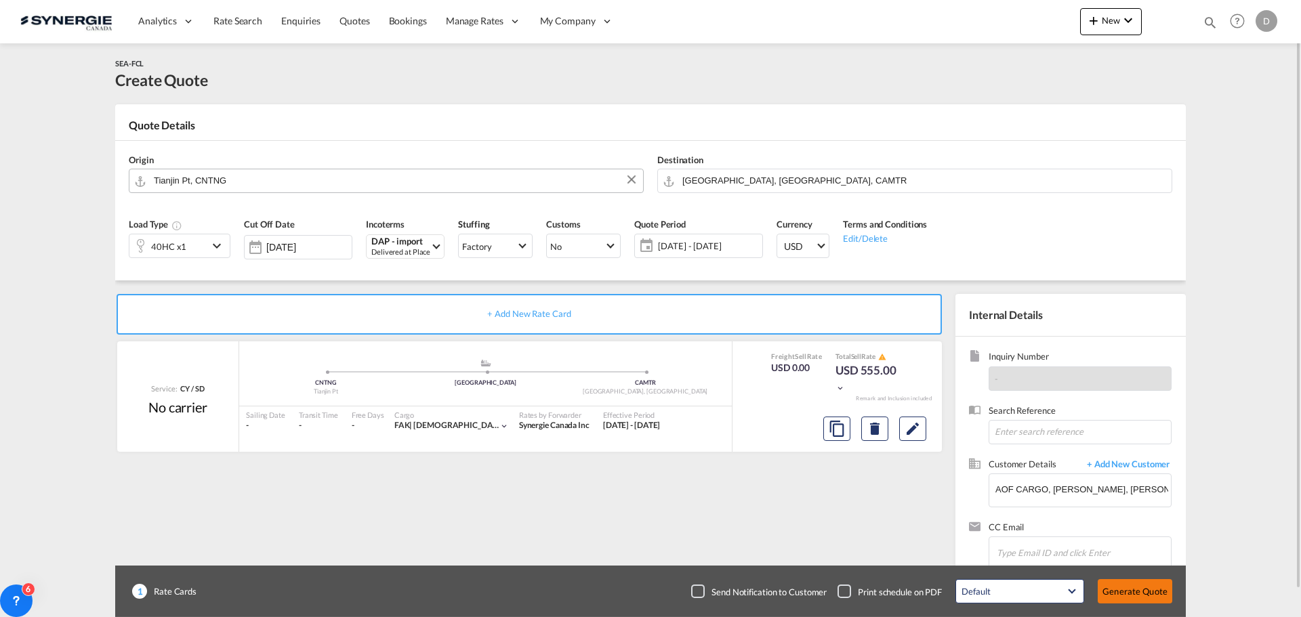
click at [1133, 592] on button "Generate Quote" at bounding box center [1135, 592] width 75 height 24
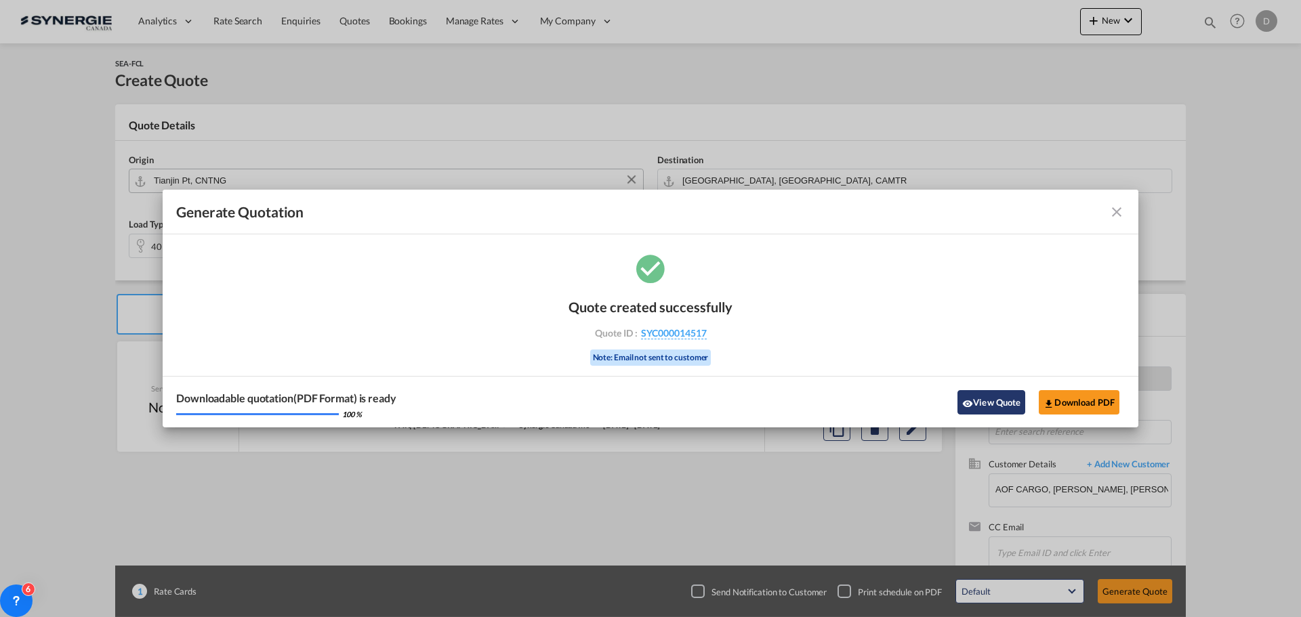
click at [975, 407] on button "View Quote" at bounding box center [992, 402] width 68 height 24
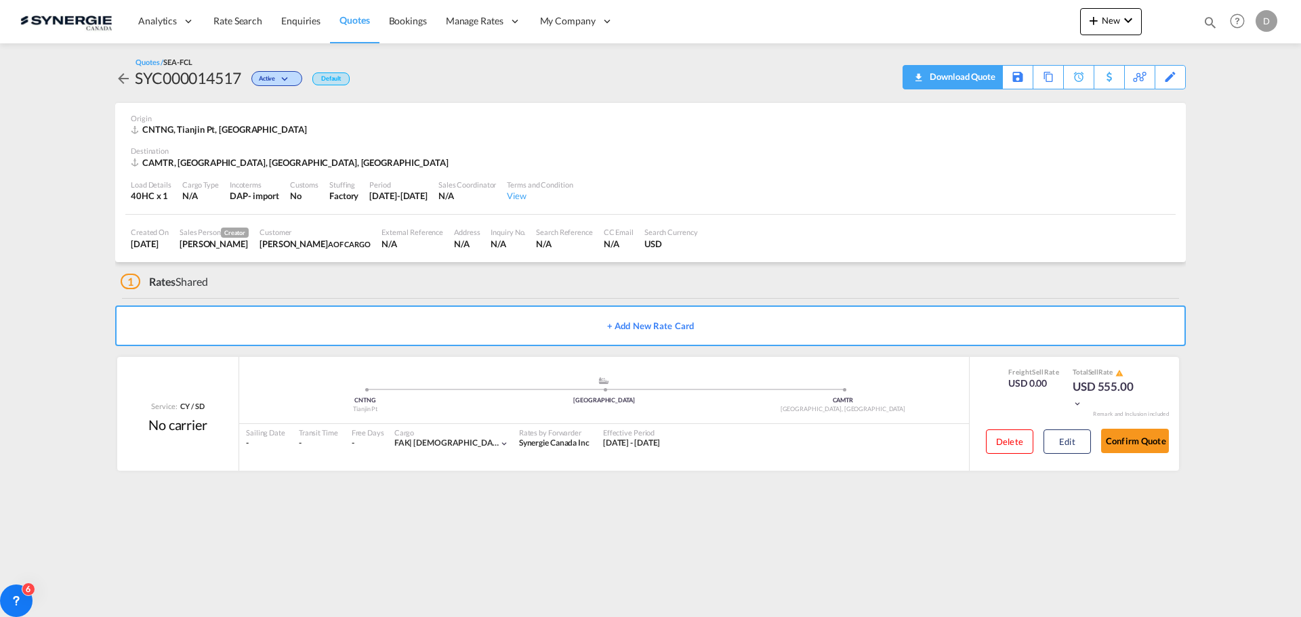
click at [982, 81] on div "Download Quote" at bounding box center [961, 77] width 69 height 22
